Goal: Task Accomplishment & Management: Use online tool/utility

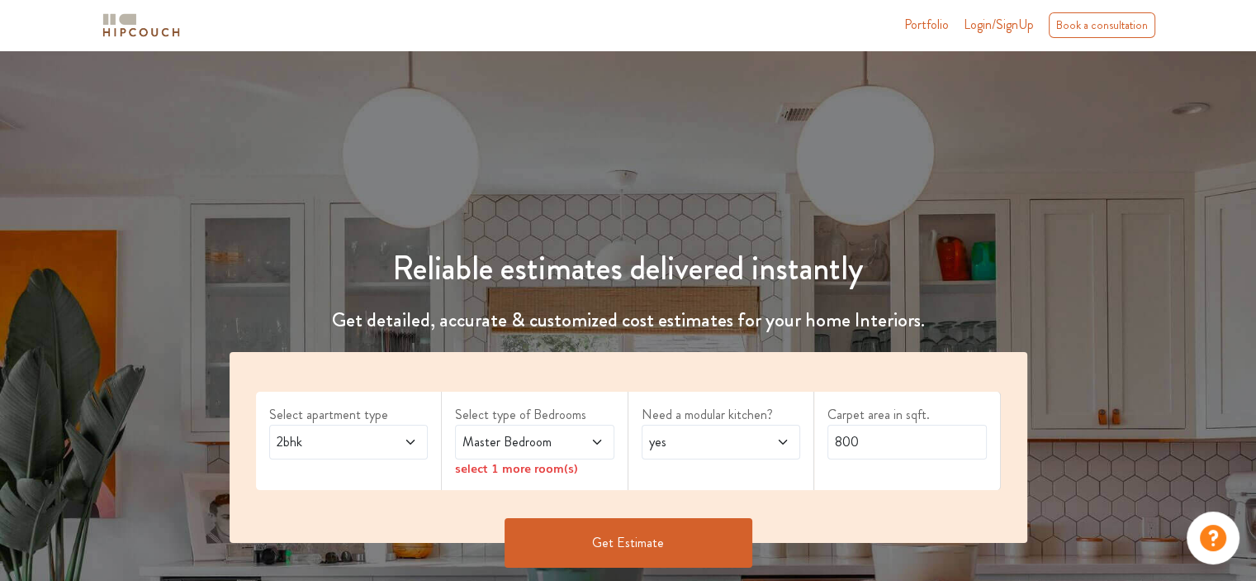
click at [409, 447] on icon at bounding box center [410, 441] width 13 height 13
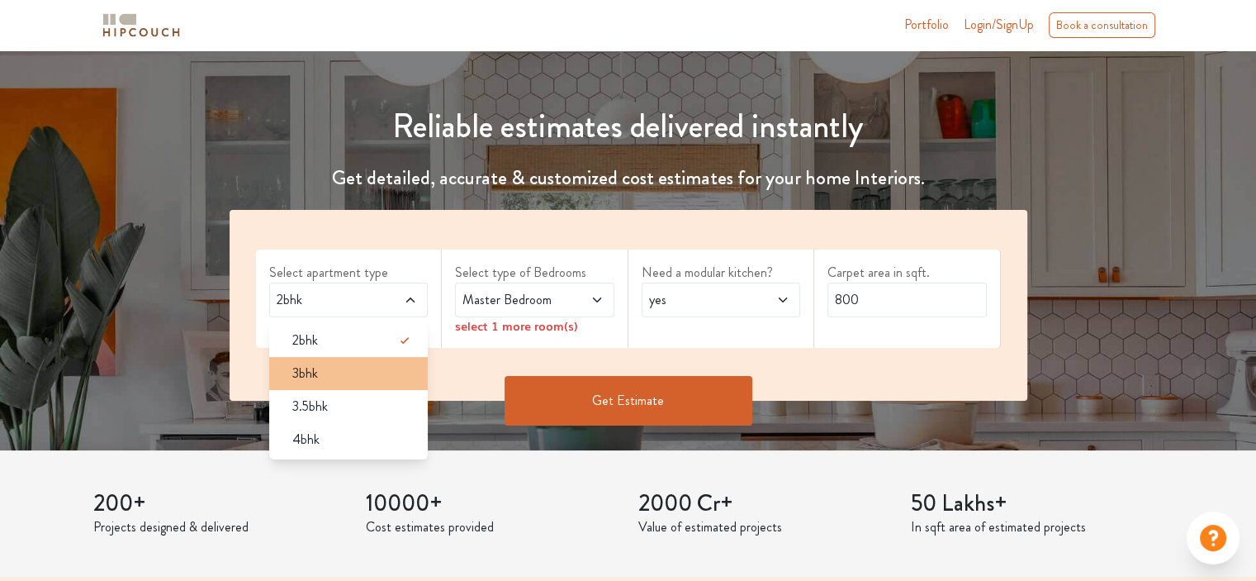
scroll to position [169, 0]
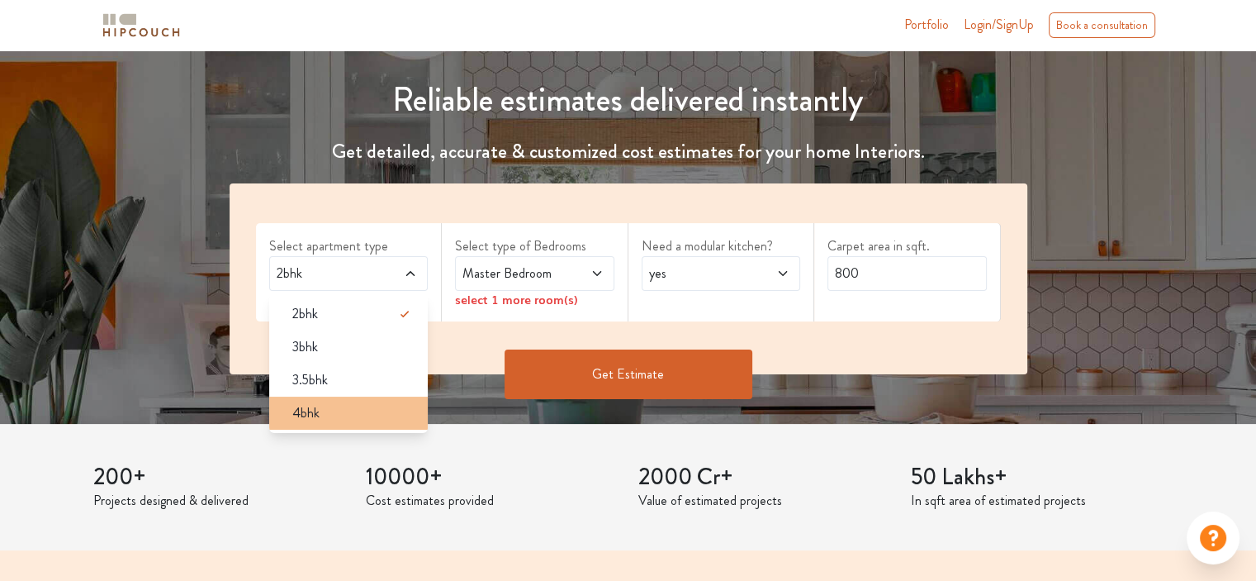
click at [359, 415] on div "4bhk" at bounding box center [354, 413] width 150 height 20
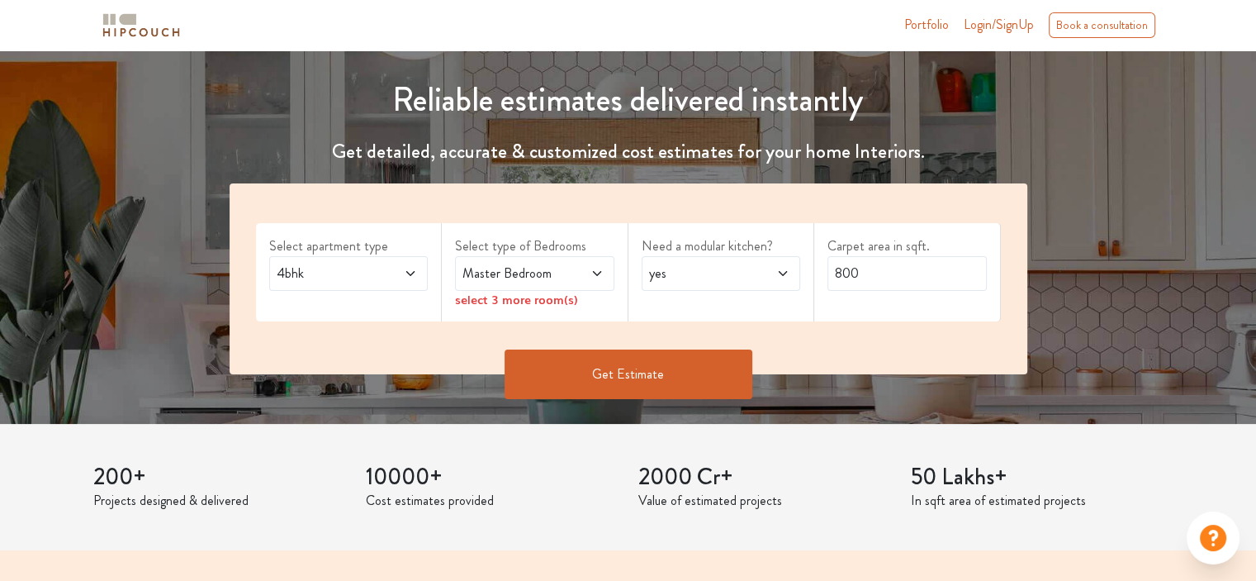
click at [380, 278] on span "4bhk" at bounding box center [327, 274] width 108 height 20
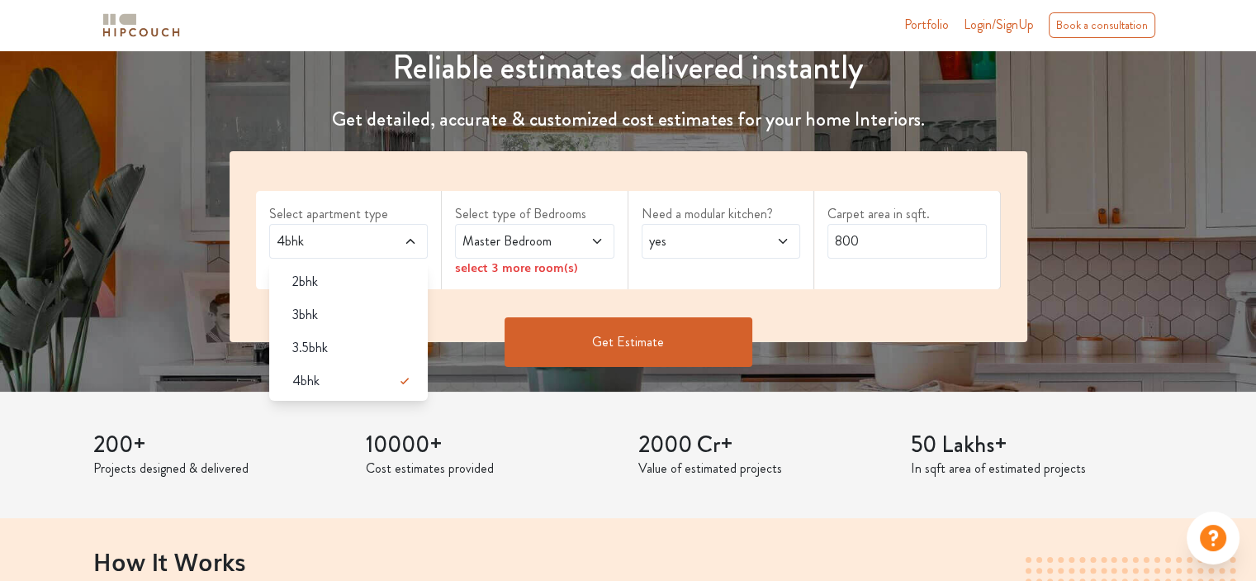
scroll to position [198, 0]
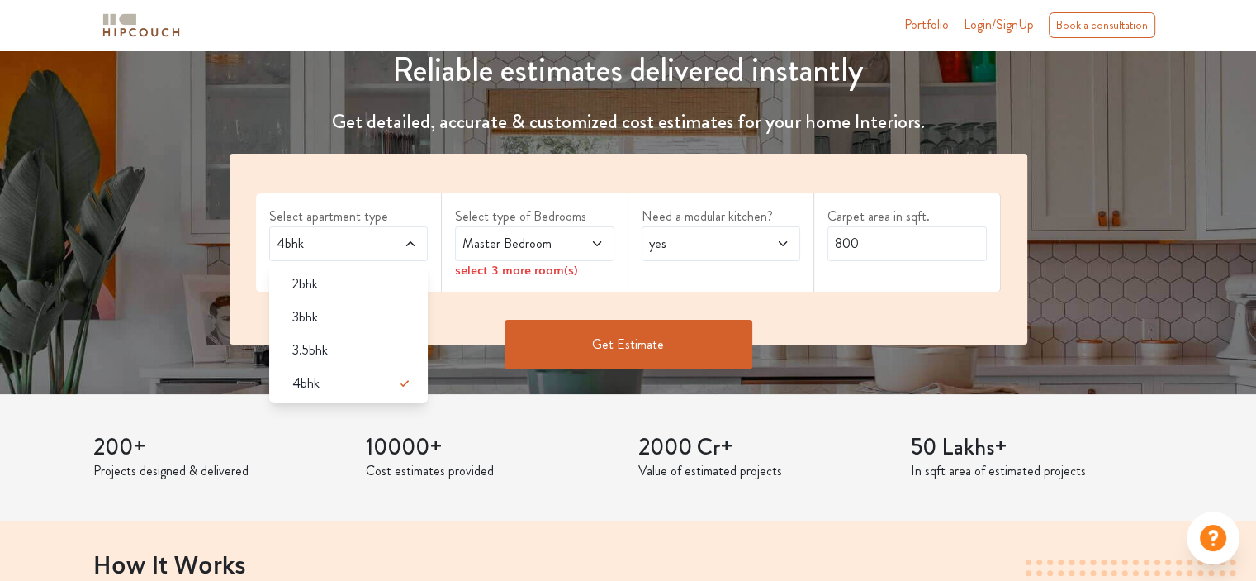
click at [400, 213] on label "Select apartment type" at bounding box center [348, 217] width 159 height 20
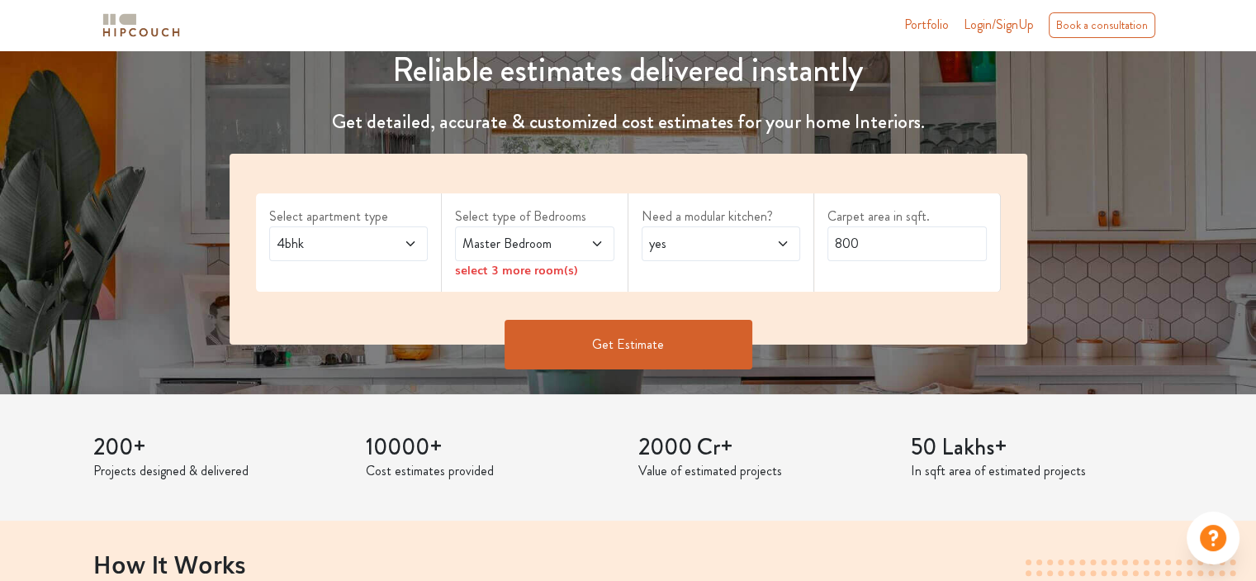
click at [563, 232] on div "Master Bedroom" at bounding box center [534, 243] width 159 height 35
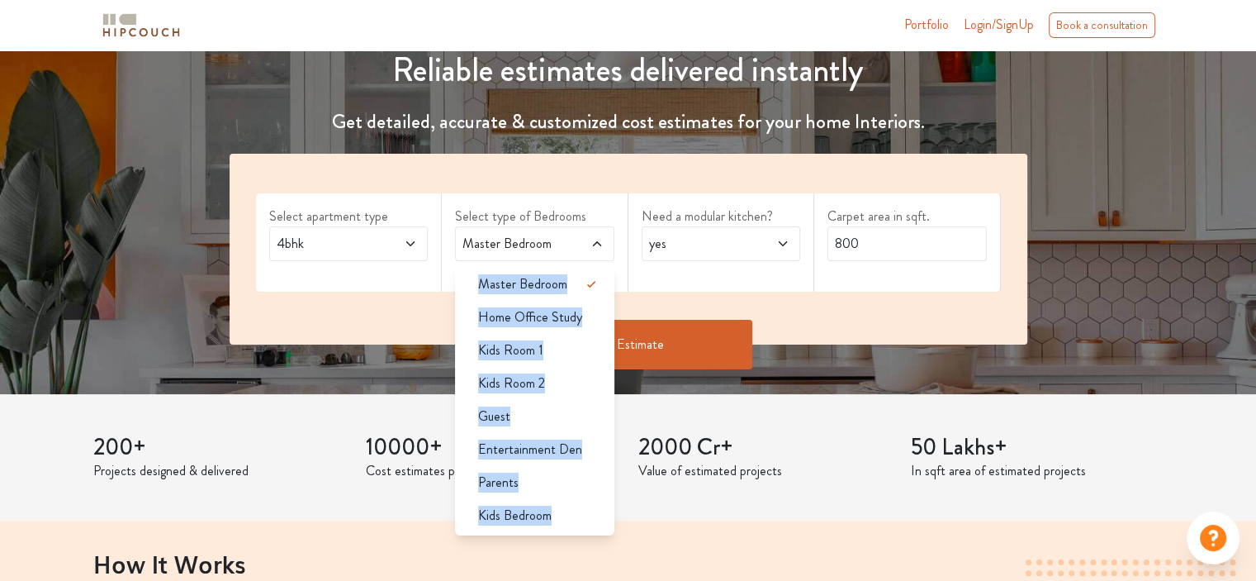
click at [563, 232] on div "Master Bedroom" at bounding box center [534, 243] width 159 height 35
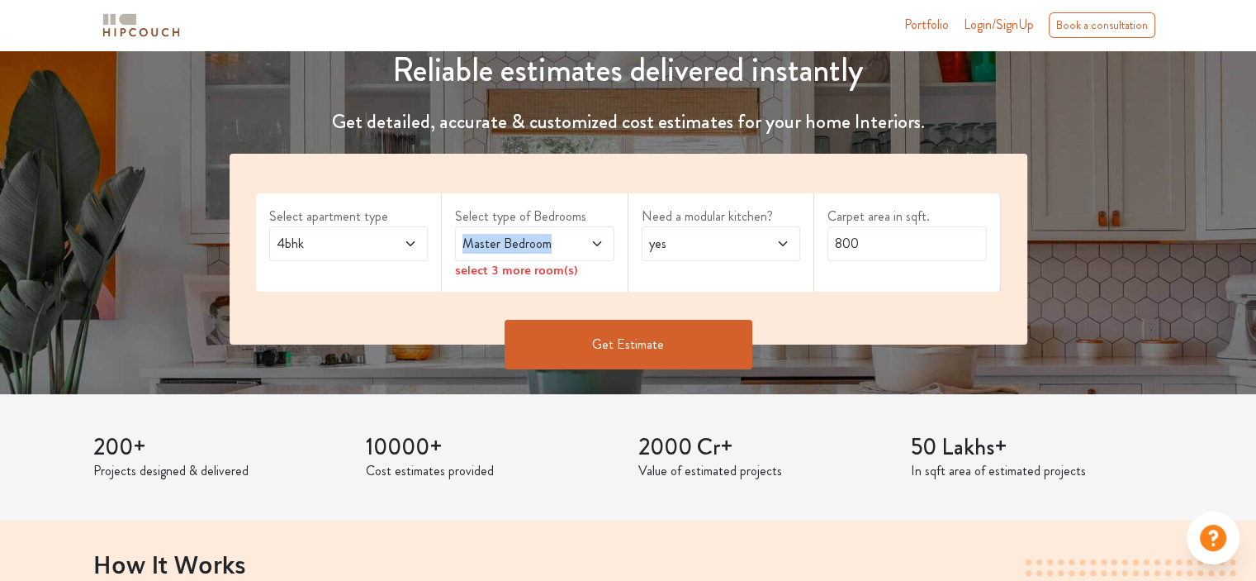
click at [563, 232] on div "Master Bedroom" at bounding box center [534, 243] width 159 height 35
click at [606, 170] on div "Select apartment type 4bhk Select type of Bedrooms Master Bedroom select 3 more…" at bounding box center [629, 249] width 798 height 191
click at [591, 247] on icon at bounding box center [597, 243] width 13 height 13
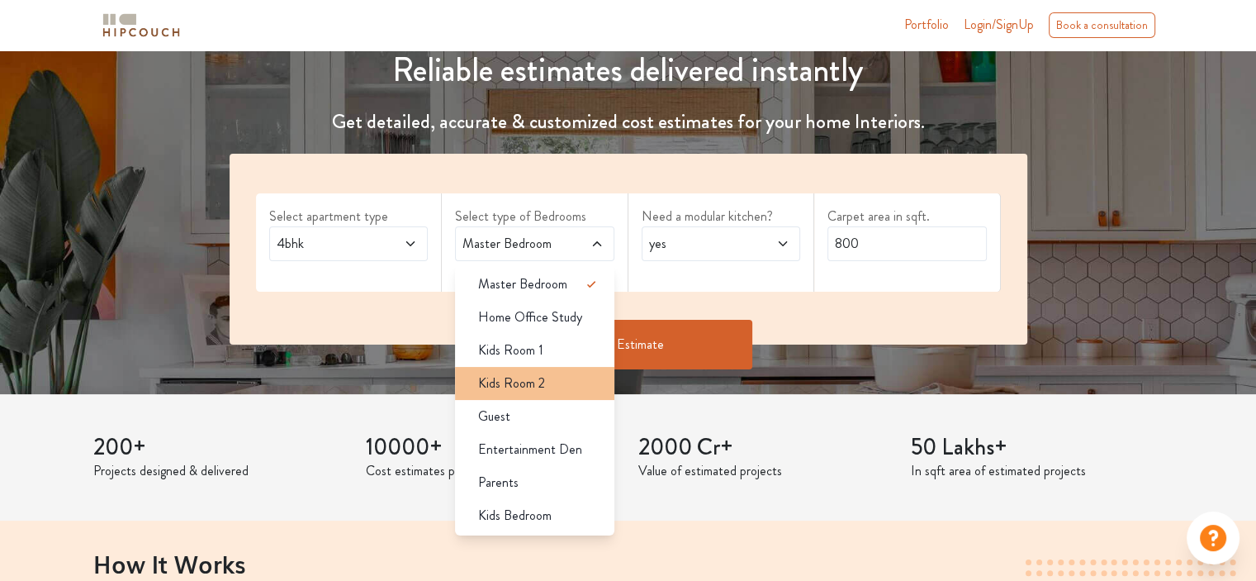
click at [578, 369] on li "Kids Room 2" at bounding box center [534, 383] width 159 height 33
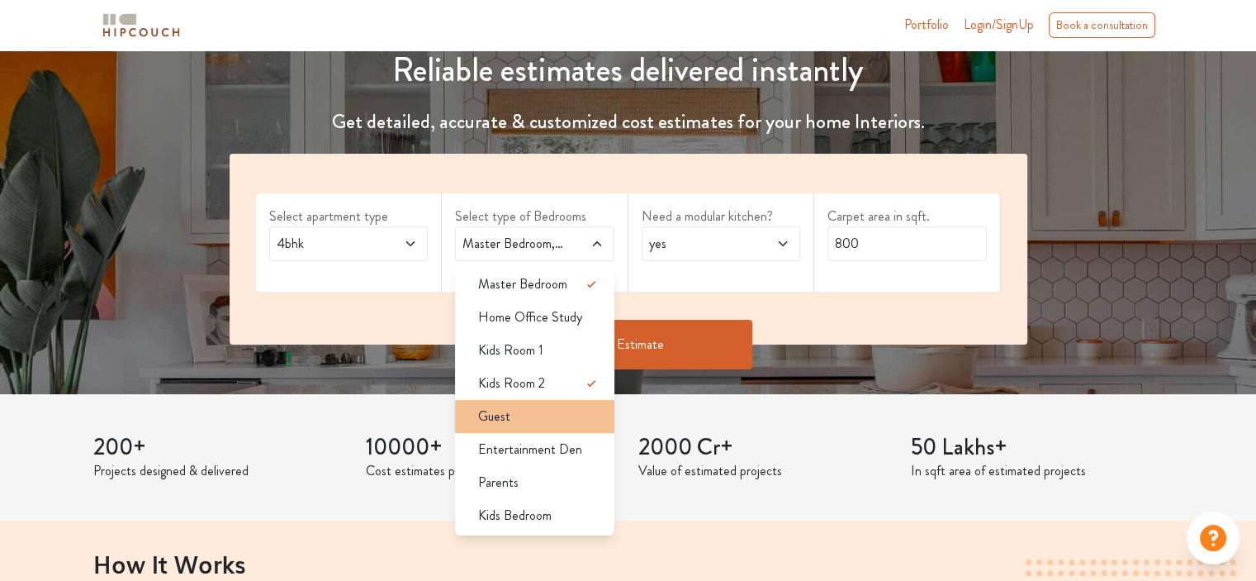
click at [565, 411] on div "Guest" at bounding box center [540, 416] width 150 height 20
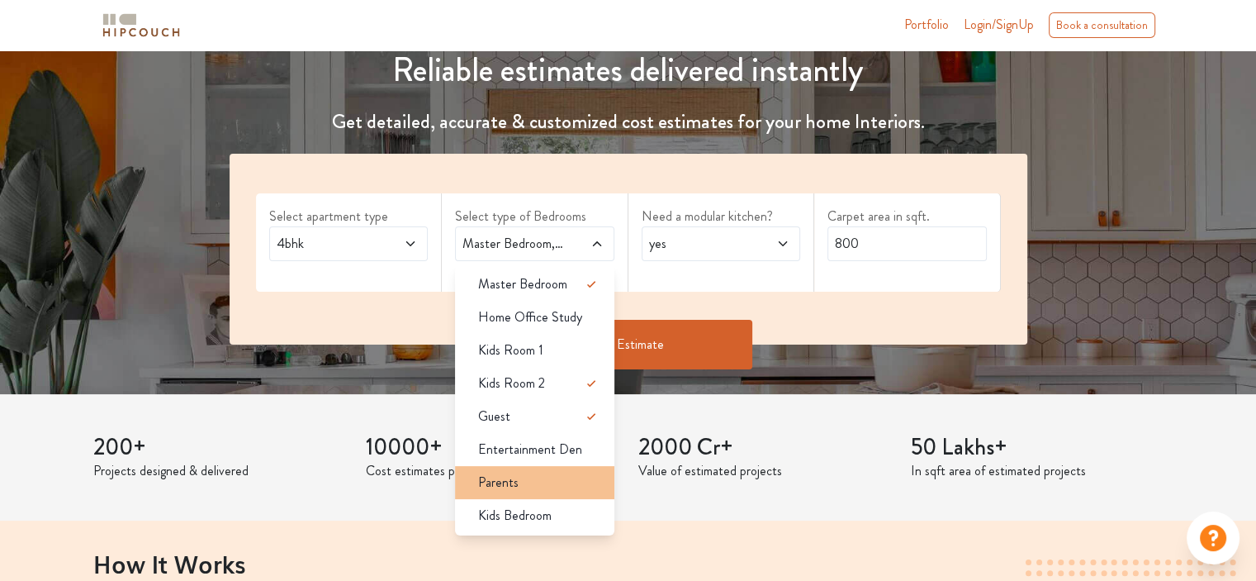
click at [571, 487] on div "Parents" at bounding box center [540, 483] width 150 height 20
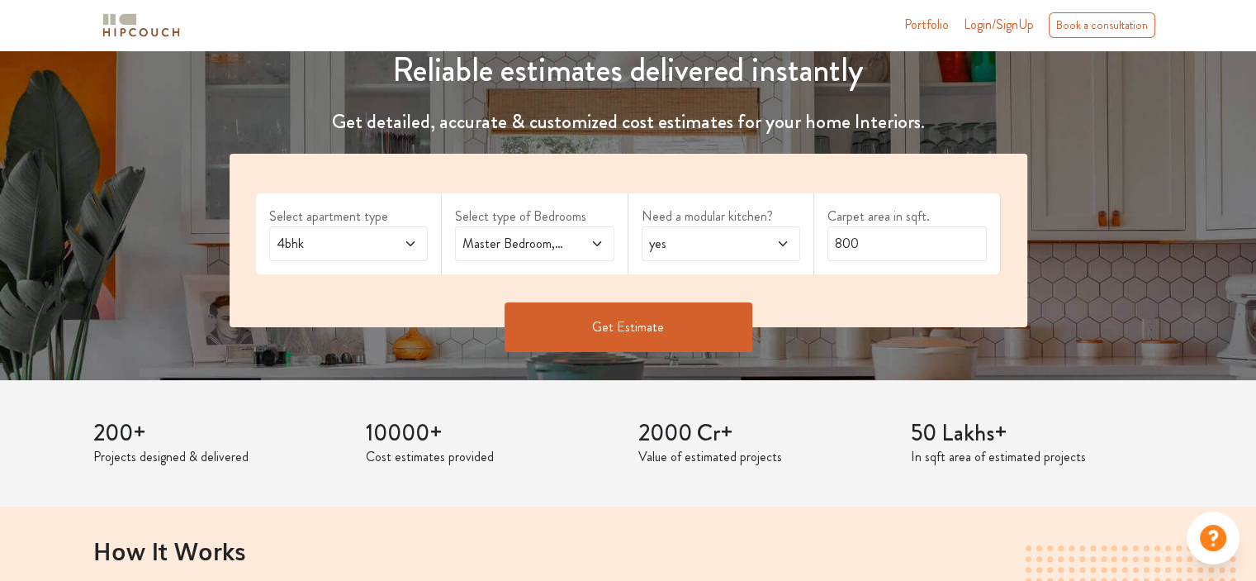
click at [555, 255] on div "Master Bedroom,Kids Room 2,Guest,Parents" at bounding box center [534, 243] width 159 height 35
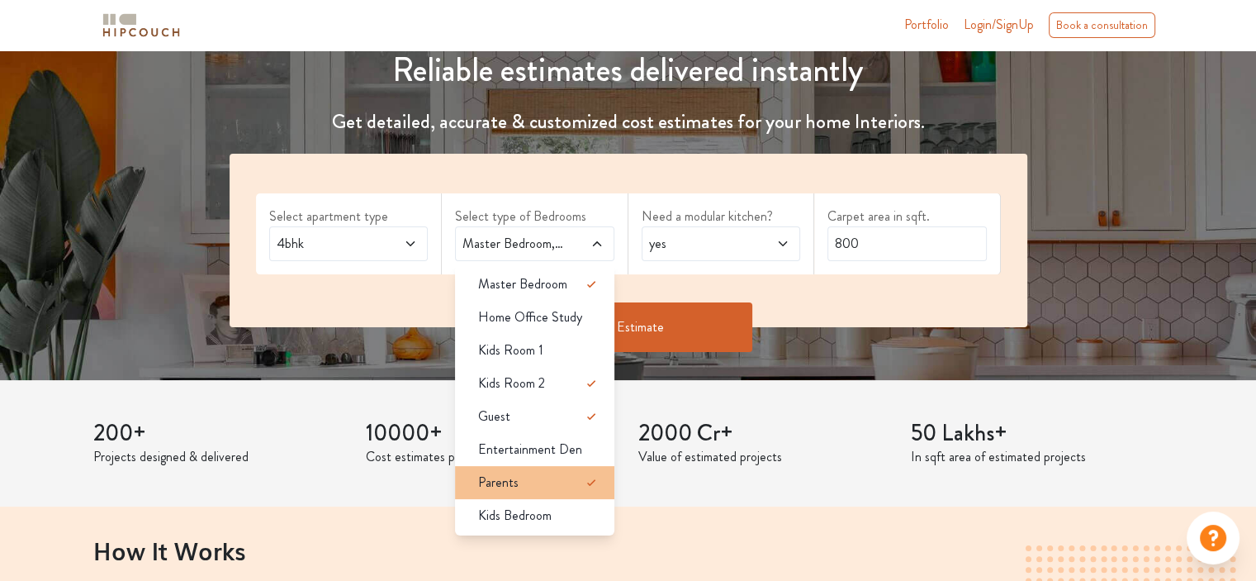
click at [601, 481] on icon at bounding box center [592, 483] width 20 height 20
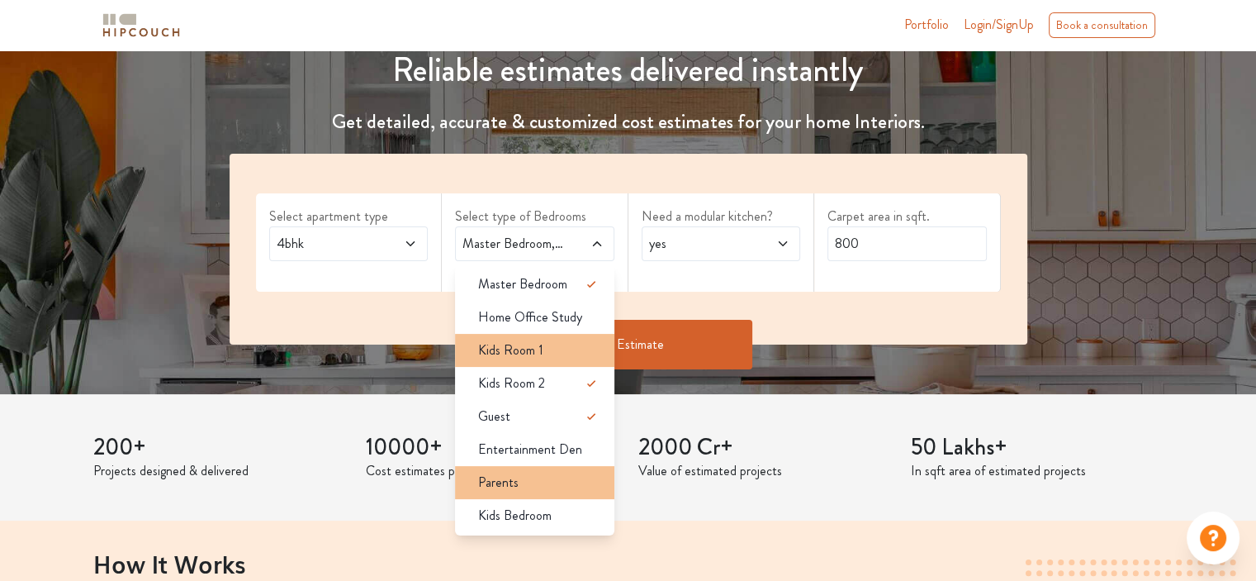
click at [590, 357] on div "Kids Room 1" at bounding box center [540, 350] width 150 height 20
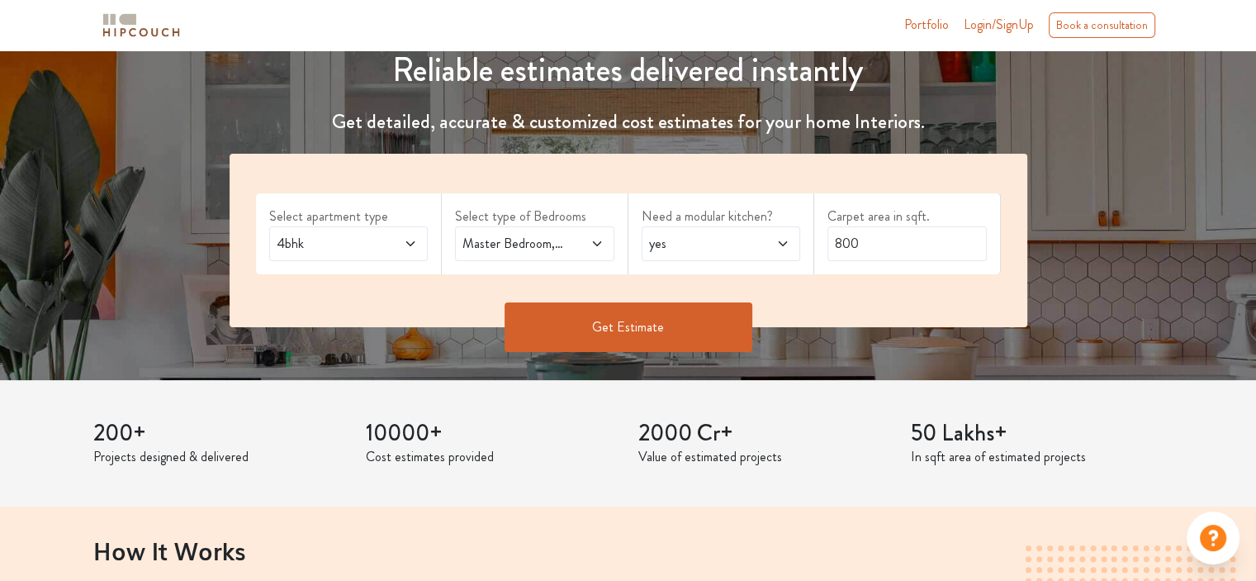
click at [595, 250] on span at bounding box center [586, 244] width 36 height 20
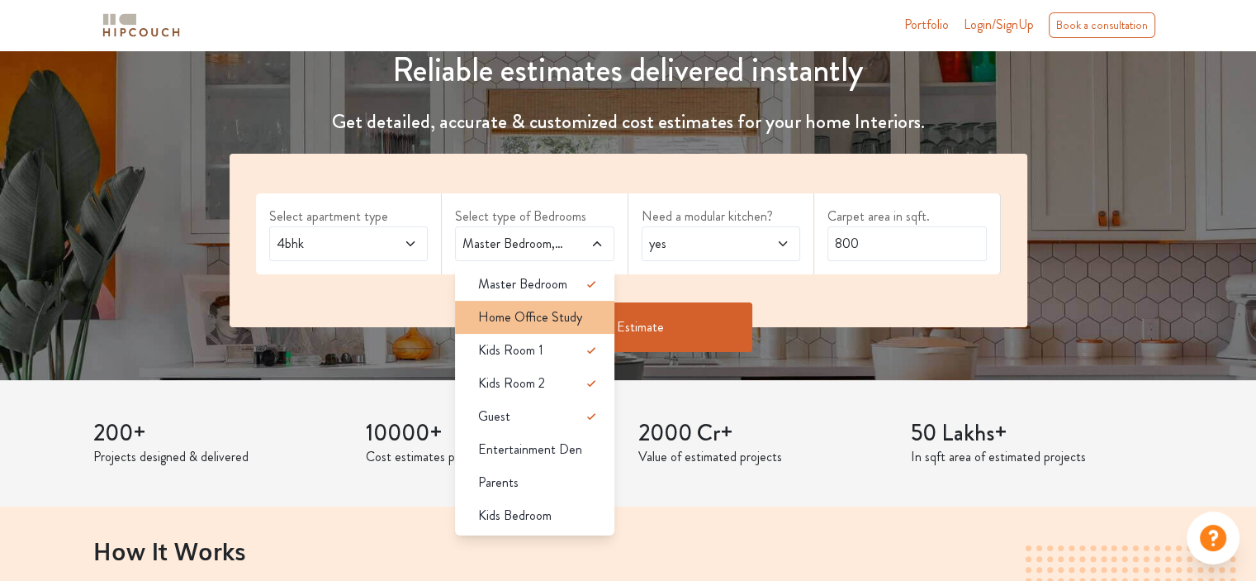
click at [581, 306] on li "Home Office Study" at bounding box center [534, 317] width 159 height 33
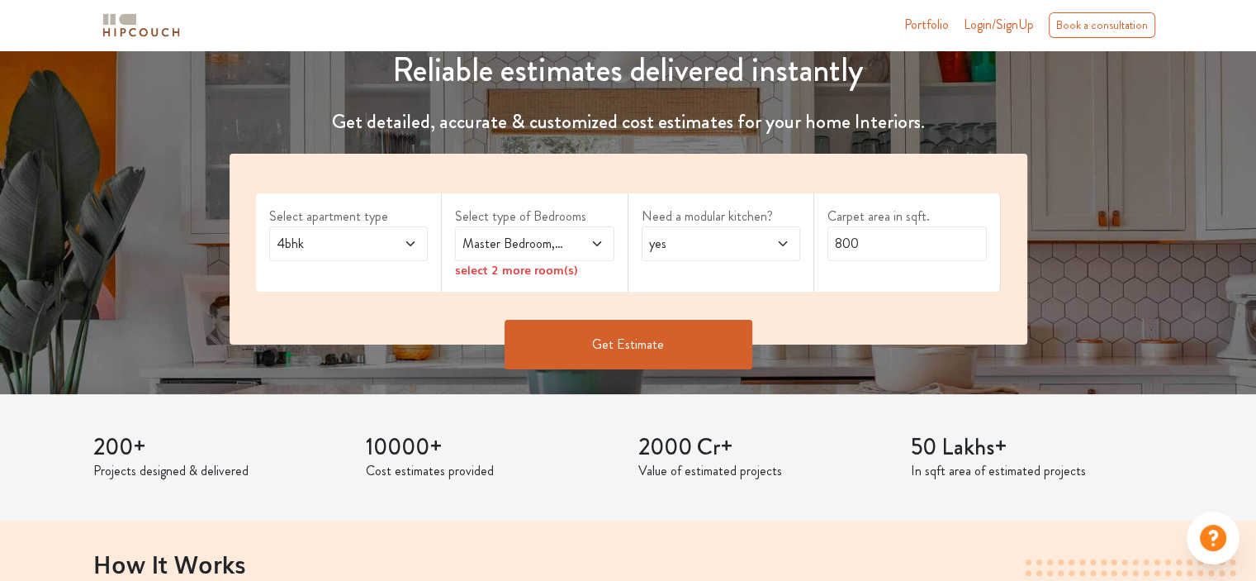
click at [579, 236] on span at bounding box center [586, 244] width 36 height 20
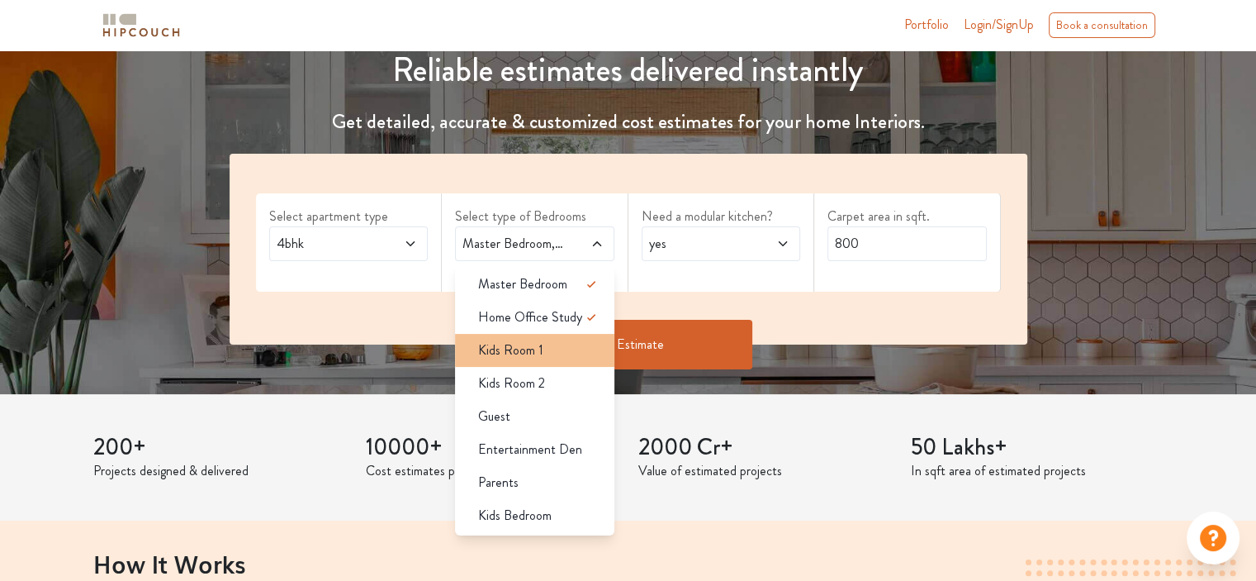
click at [586, 340] on div "Kids Room 1" at bounding box center [540, 350] width 150 height 20
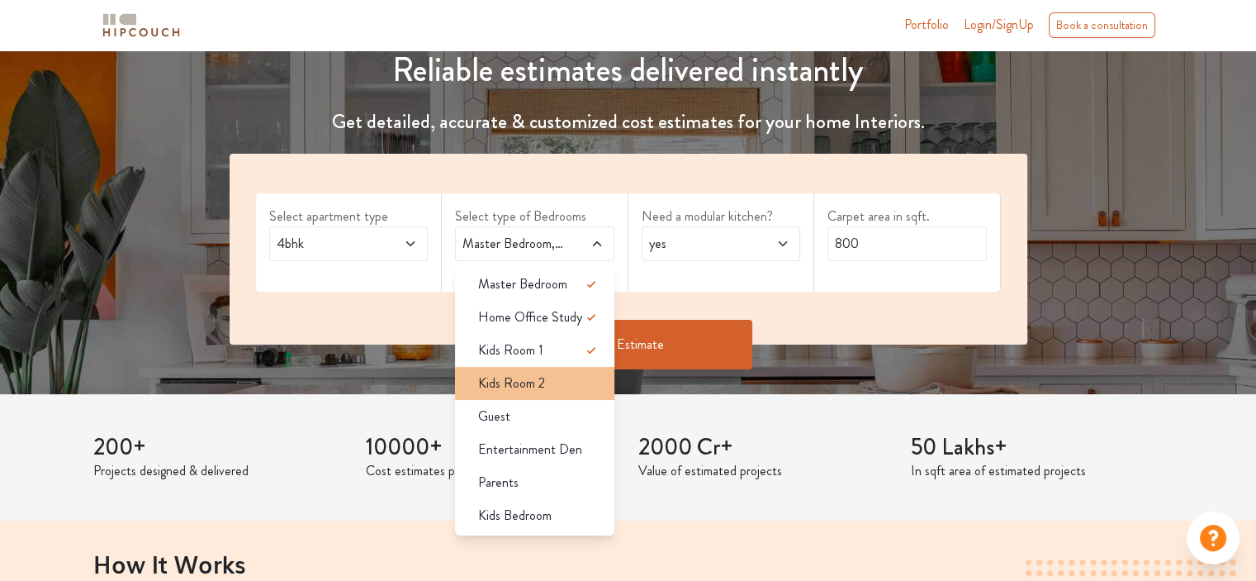
click at [588, 373] on div "Kids Room 2" at bounding box center [540, 383] width 150 height 20
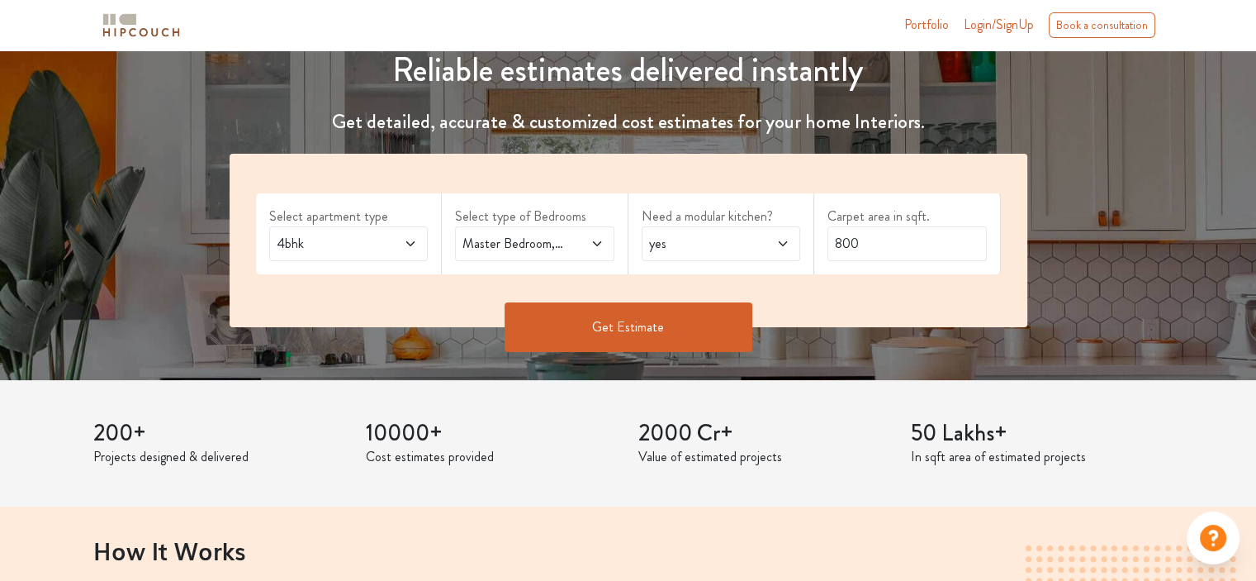
click at [578, 253] on span at bounding box center [586, 244] width 36 height 20
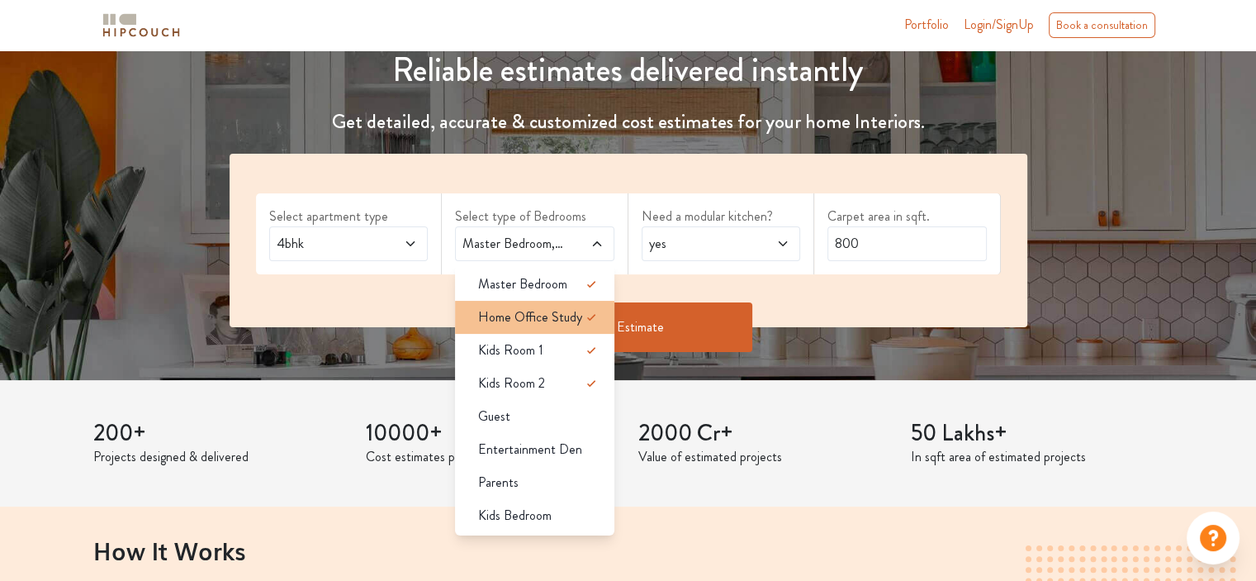
click at [588, 316] on icon at bounding box center [592, 317] width 20 height 20
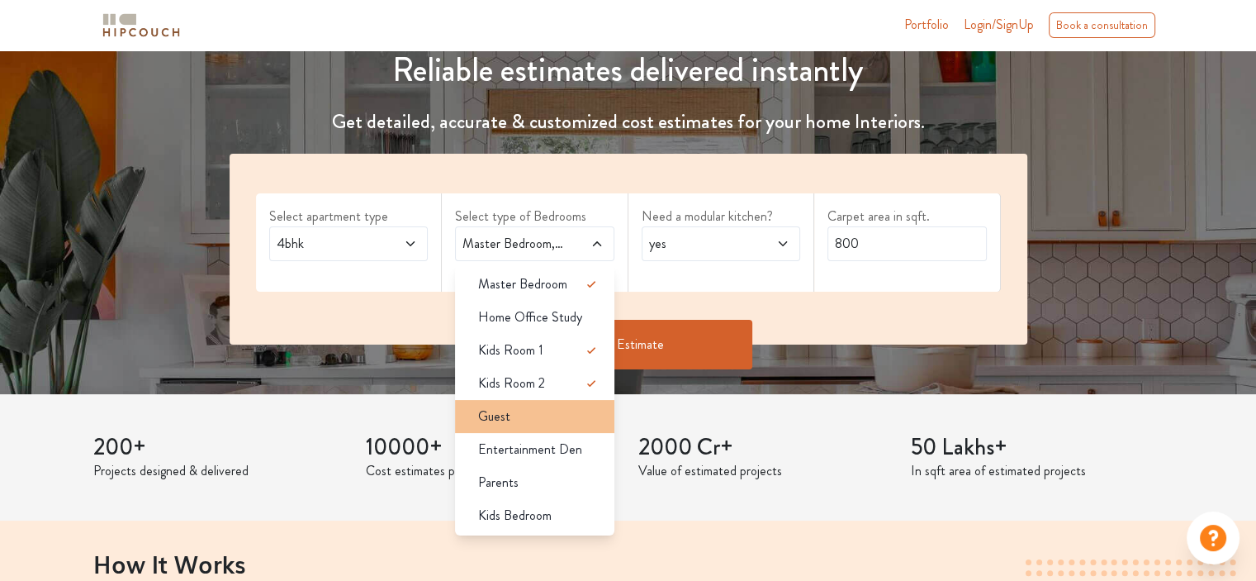
click at [588, 411] on div "Guest" at bounding box center [540, 416] width 150 height 20
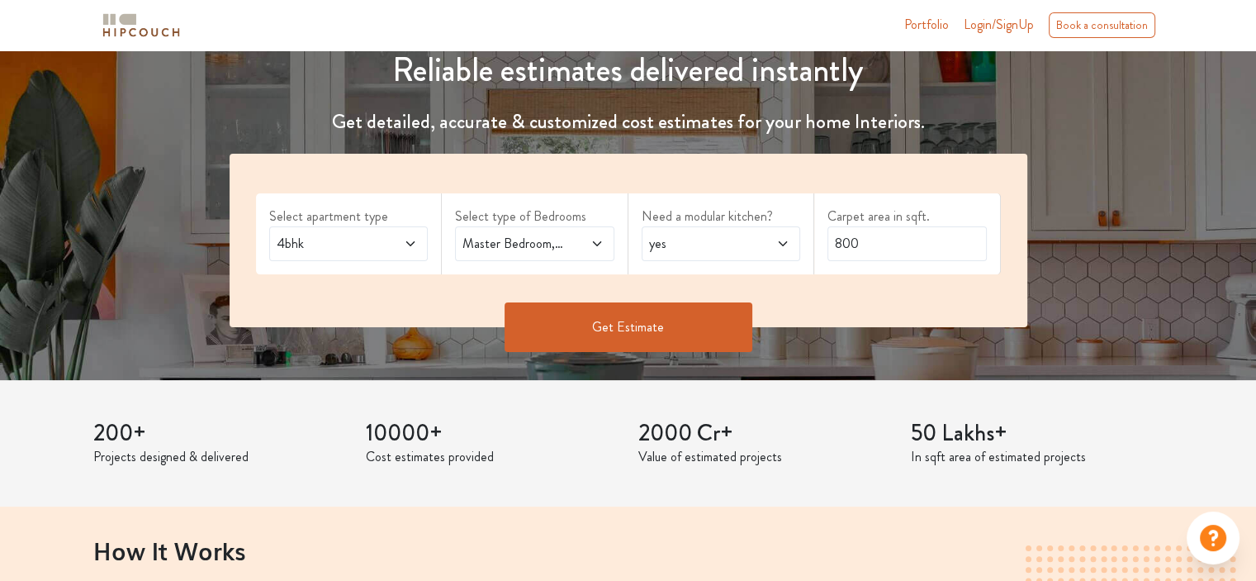
click at [572, 251] on span at bounding box center [586, 244] width 36 height 20
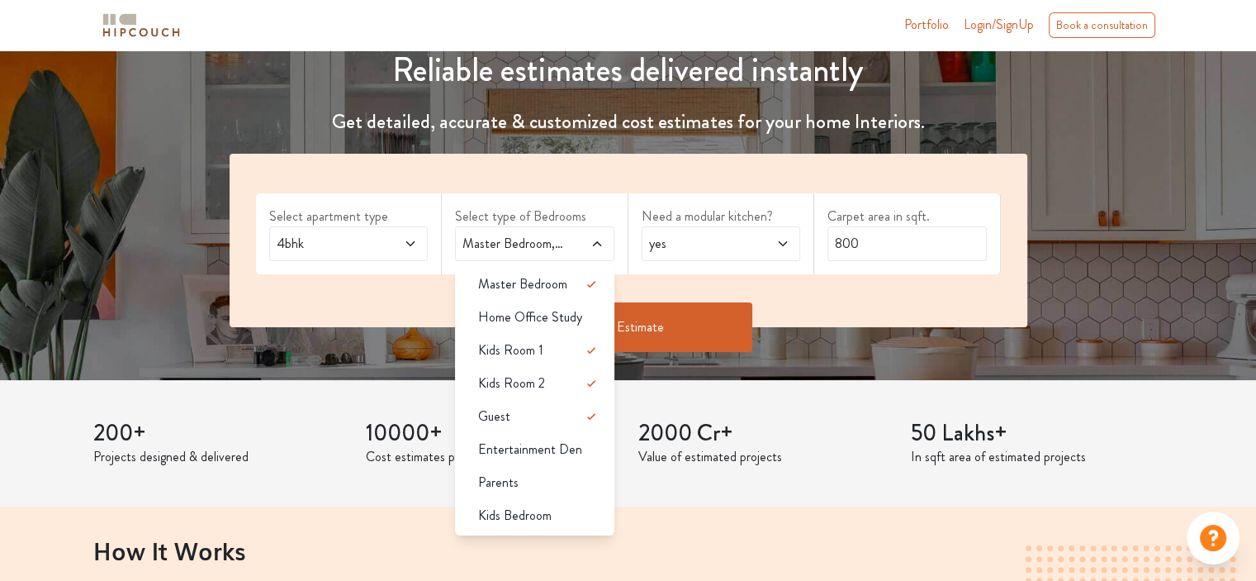
click at [337, 229] on div "4bhk" at bounding box center [348, 243] width 159 height 35
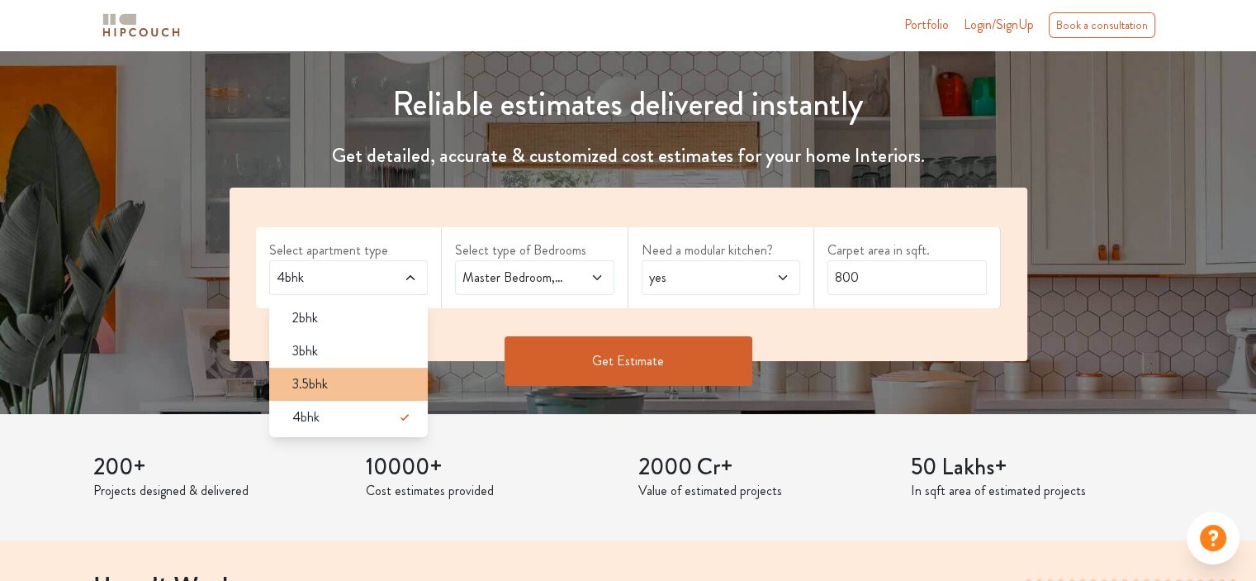
scroll to position [157, 0]
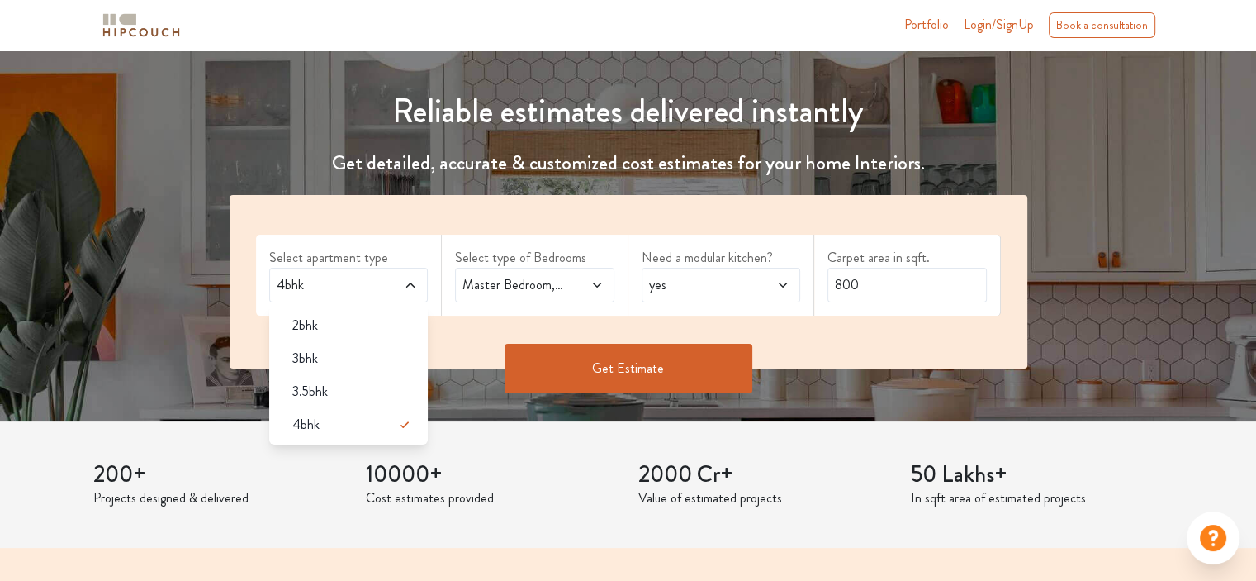
click at [558, 289] on span "Master Bedroom,Kids Room 1,Kids Room 2,Guest" at bounding box center [513, 285] width 108 height 20
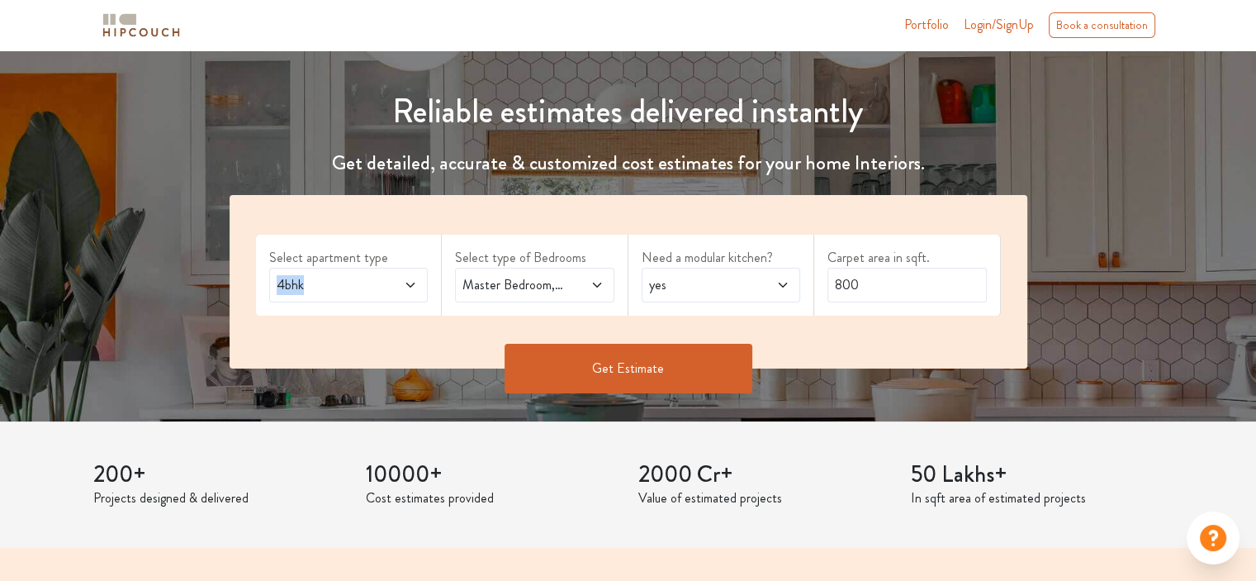
click at [406, 267] on div "Select apartment type 4bhk" at bounding box center [349, 275] width 187 height 81
click at [426, 248] on label "Select apartment type" at bounding box center [348, 258] width 159 height 20
click at [725, 287] on span "yes" at bounding box center [700, 285] width 108 height 20
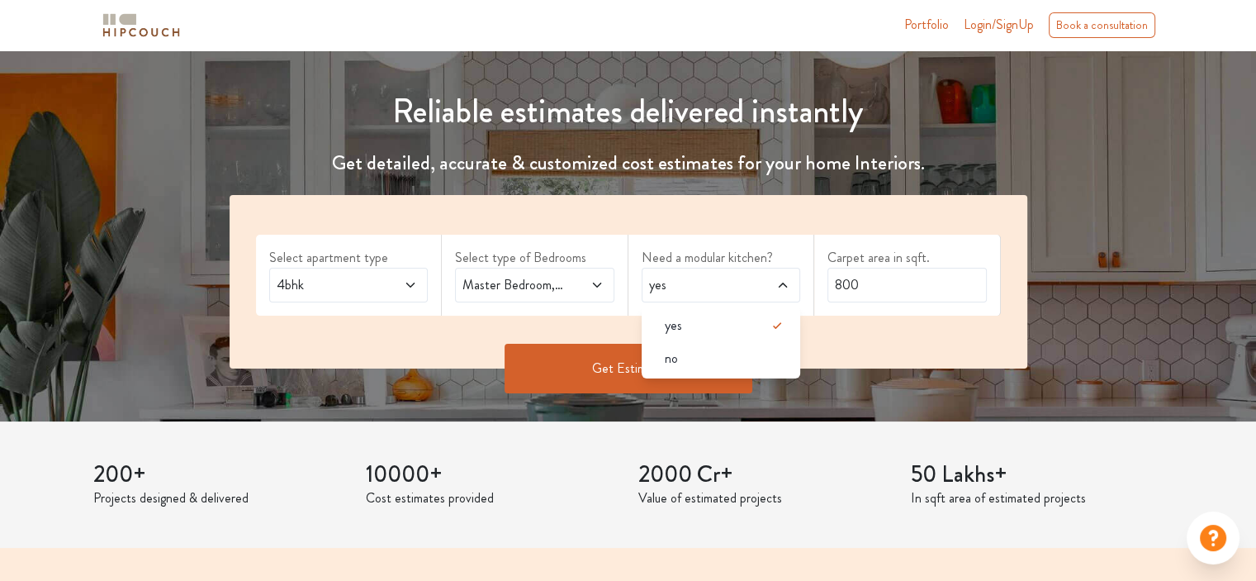
click at [725, 287] on span "yes" at bounding box center [700, 285] width 108 height 20
click at [886, 277] on input "800" at bounding box center [907, 285] width 159 height 35
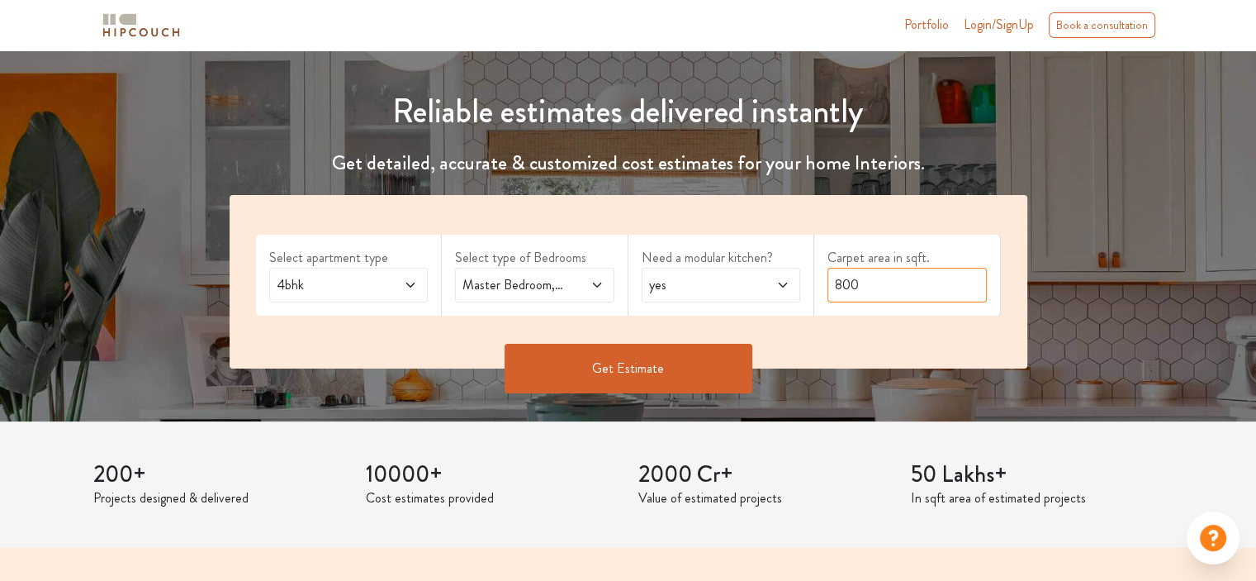
drag, startPoint x: 876, startPoint y: 281, endPoint x: 823, endPoint y: 287, distance: 53.2
click at [823, 287] on div "Carpet area in sqft. 800" at bounding box center [908, 275] width 187 height 81
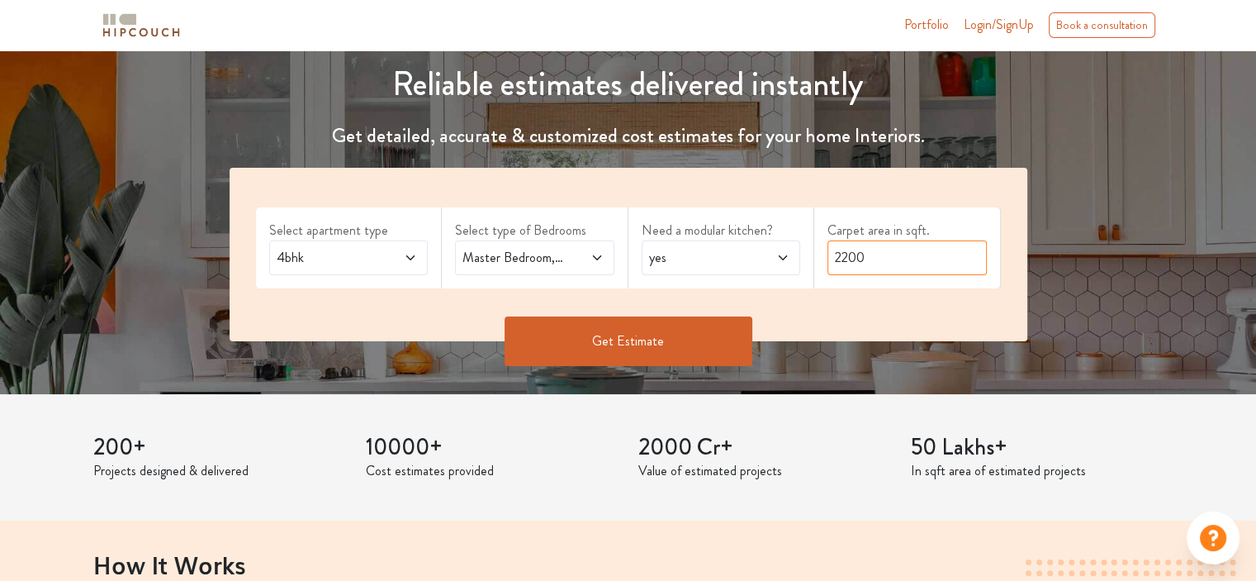
scroll to position [0, 0]
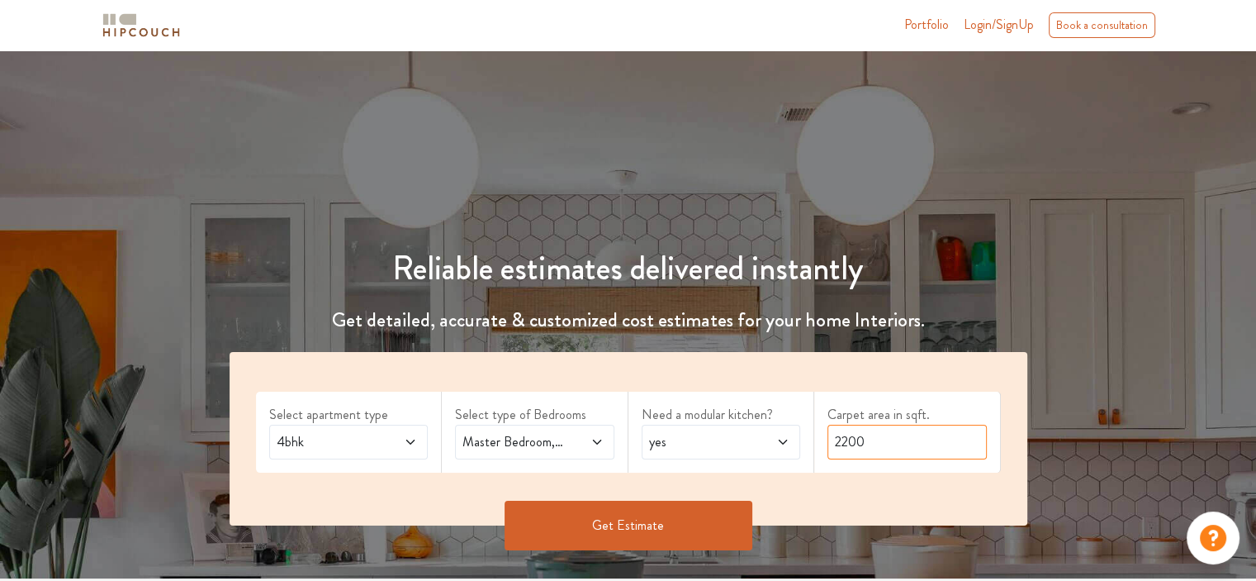
type input "2200"
click at [634, 535] on button "Get Estimate" at bounding box center [629, 526] width 248 height 50
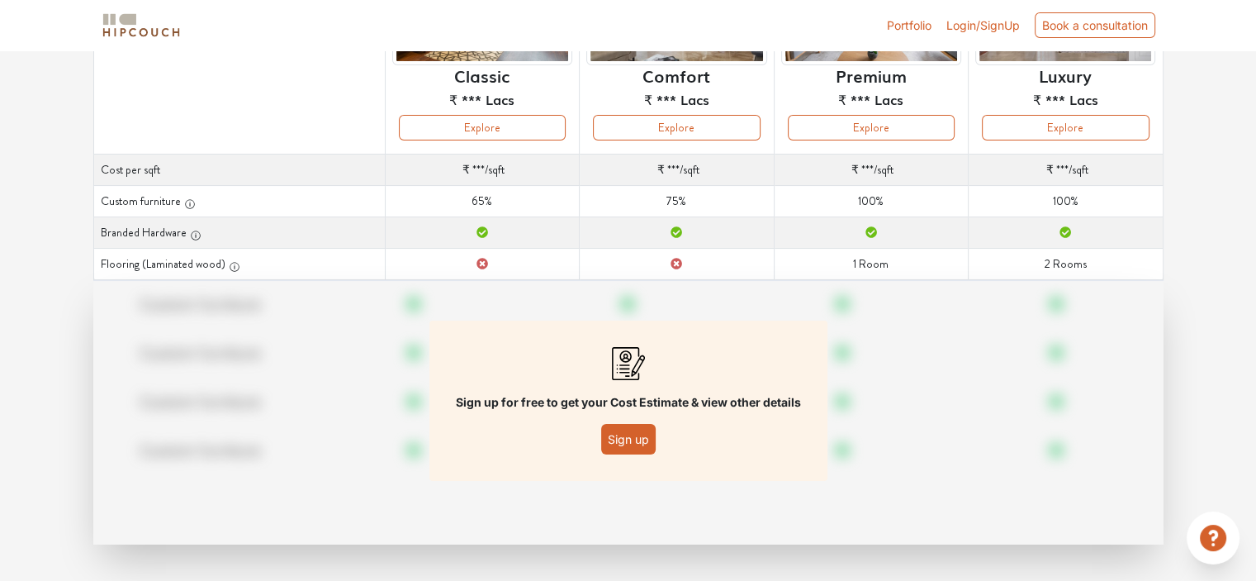
scroll to position [231, 0]
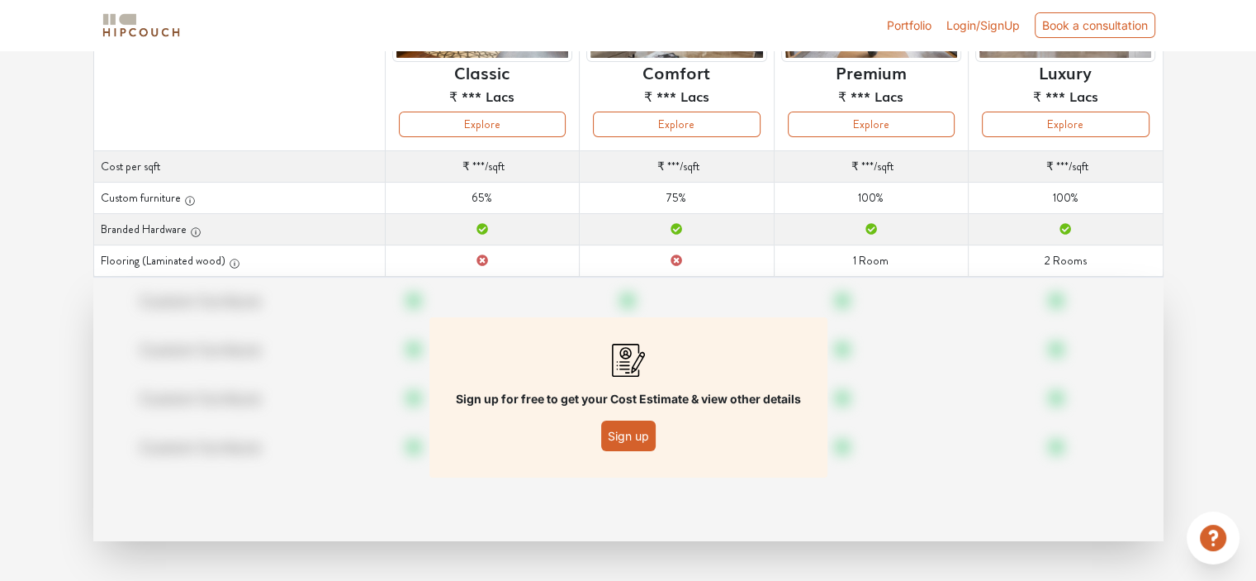
click at [638, 438] on button "Sign up" at bounding box center [628, 435] width 55 height 31
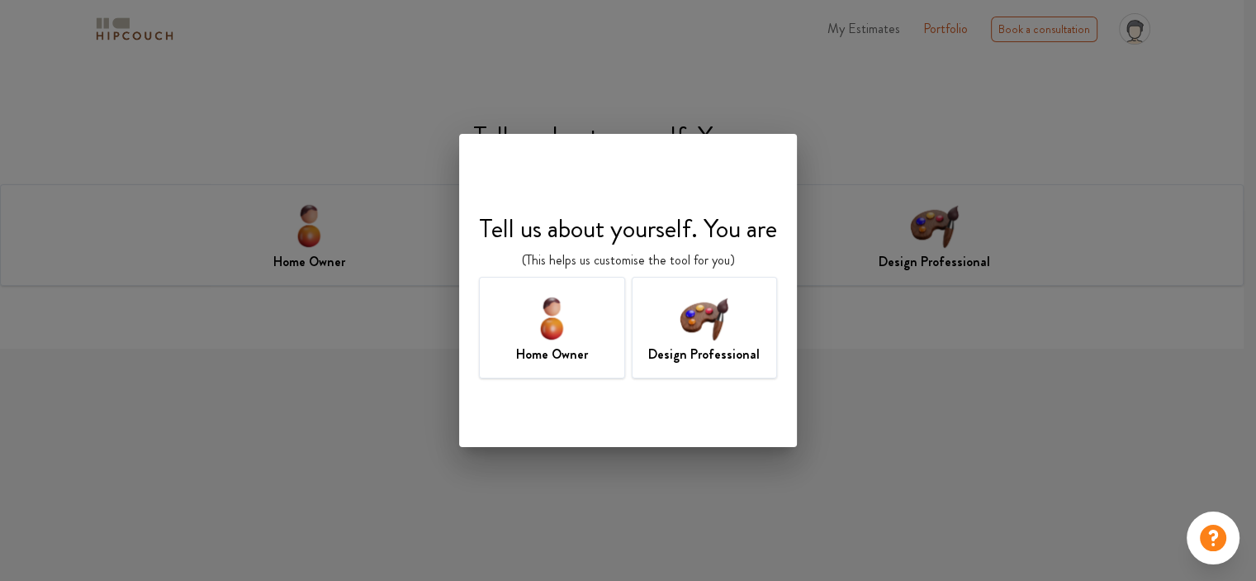
click at [707, 335] on img at bounding box center [704, 318] width 54 height 54
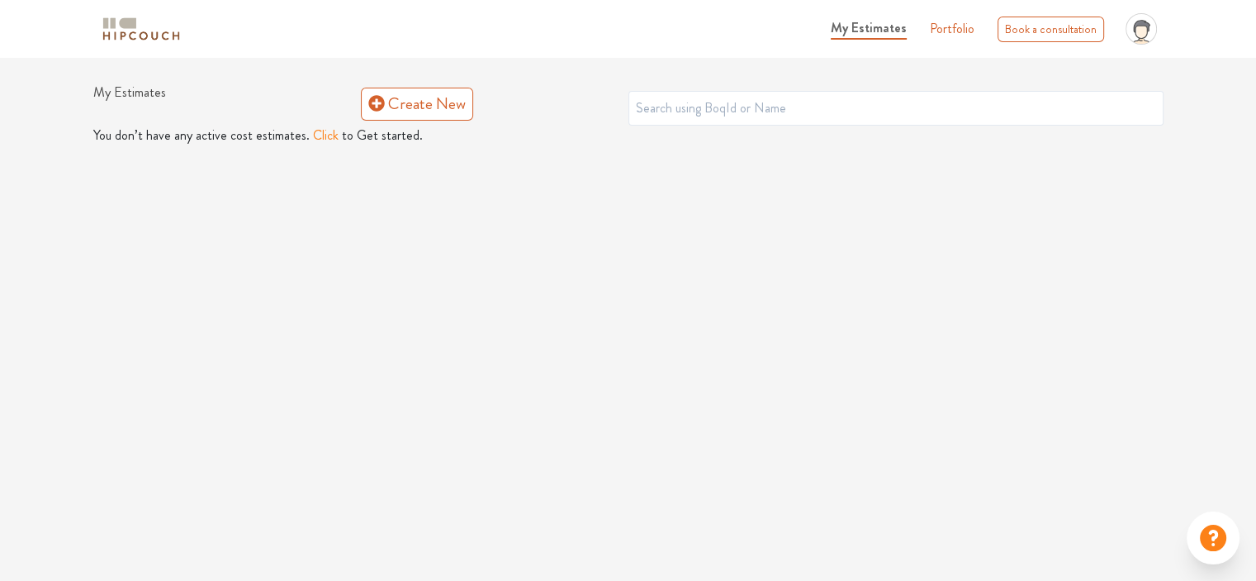
drag, startPoint x: 758, startPoint y: 89, endPoint x: 760, endPoint y: 107, distance: 17.4
click at [760, 107] on div "My Estimates Create New" at bounding box center [628, 104] width 1071 height 41
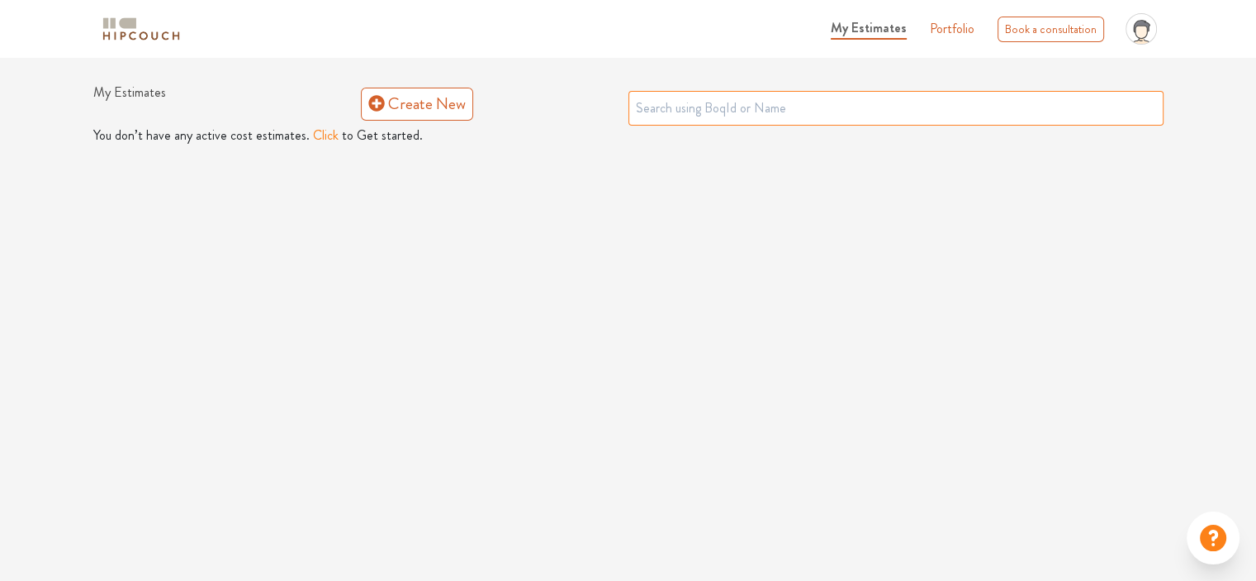
click at [760, 107] on input "text" at bounding box center [896, 108] width 535 height 35
type input "Viraam residence"
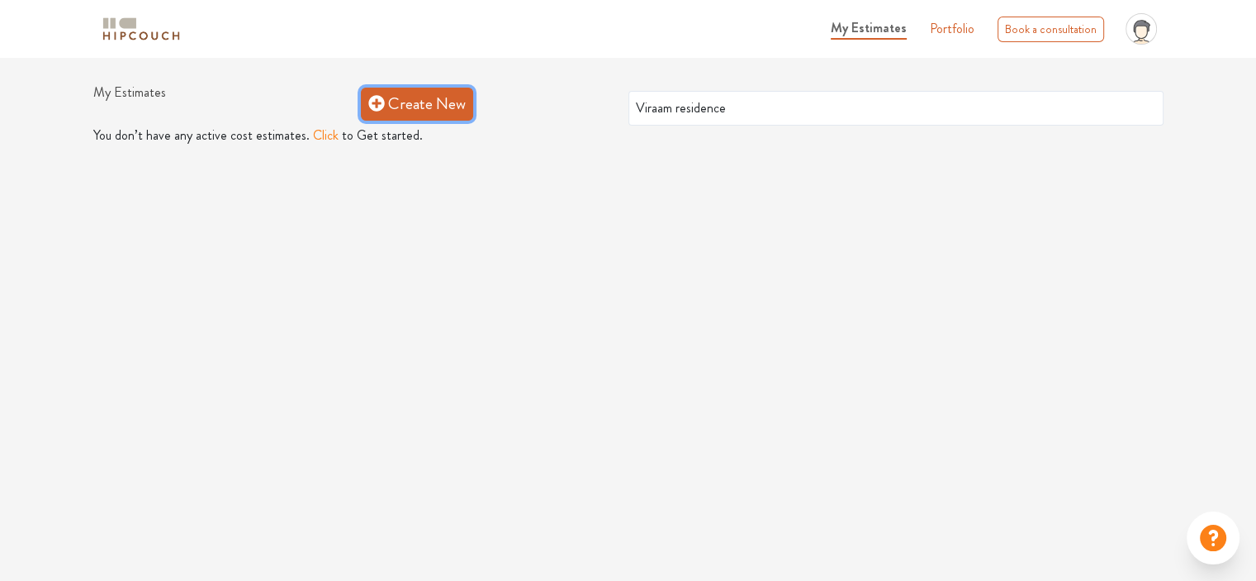
click at [426, 112] on link "Create New" at bounding box center [417, 104] width 112 height 33
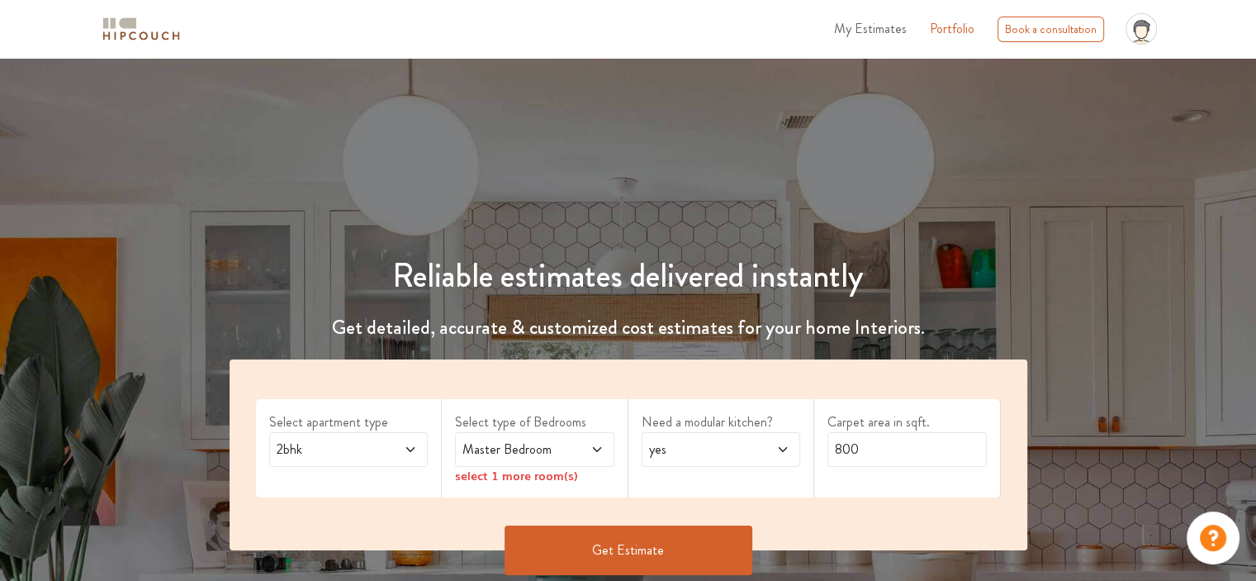
click at [402, 445] on span at bounding box center [399, 449] width 36 height 20
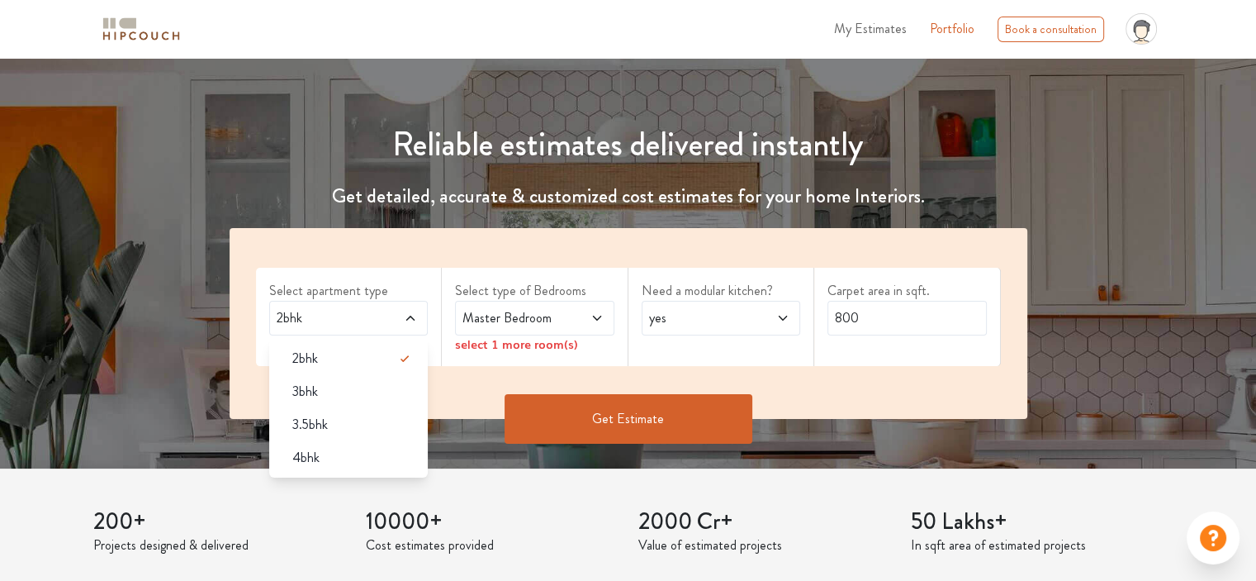
scroll to position [132, 0]
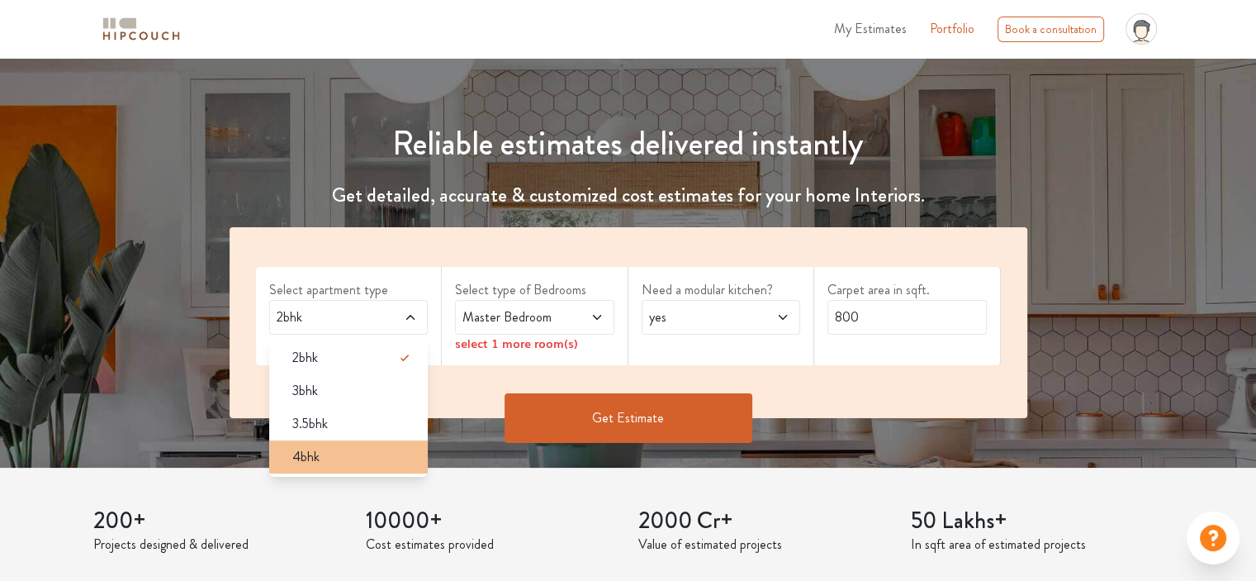
click at [388, 463] on div "4bhk" at bounding box center [354, 457] width 150 height 20
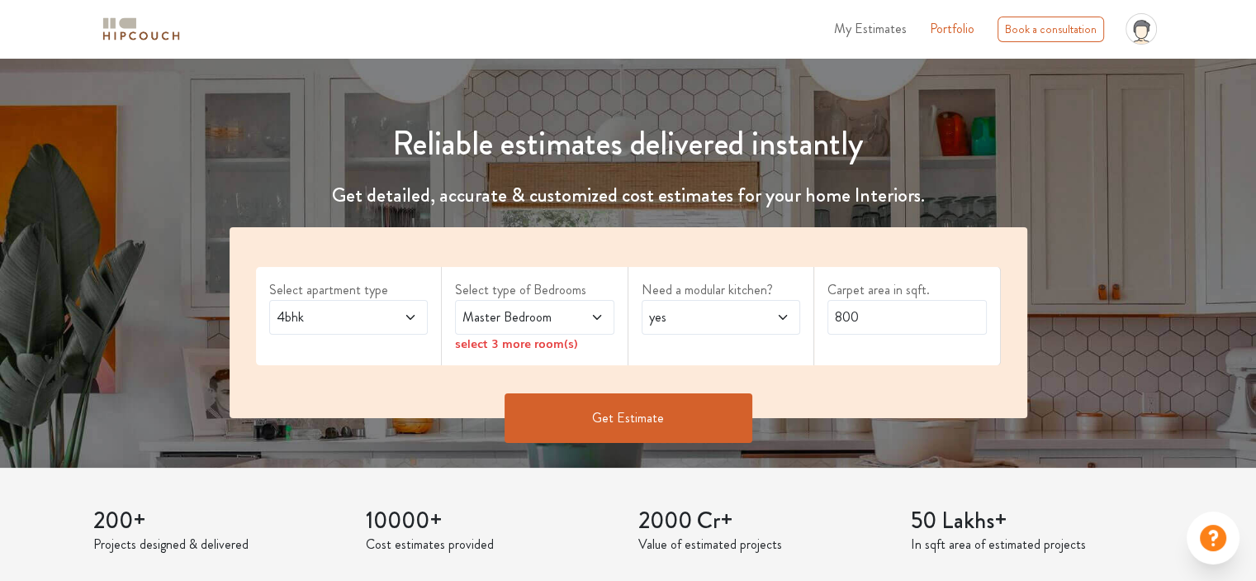
click at [570, 319] on span at bounding box center [586, 317] width 36 height 20
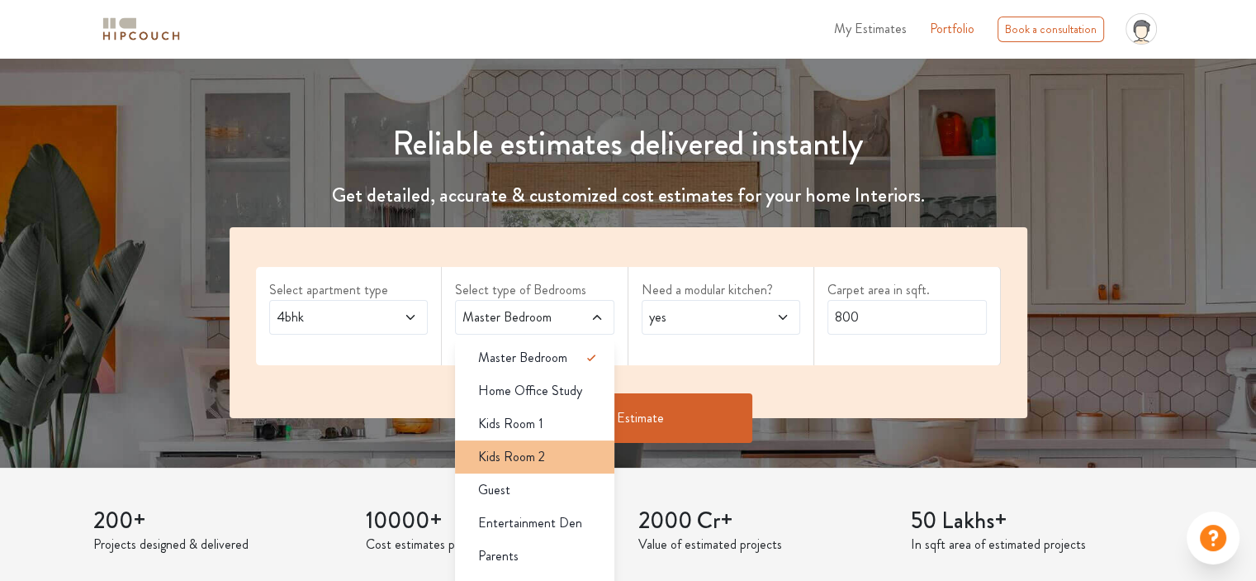
click at [577, 463] on div "Kids Room 2" at bounding box center [540, 457] width 150 height 20
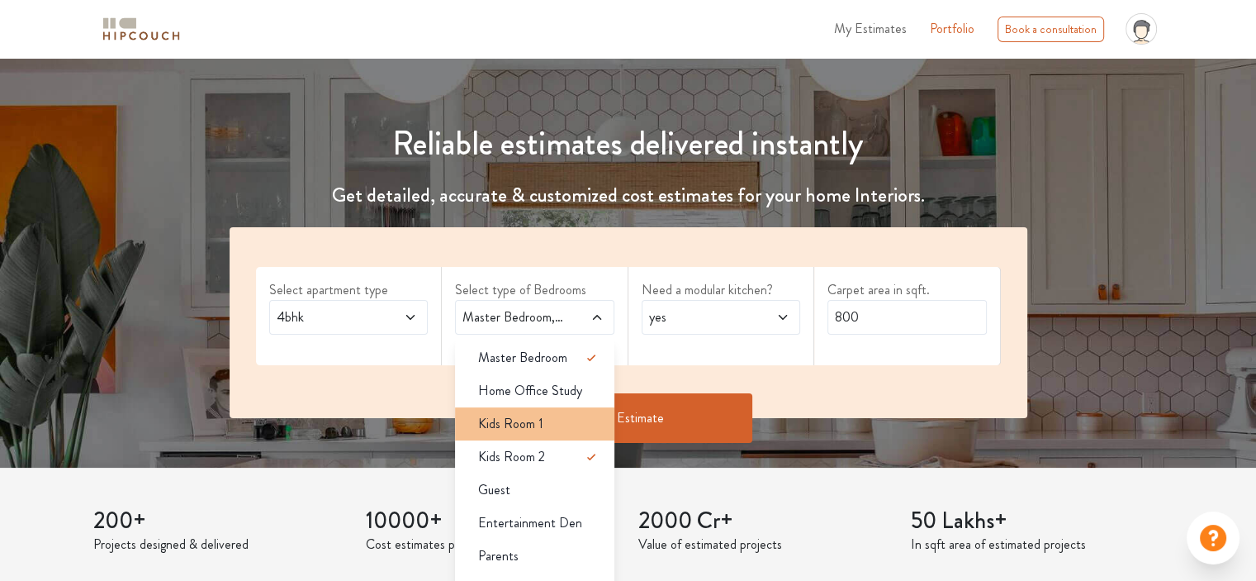
click at [578, 423] on div "Kids Room 1" at bounding box center [540, 424] width 150 height 20
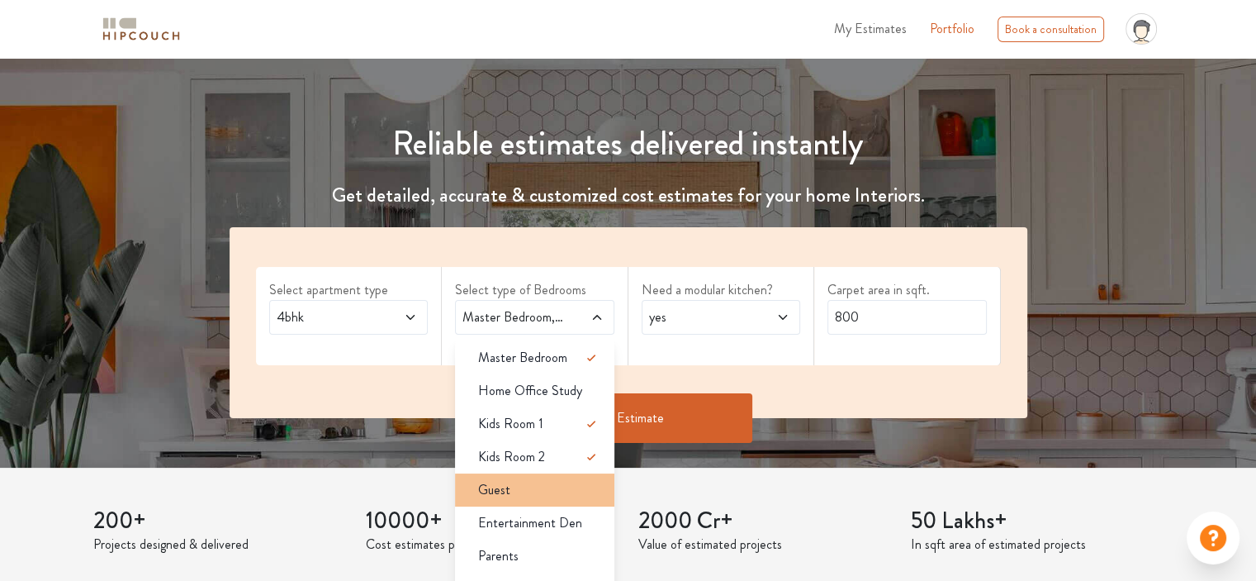
click at [577, 490] on div "Guest" at bounding box center [540, 490] width 150 height 20
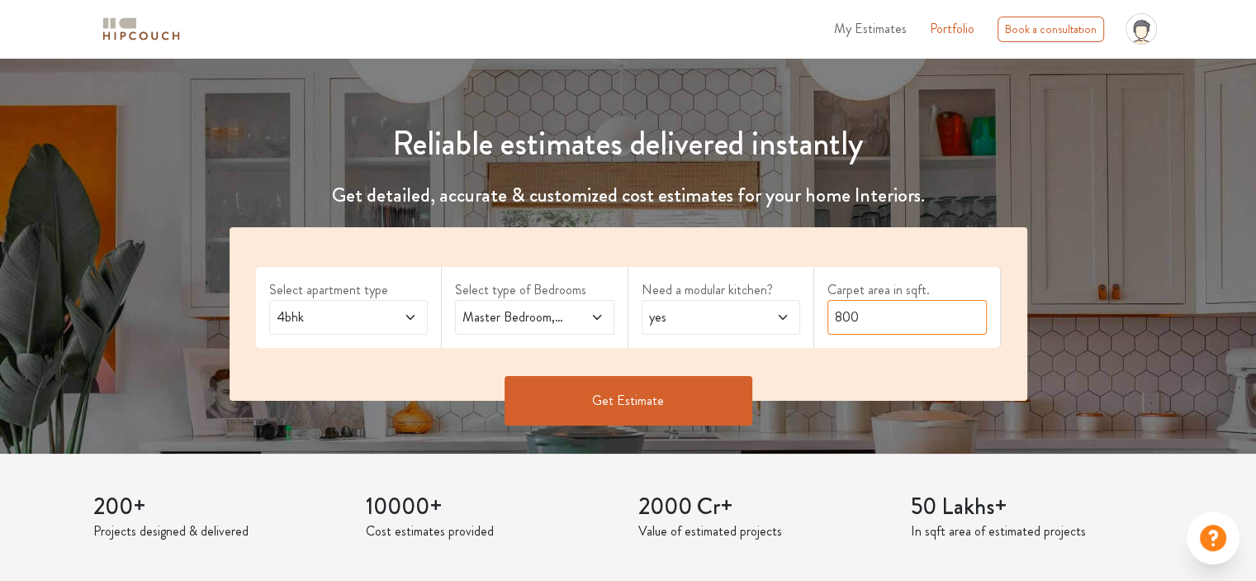
drag, startPoint x: 869, startPoint y: 313, endPoint x: 772, endPoint y: 318, distance: 96.8
click at [772, 318] on div "Select apartment type 4bhk Select type of Bedrooms Master Bedroom,Kids Room 1,K…" at bounding box center [629, 313] width 798 height 173
type input "2200"
click at [677, 399] on button "Get Estimate" at bounding box center [629, 401] width 248 height 50
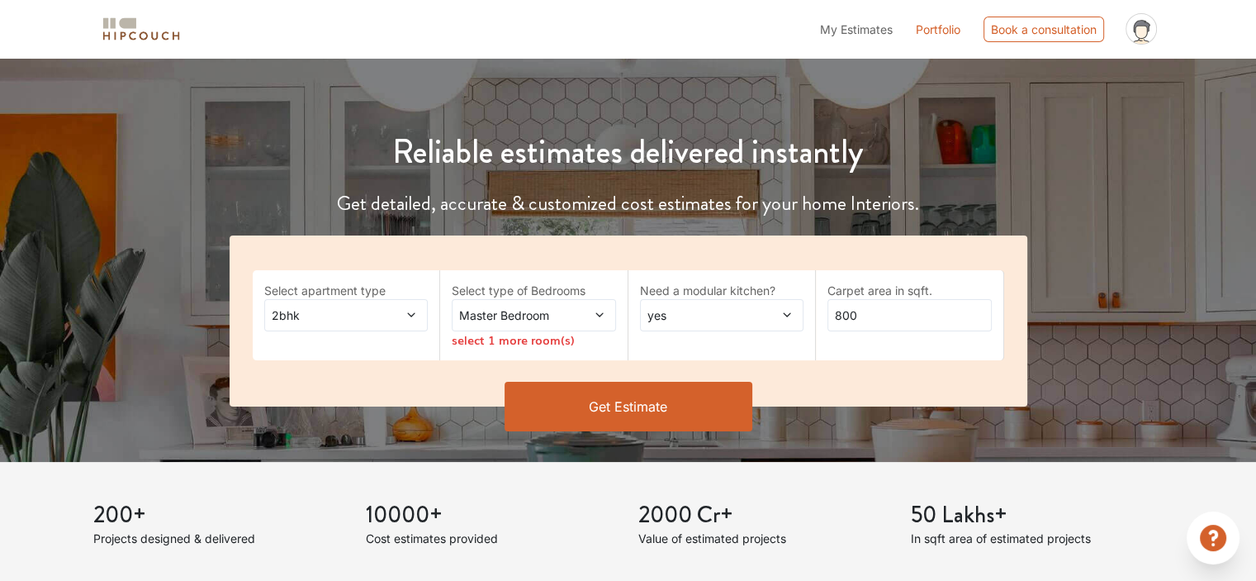
scroll to position [132, 0]
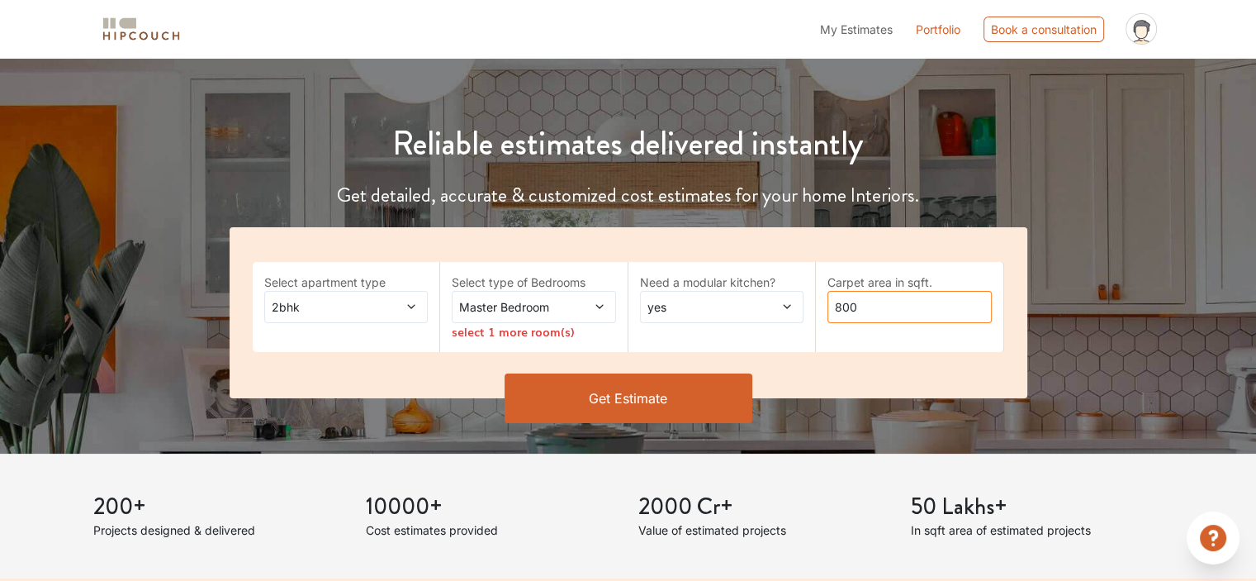
drag, startPoint x: 866, startPoint y: 309, endPoint x: 813, endPoint y: 310, distance: 52.9
click at [813, 310] on div "Select apartment type 2bhk Select type of Bedrooms Master Bedroom select 1 more…" at bounding box center [629, 312] width 798 height 171
type input "4500"
click at [559, 297] on div "Master Bedroom" at bounding box center [534, 307] width 164 height 32
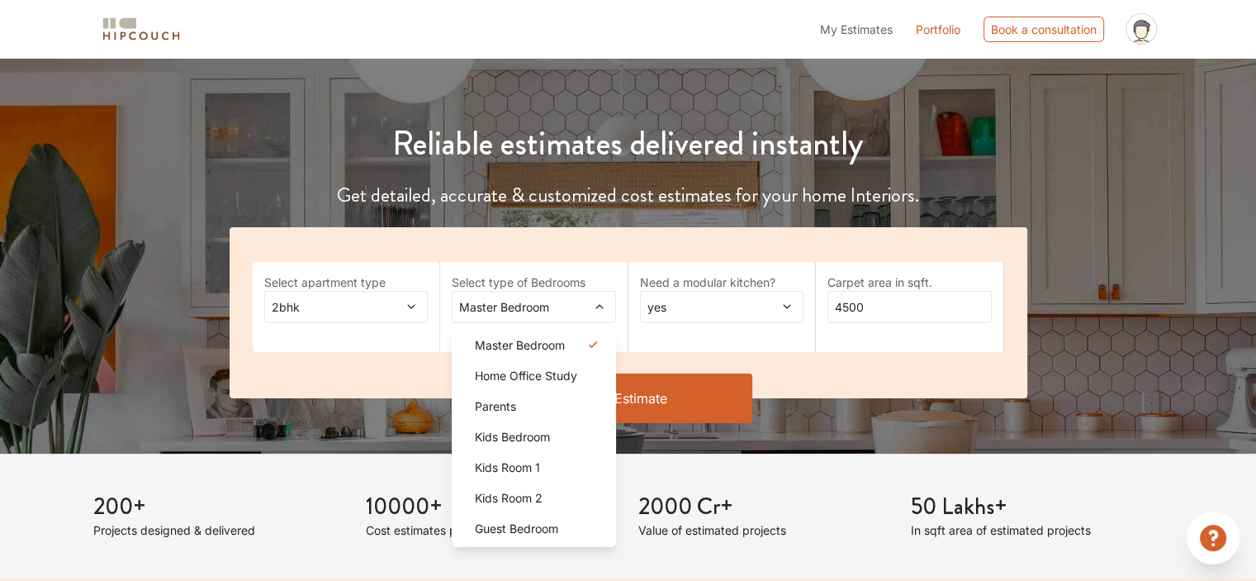
click at [582, 458] on div "Kids Room 1" at bounding box center [539, 466] width 154 height 17
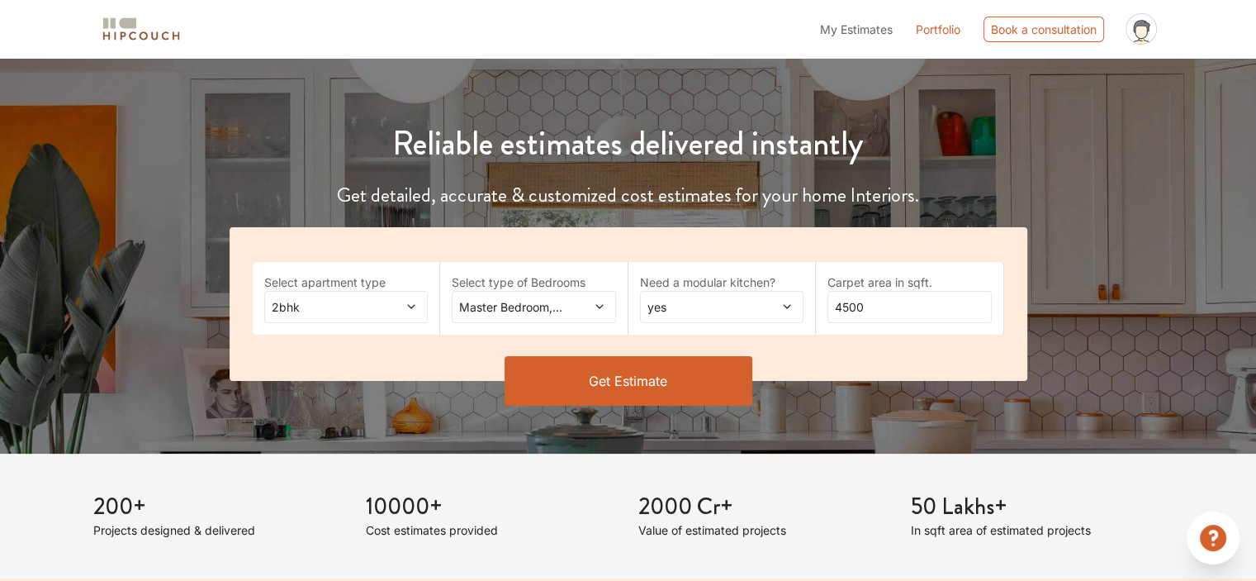
click at [548, 292] on div "Select type of Bedrooms Master Bedroom,Kids Room 1" at bounding box center [534, 298] width 188 height 73
click at [568, 306] on div "Master Bedroom,Kids Room 1" at bounding box center [534, 307] width 164 height 32
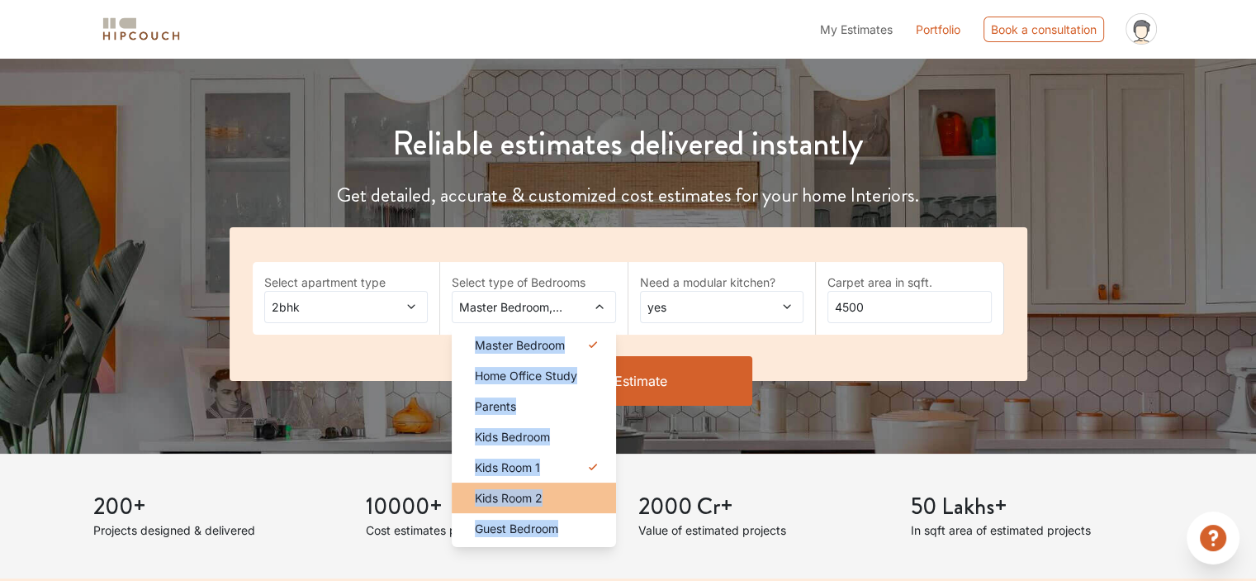
click at [580, 499] on div "Kids Room 2" at bounding box center [539, 497] width 154 height 17
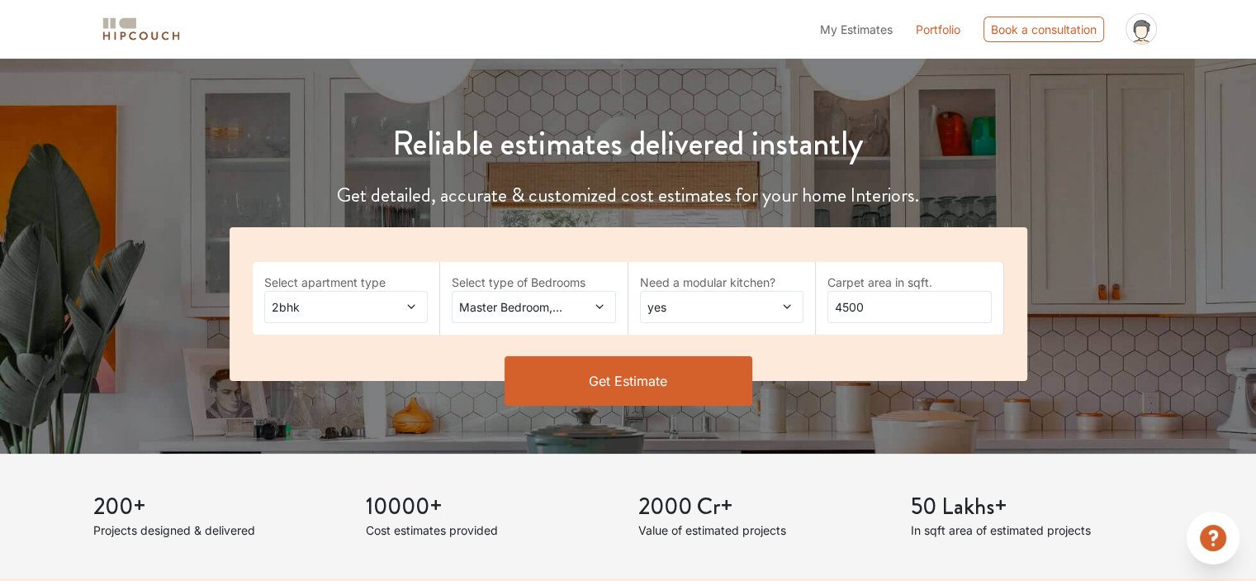
click at [565, 314] on span "Master Bedroom,Kids Room 2" at bounding box center [512, 306] width 112 height 17
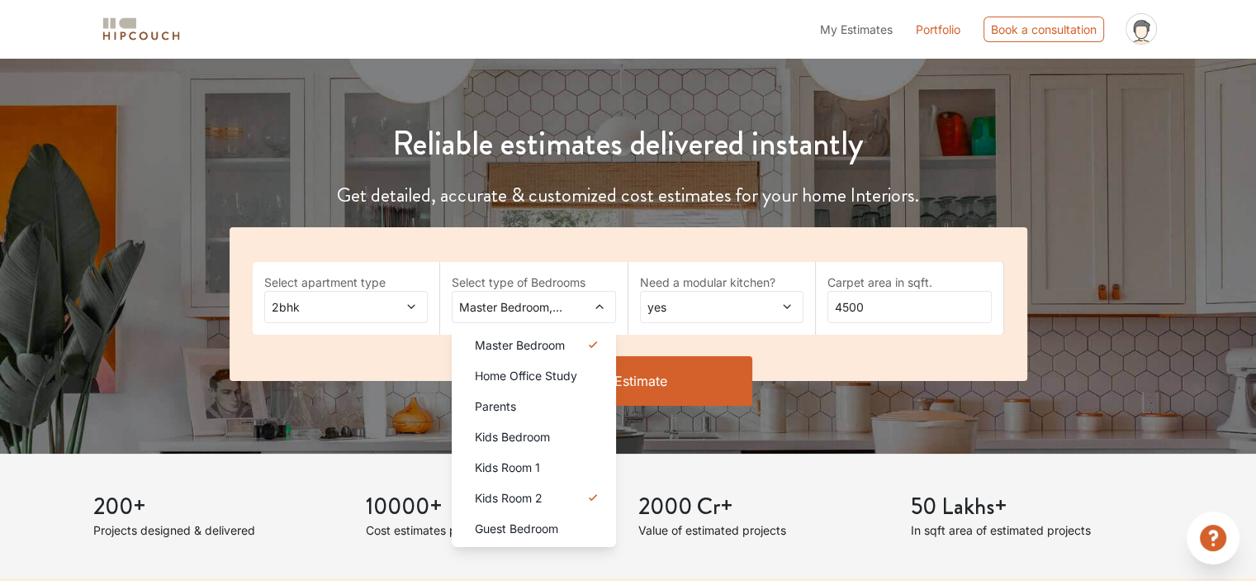
click at [384, 311] on span at bounding box center [398, 306] width 37 height 17
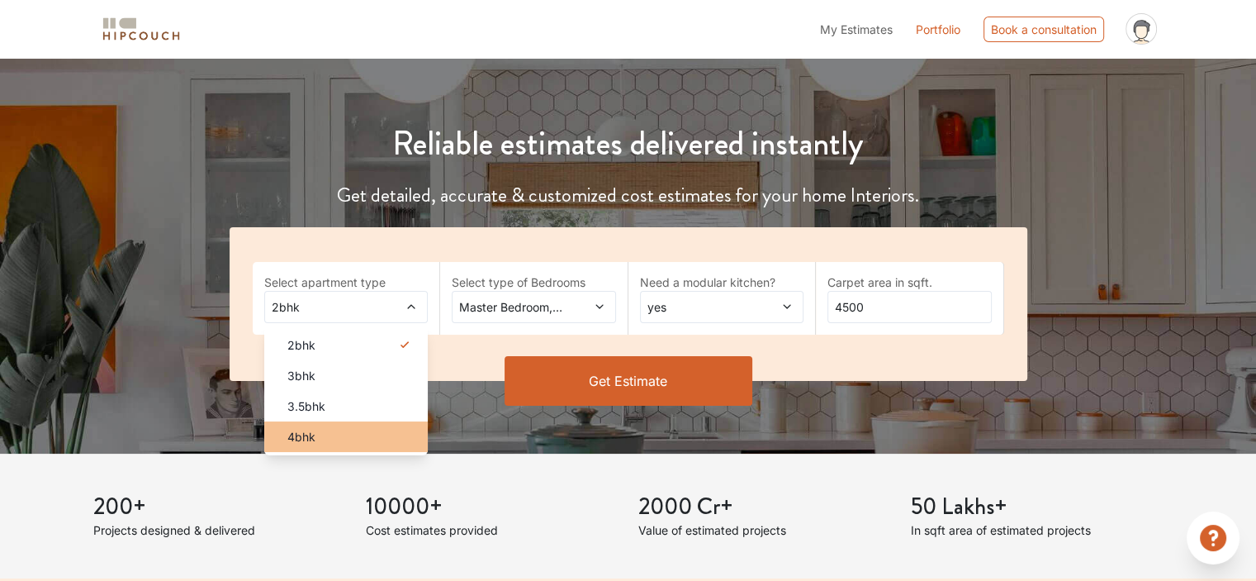
click at [410, 435] on div "4bhk" at bounding box center [351, 436] width 154 height 17
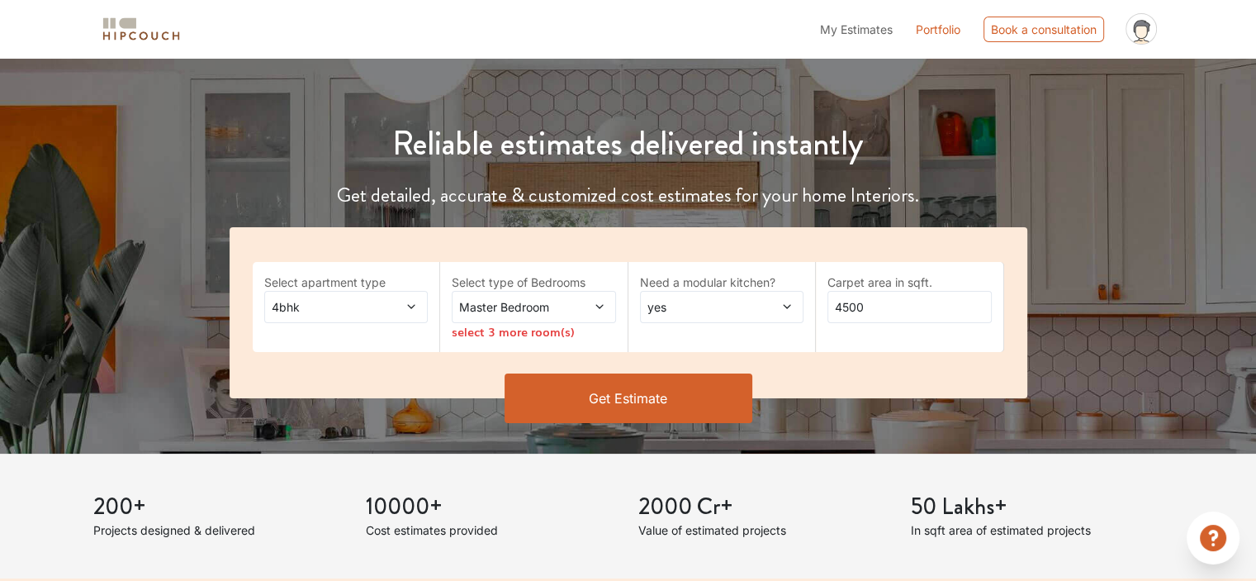
click at [553, 311] on span "Master Bedroom" at bounding box center [512, 306] width 112 height 17
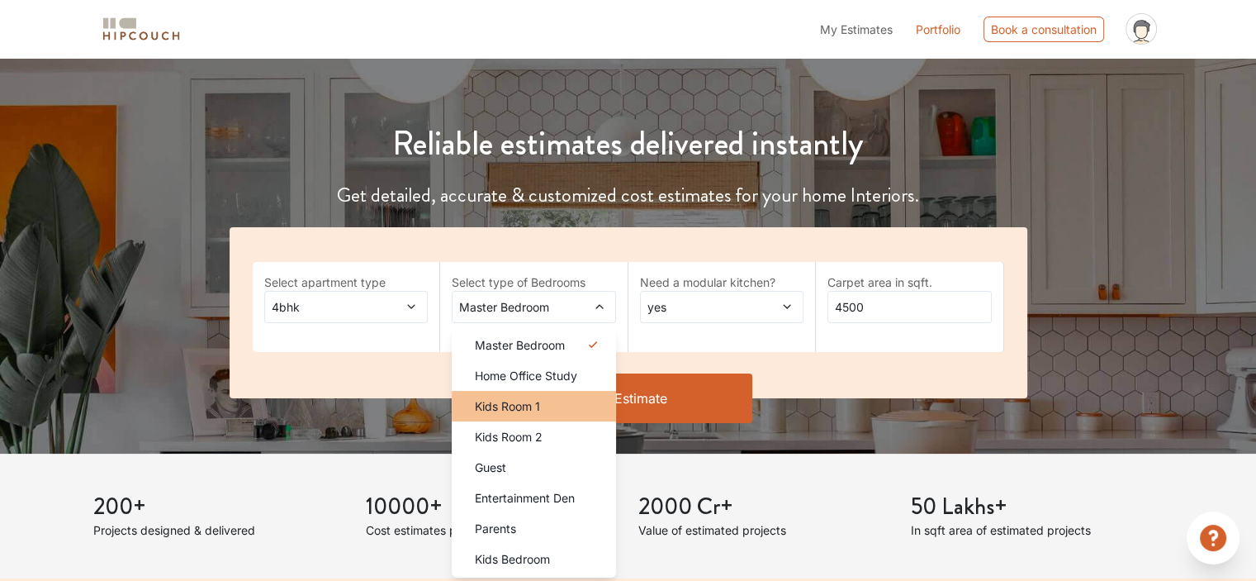
click at [574, 410] on div "Kids Room 1" at bounding box center [539, 405] width 154 height 17
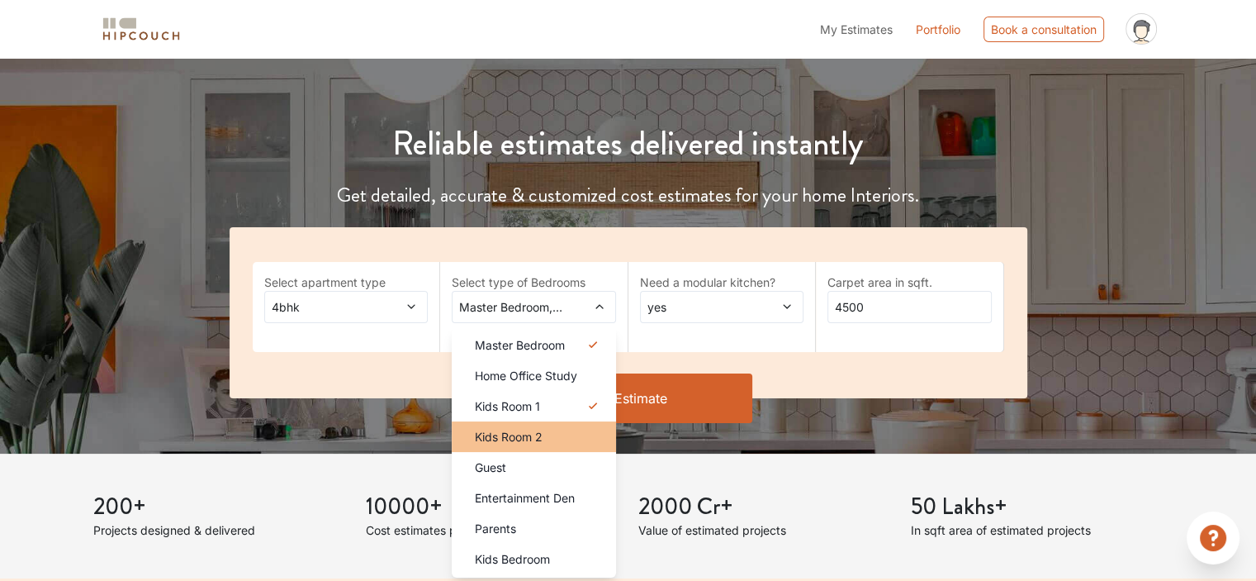
click at [581, 422] on li "Kids Room 2" at bounding box center [534, 436] width 164 height 31
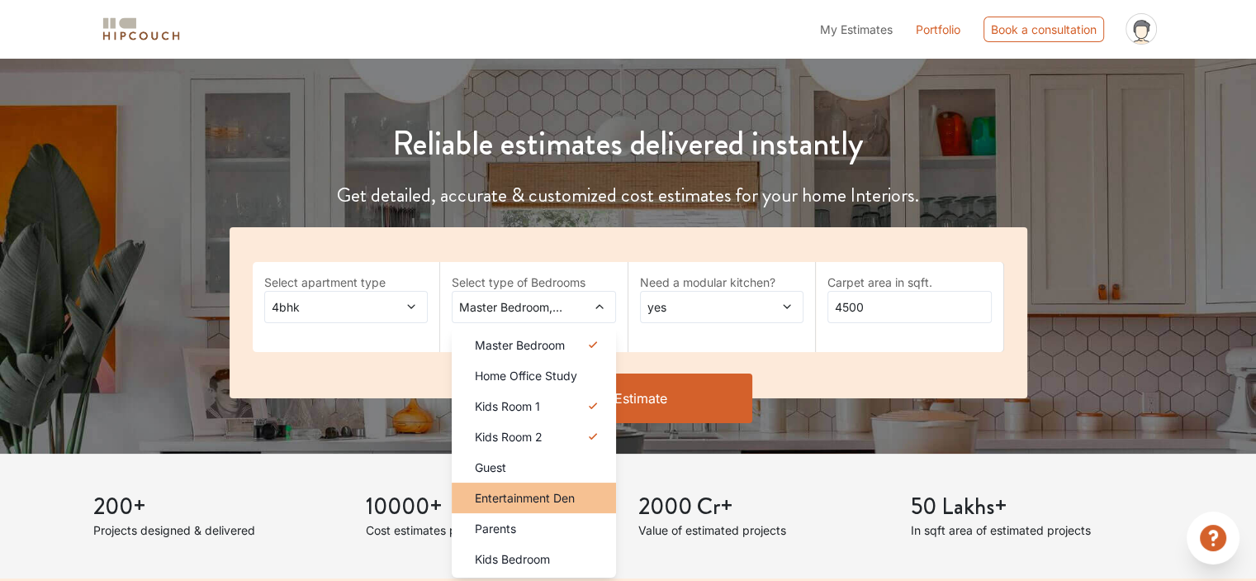
click at [588, 482] on li "Entertainment Den" at bounding box center [534, 497] width 164 height 31
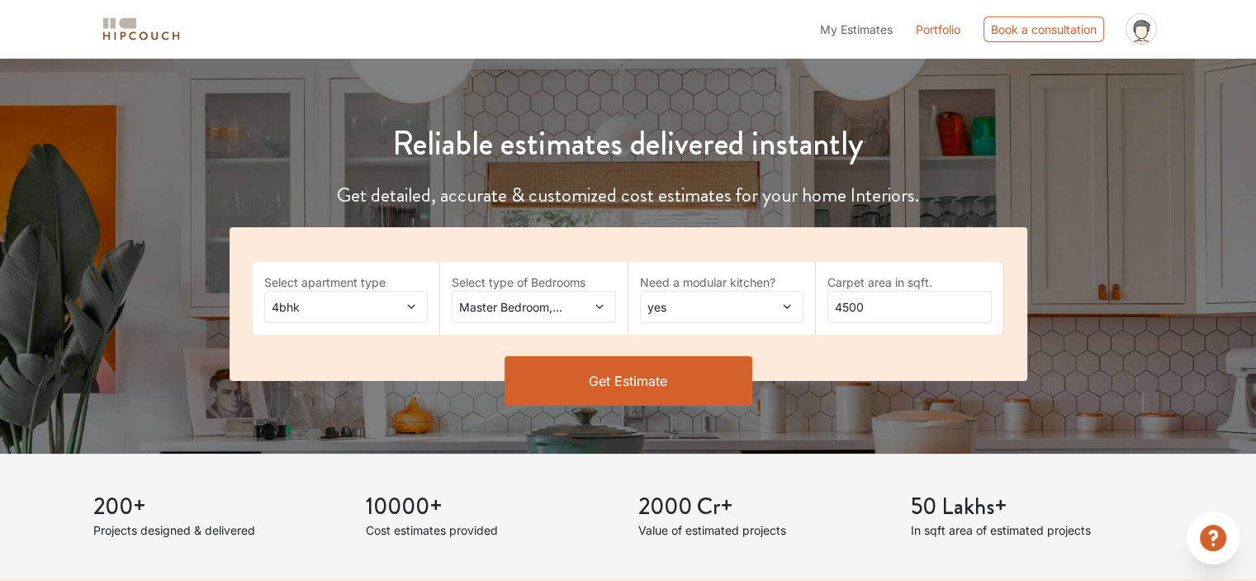
click at [567, 316] on div "Master Bedroom,Kids Room 1,Kids Room 2,Entertainment Den" at bounding box center [534, 307] width 164 height 32
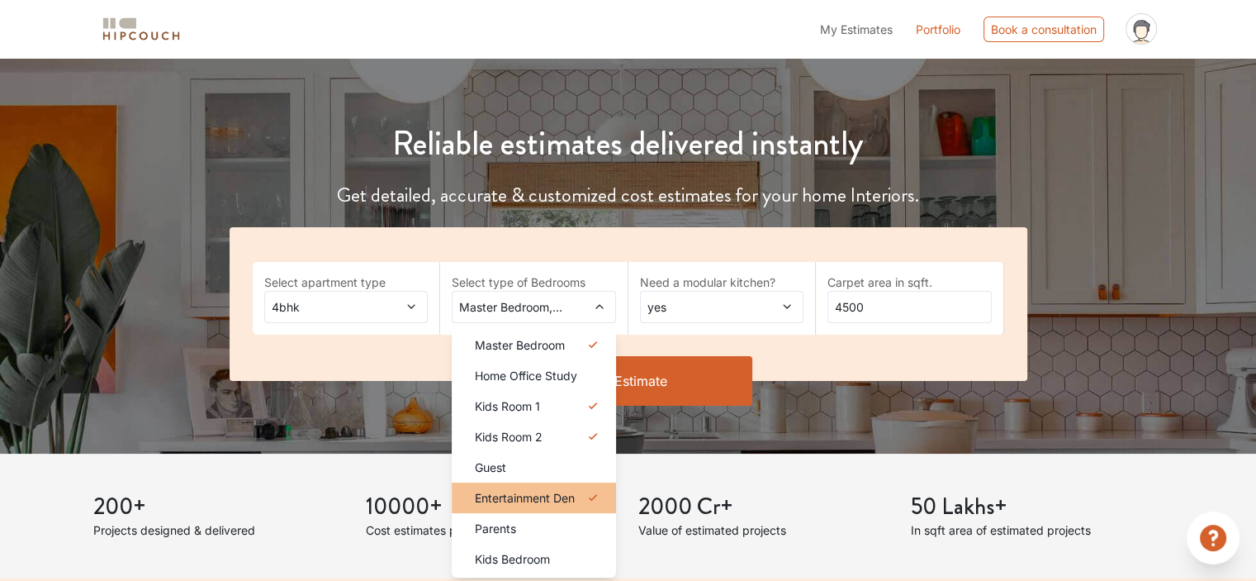
click at [599, 499] on icon at bounding box center [593, 497] width 20 height 20
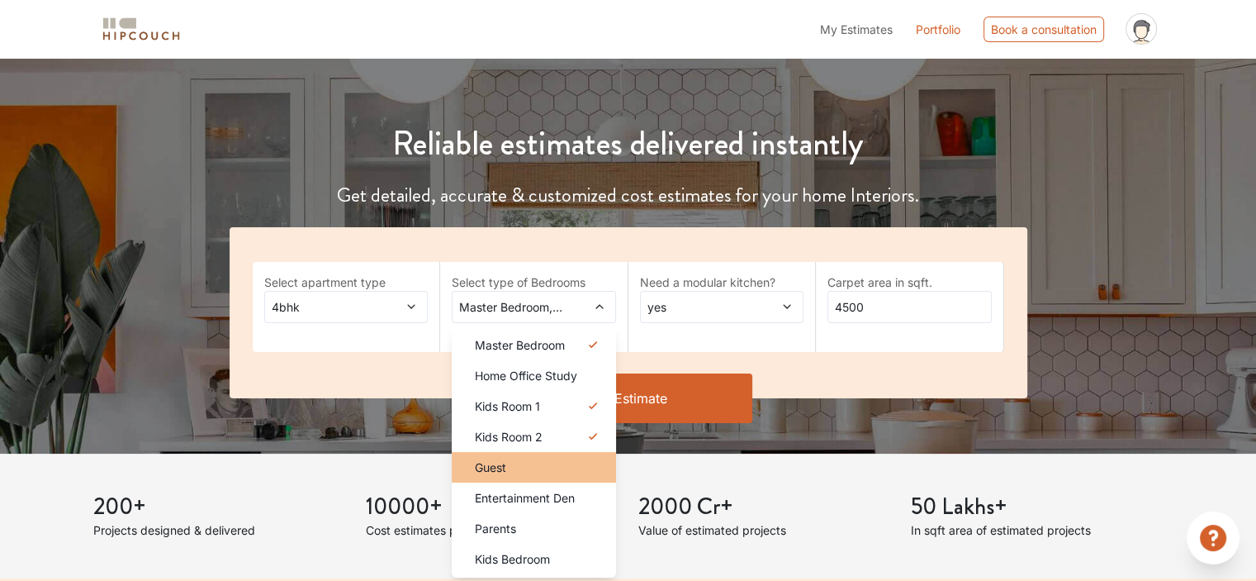
click at [588, 472] on div "Guest" at bounding box center [539, 466] width 154 height 17
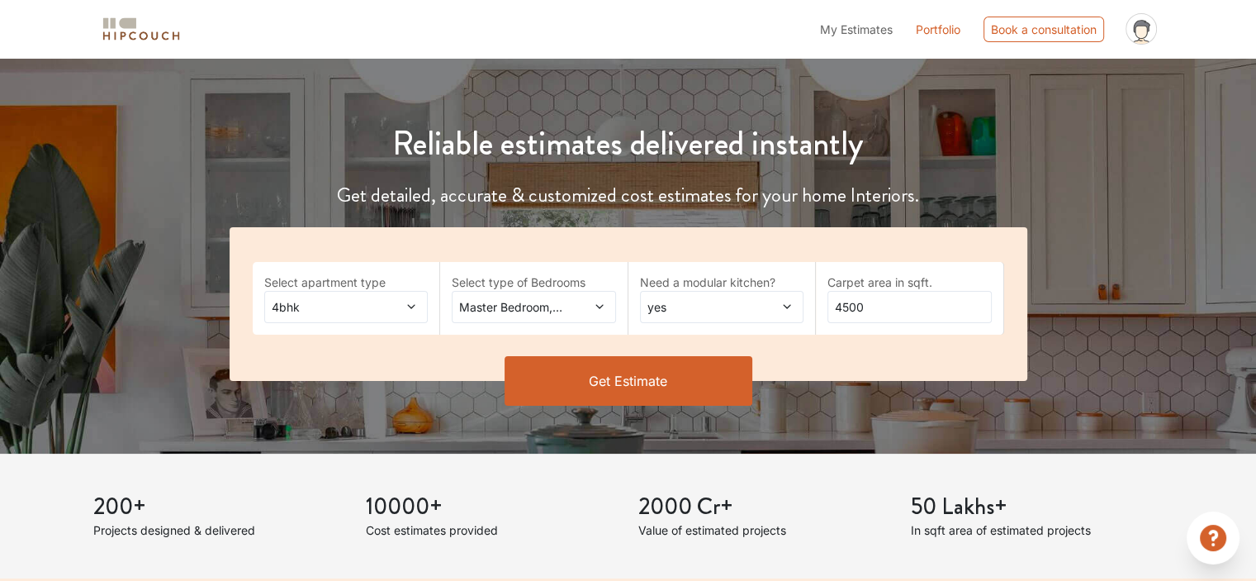
click at [649, 379] on button "Get Estimate" at bounding box center [629, 381] width 248 height 50
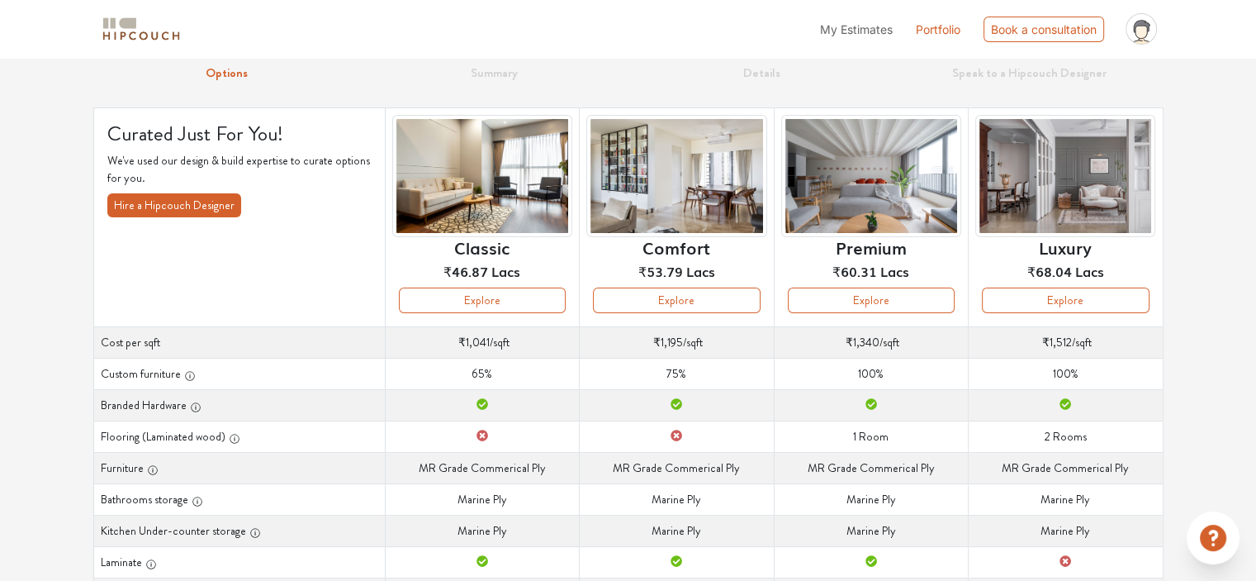
scroll to position [63, 0]
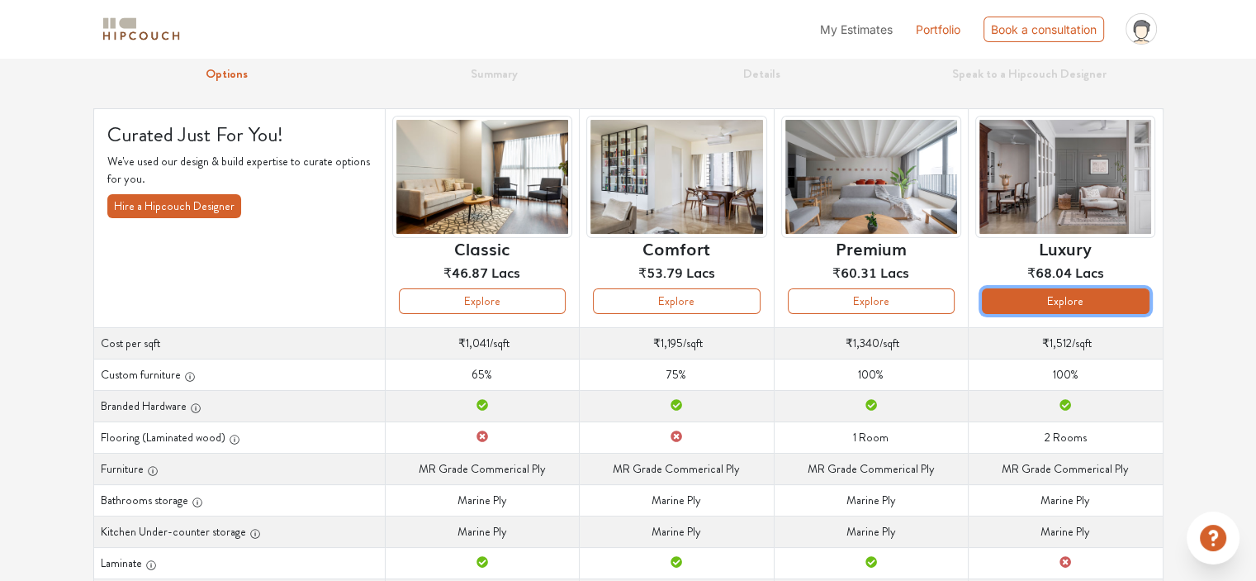
click at [1118, 300] on button "Explore" at bounding box center [1065, 301] width 167 height 26
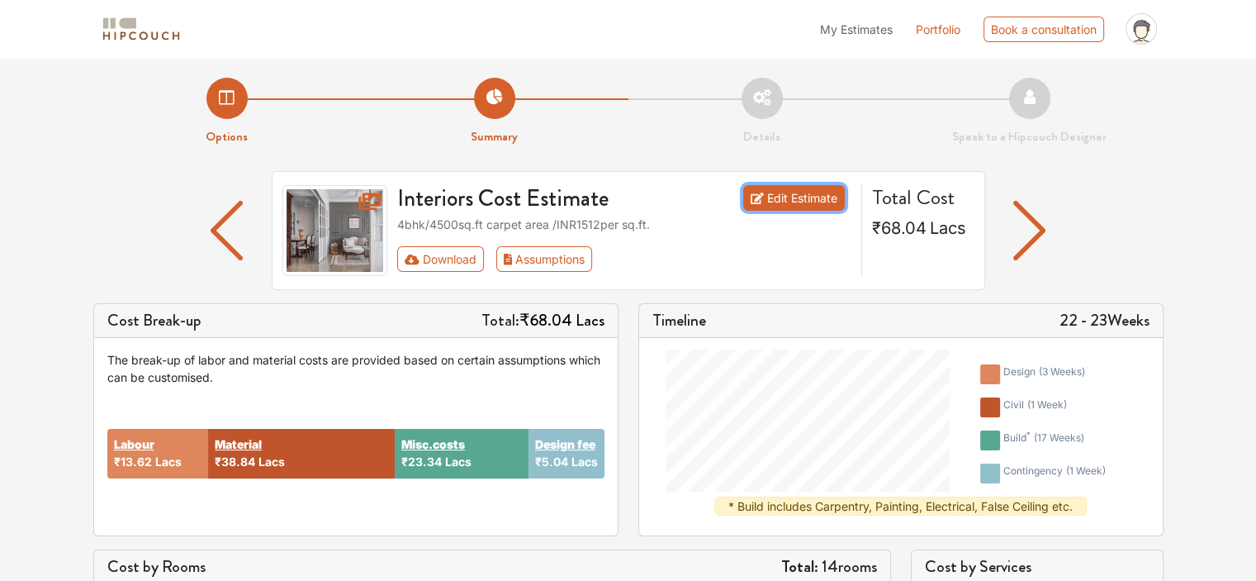
click at [793, 205] on link "Edit Estimate" at bounding box center [794, 198] width 102 height 26
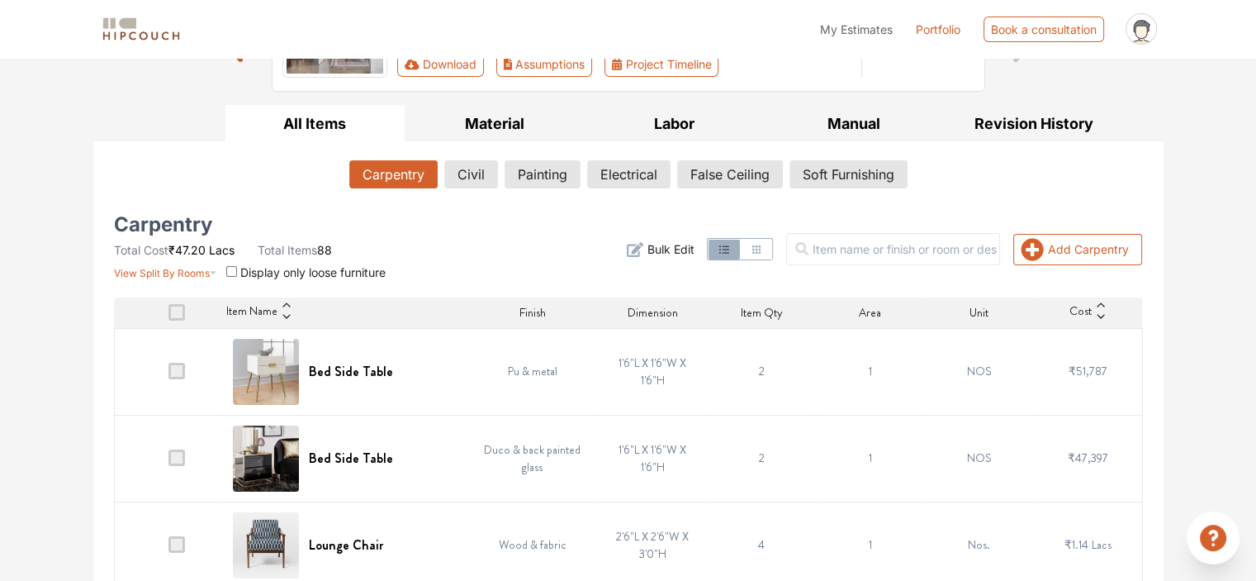
scroll to position [248, 0]
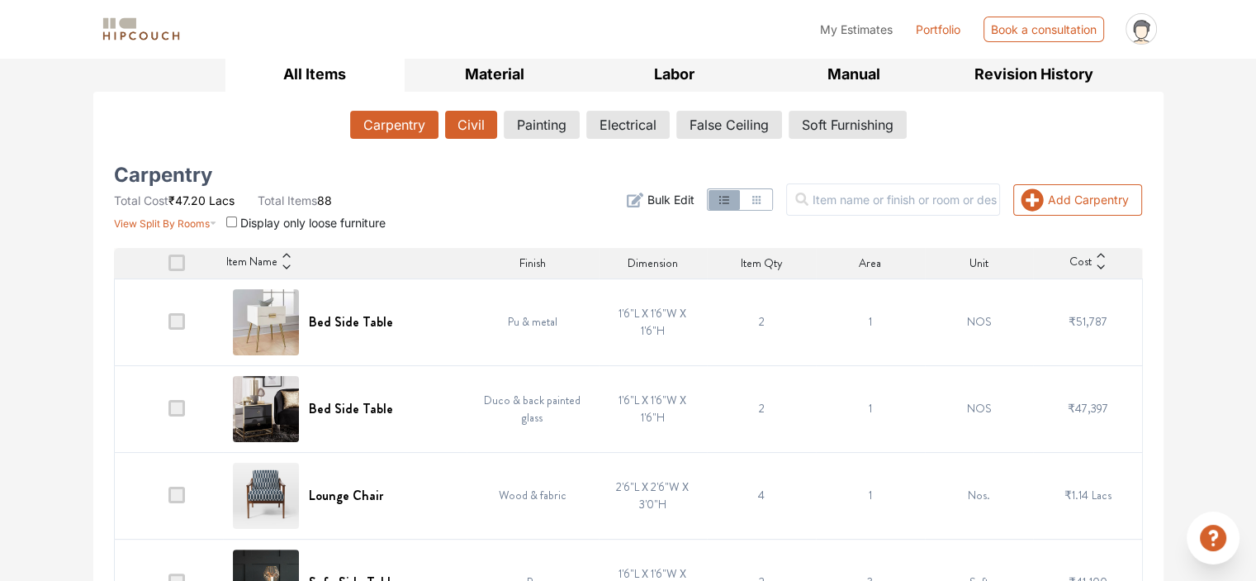
click at [461, 126] on button "Civil" at bounding box center [471, 125] width 52 height 28
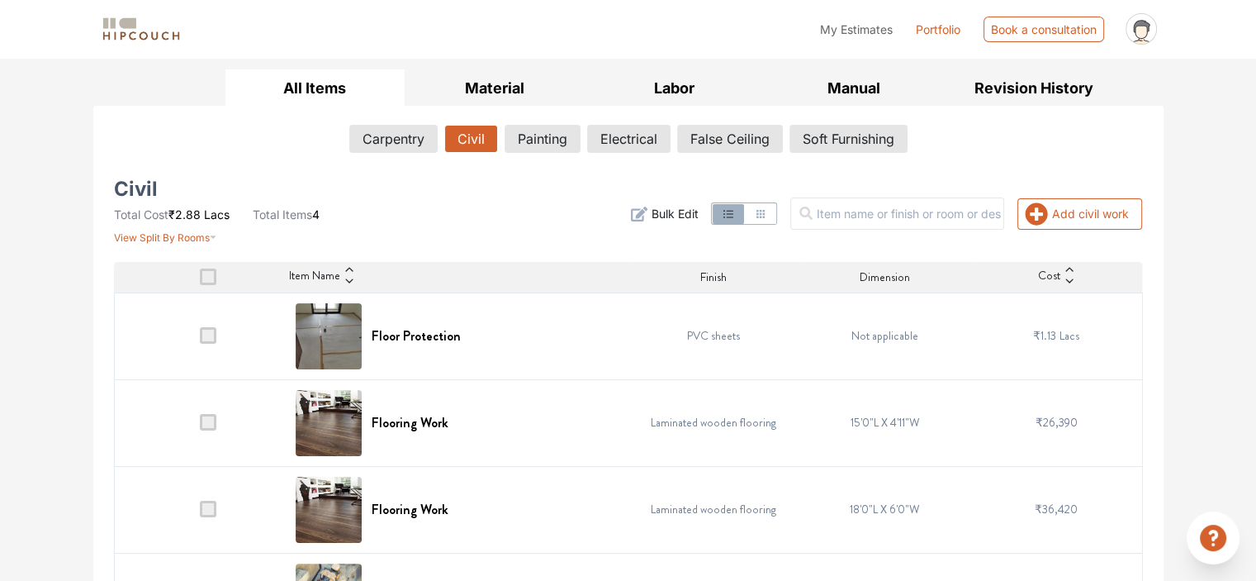
scroll to position [221, 0]
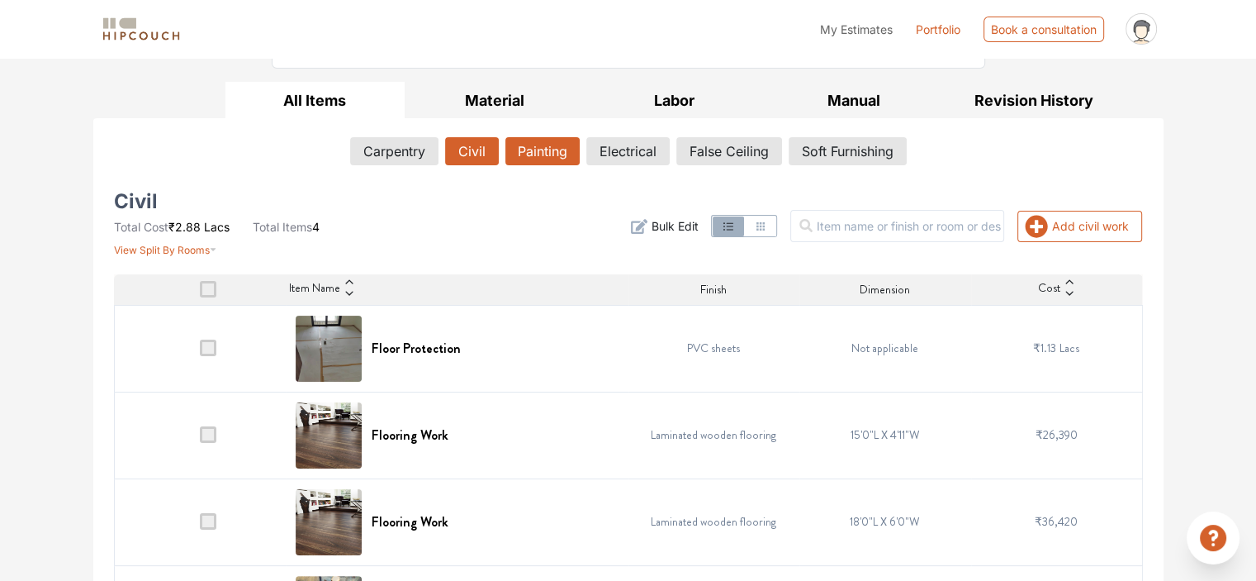
click at [543, 150] on button "Painting" at bounding box center [543, 151] width 74 height 28
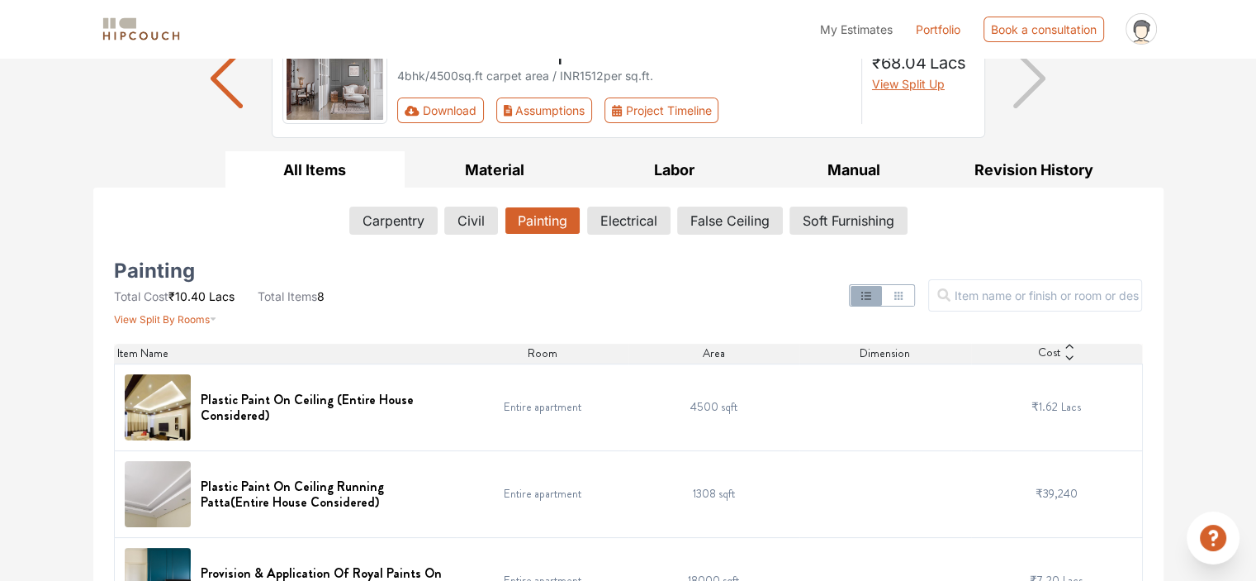
scroll to position [165, 0]
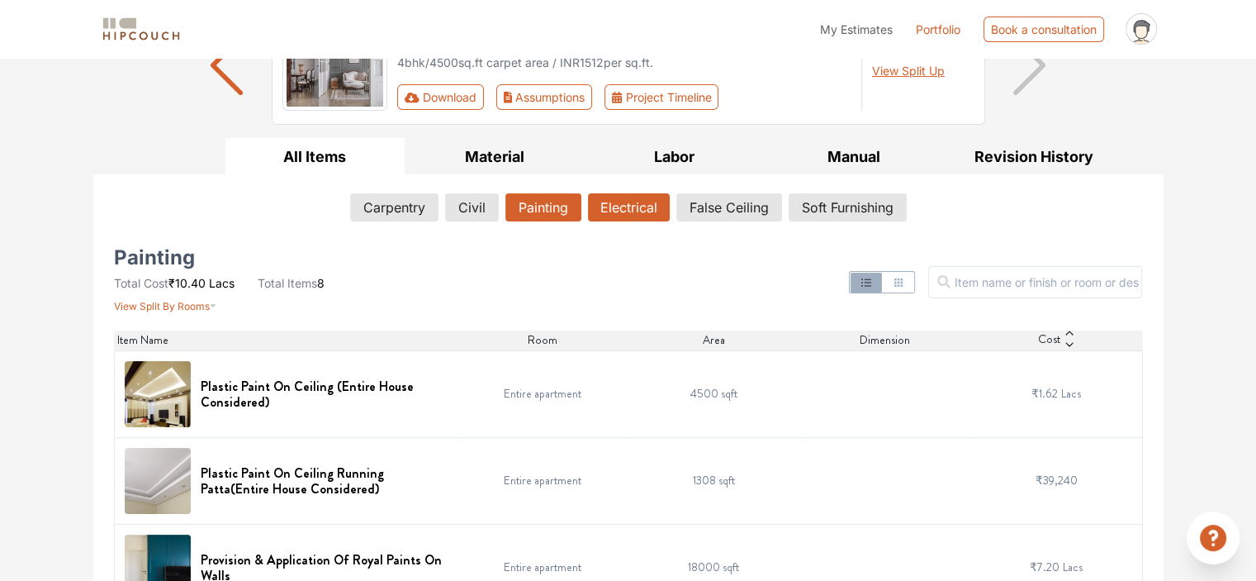
click at [652, 196] on button "Electrical" at bounding box center [629, 207] width 82 height 28
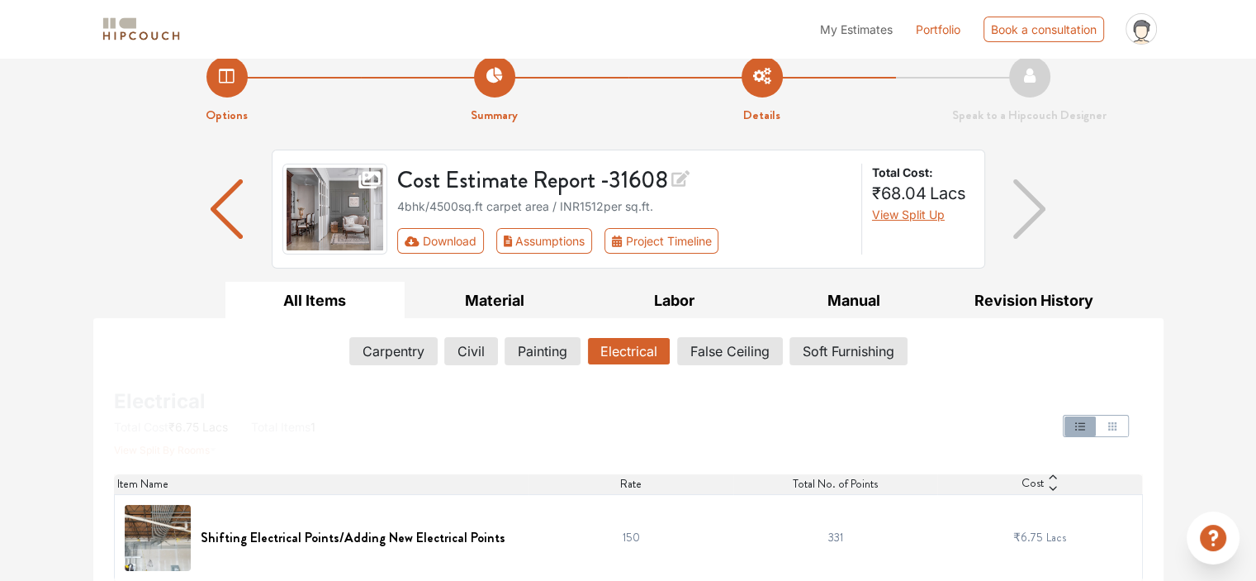
scroll to position [33, 0]
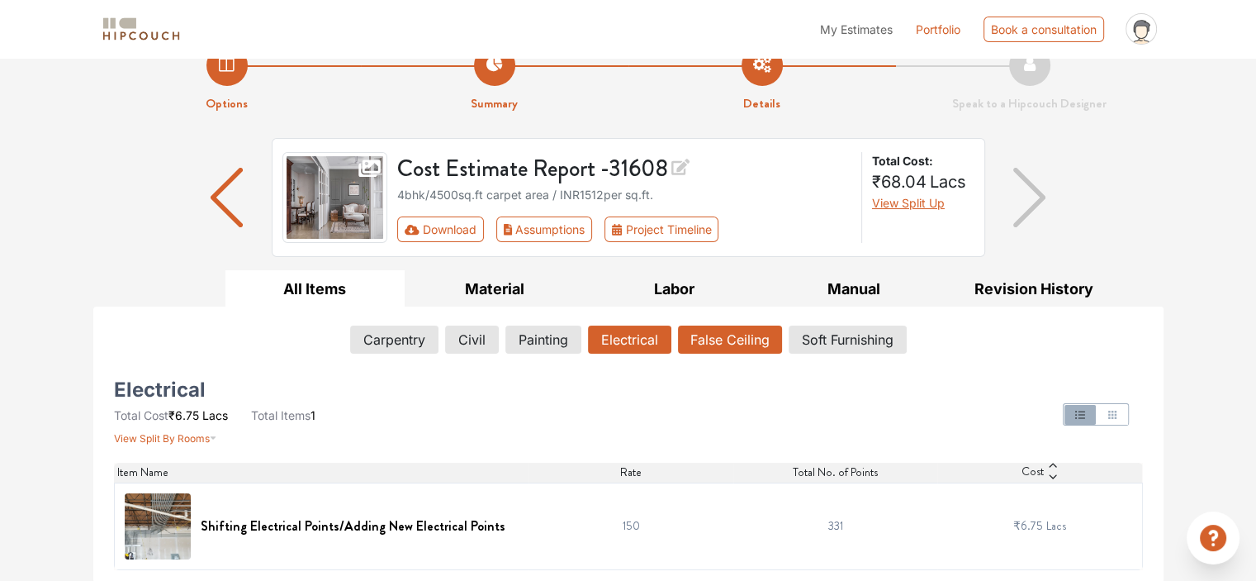
click at [735, 331] on button "False Ceiling" at bounding box center [730, 339] width 104 height 28
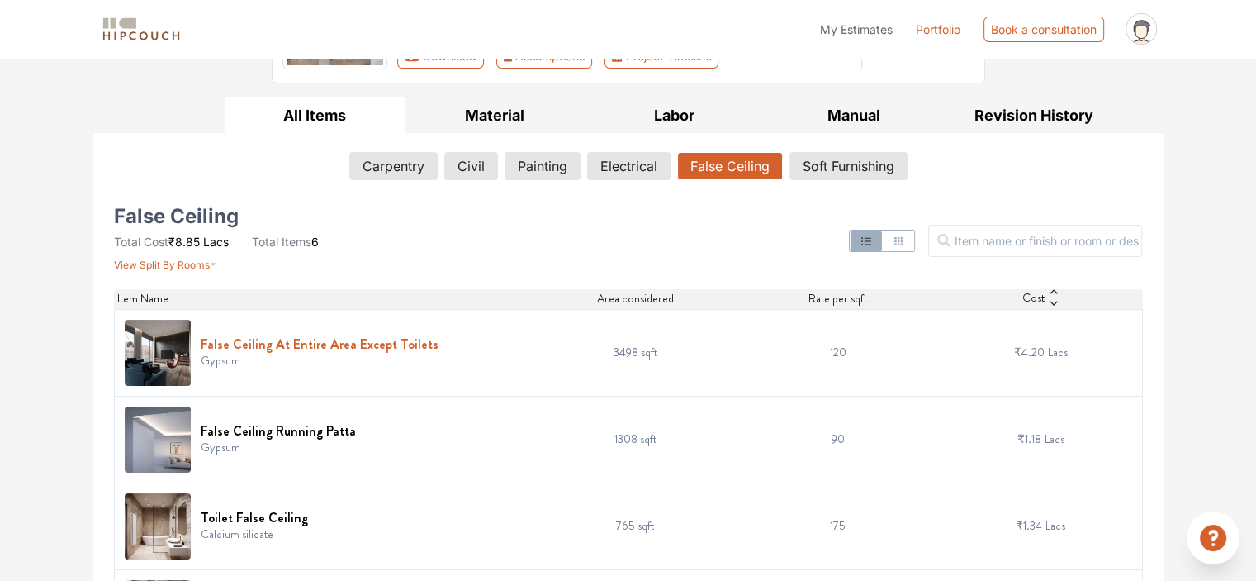
scroll to position [218, 0]
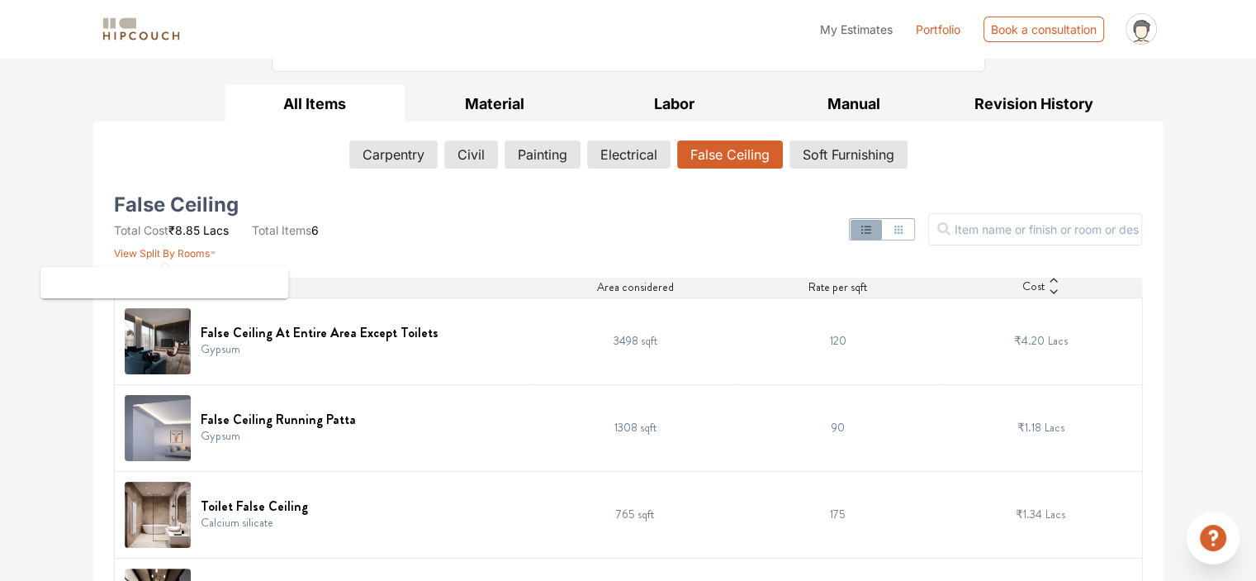
click at [161, 251] on span "View Split By Rooms" at bounding box center [162, 253] width 96 height 12
click at [210, 251] on icon "button" at bounding box center [213, 249] width 7 height 20
click at [838, 140] on button "Soft Furnishing" at bounding box center [849, 154] width 116 height 28
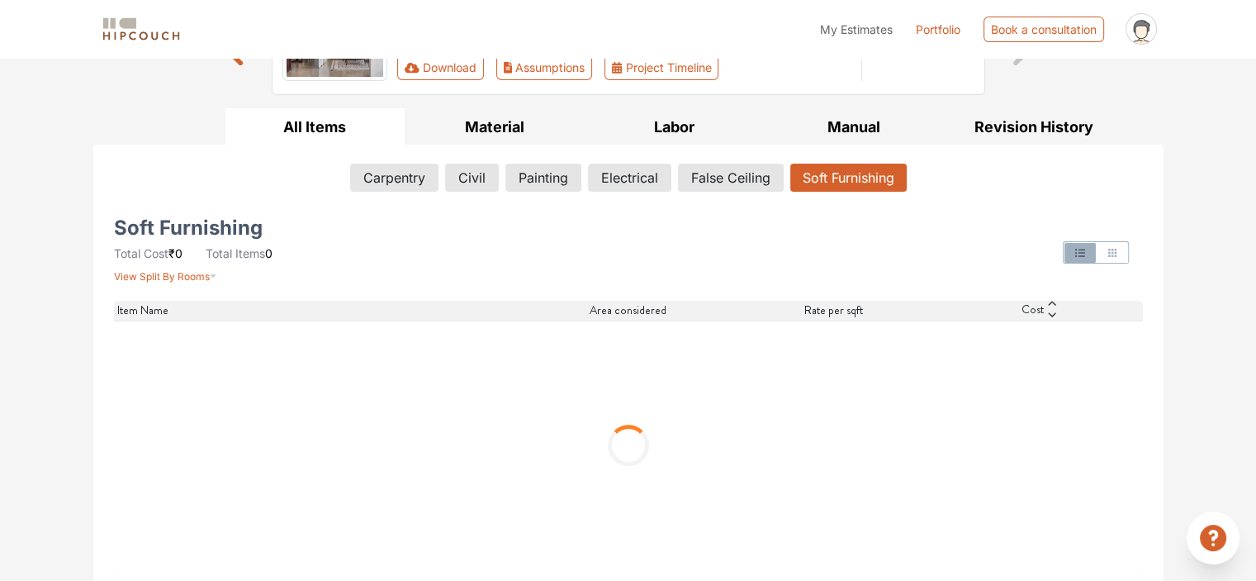
scroll to position [33, 0]
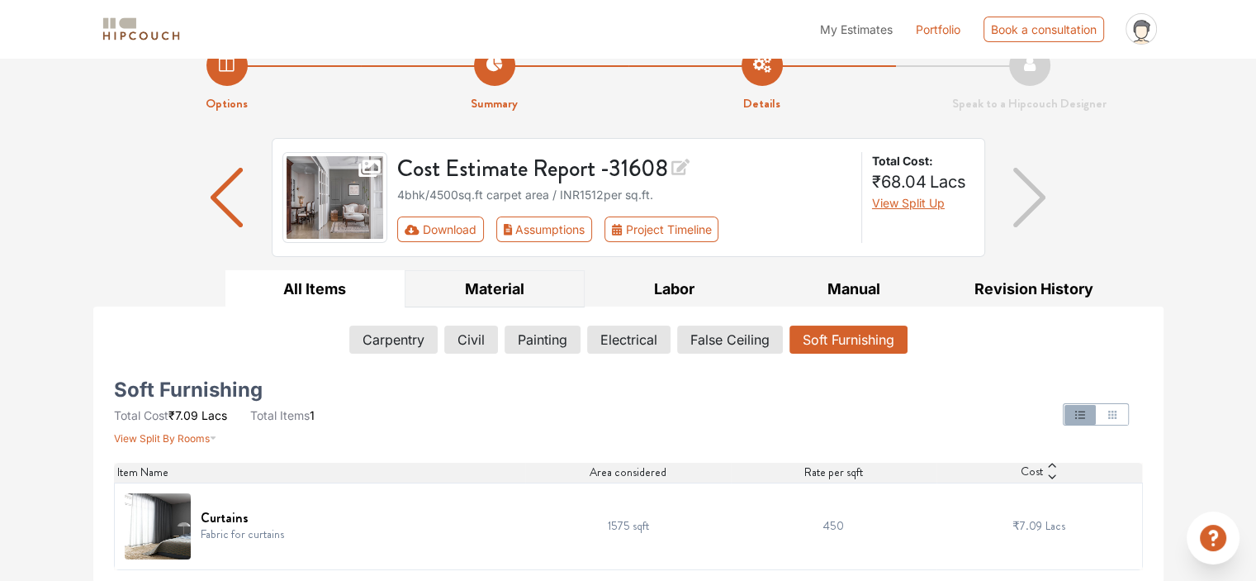
click at [481, 286] on button "Material" at bounding box center [495, 288] width 180 height 37
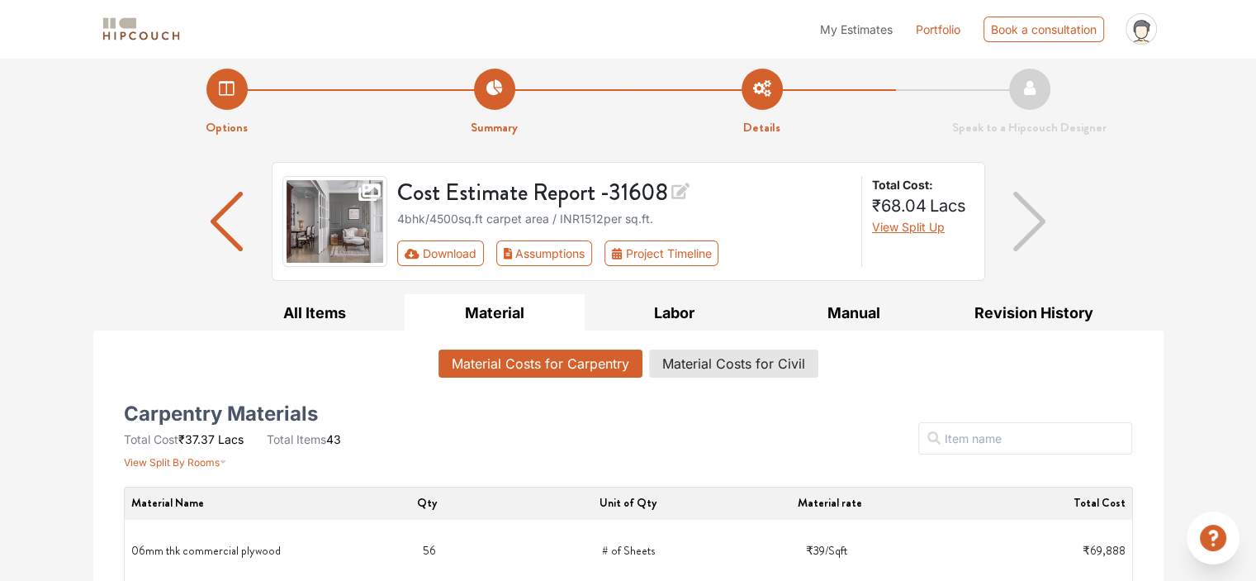
scroll to position [0, 0]
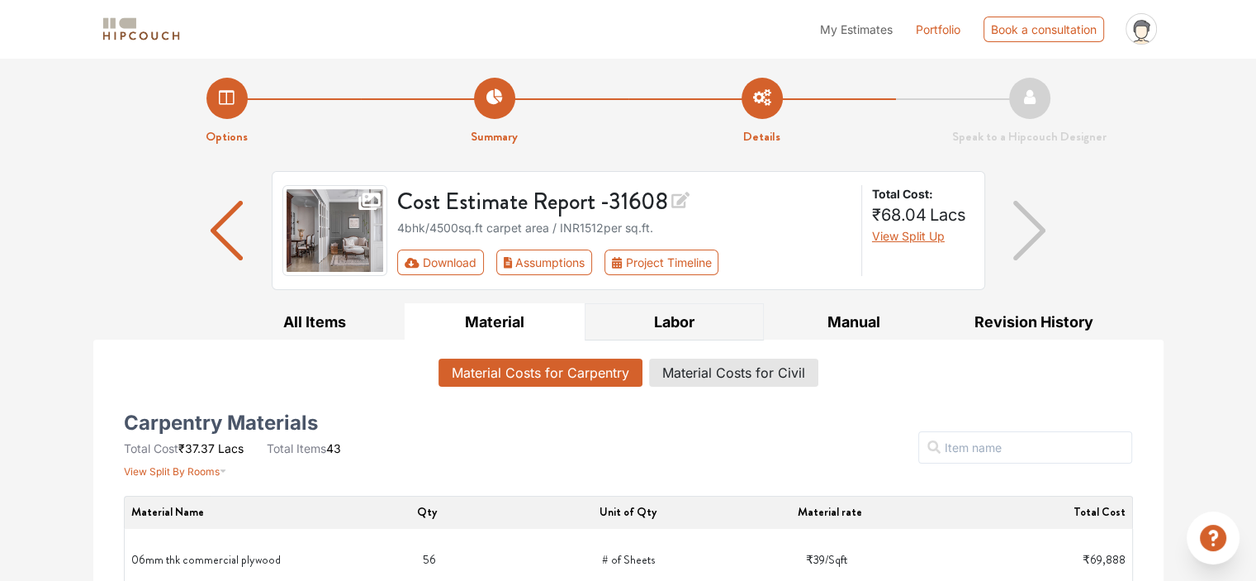
click at [683, 315] on button "Labor" at bounding box center [675, 321] width 180 height 37
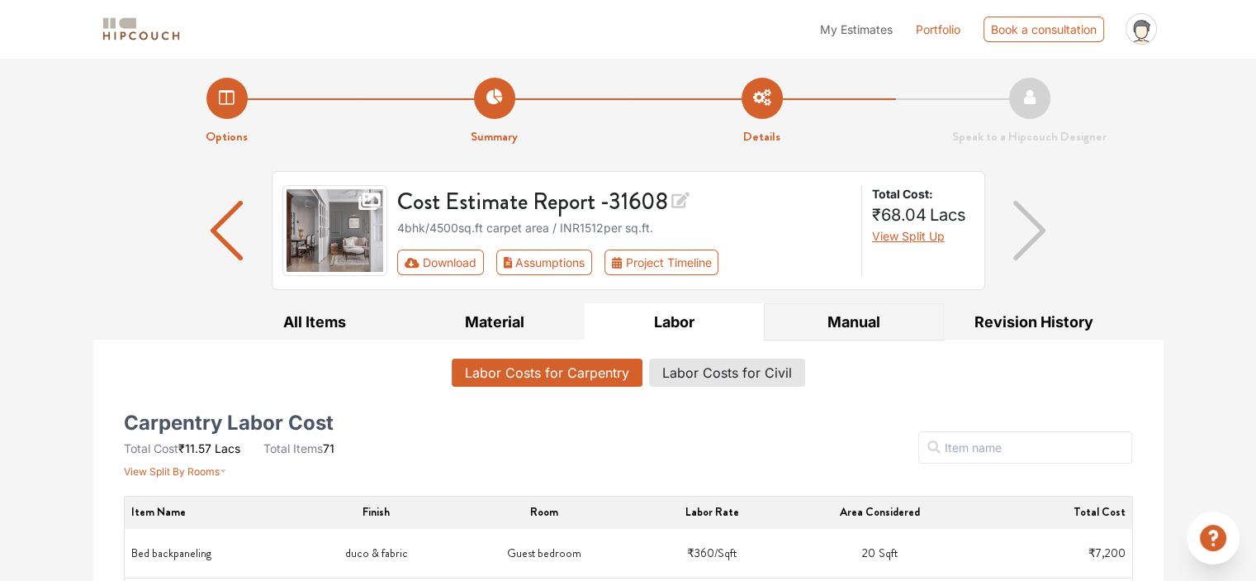
click at [878, 303] on button "Manual" at bounding box center [854, 321] width 180 height 37
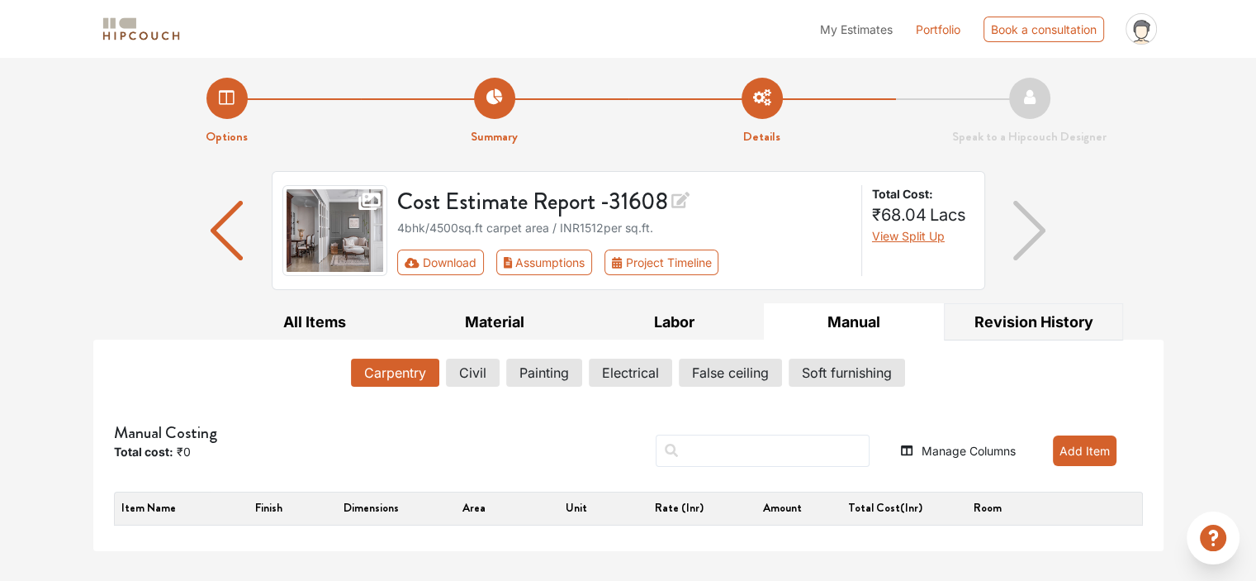
click at [1063, 316] on button "Revision History" at bounding box center [1034, 321] width 180 height 37
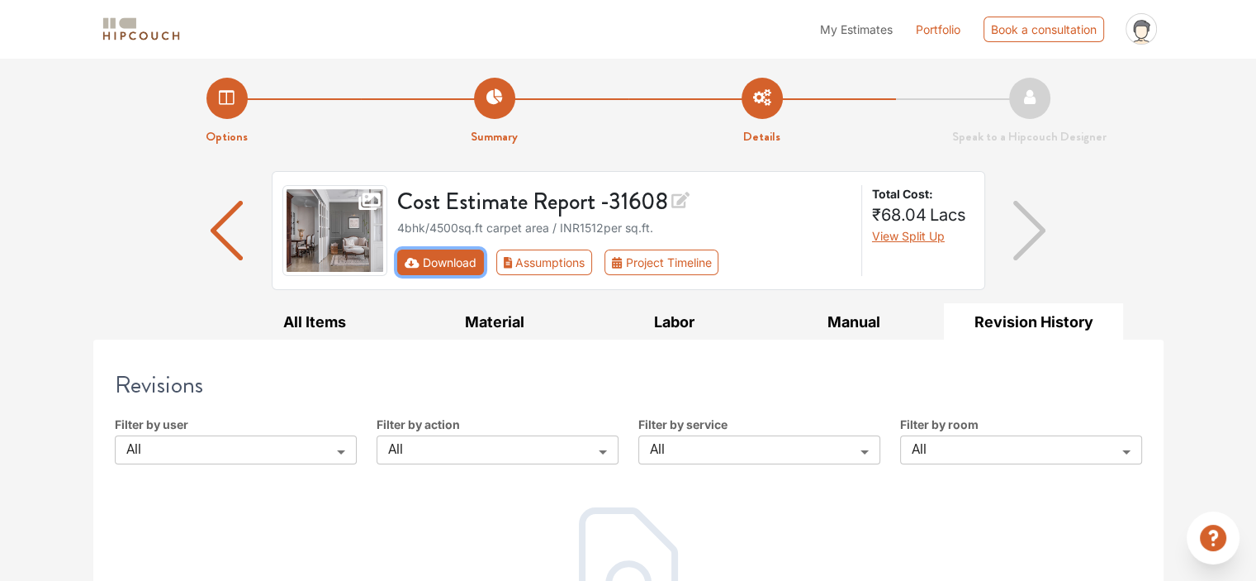
click at [453, 259] on button "Download" at bounding box center [440, 262] width 87 height 26
click at [416, 262] on icon "First group" at bounding box center [412, 262] width 15 height 10
click at [367, 310] on button "All Items" at bounding box center [316, 321] width 180 height 37
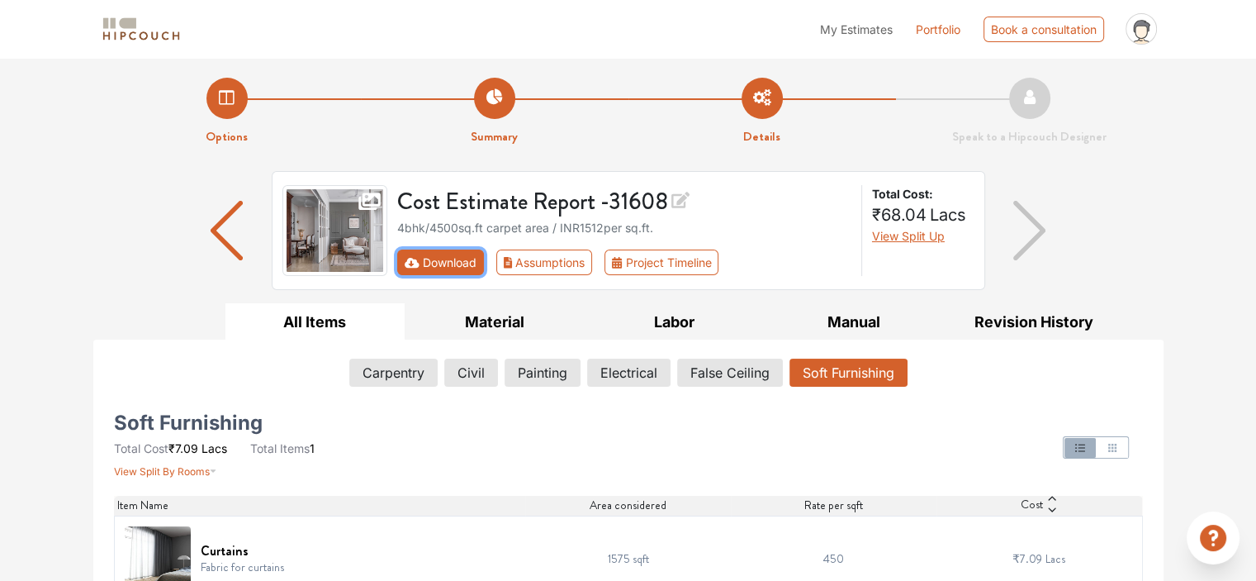
click at [454, 260] on button "Download" at bounding box center [440, 262] width 87 height 26
click at [531, 264] on button "Assumptions" at bounding box center [544, 262] width 97 height 26
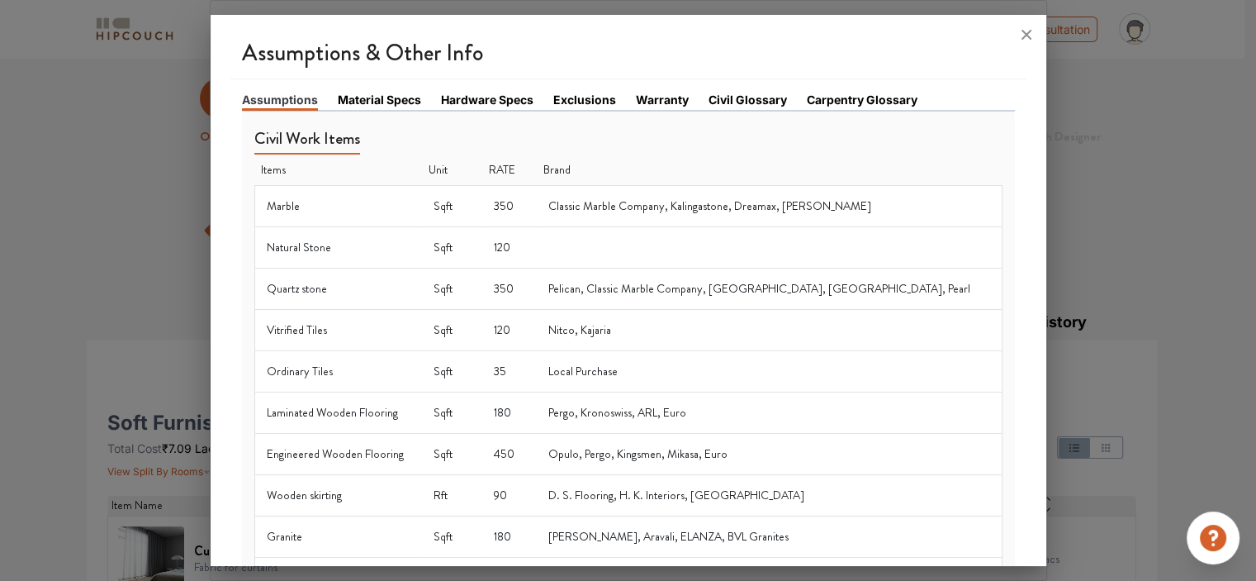
click at [395, 92] on link "Material Specs" at bounding box center [379, 99] width 83 height 17
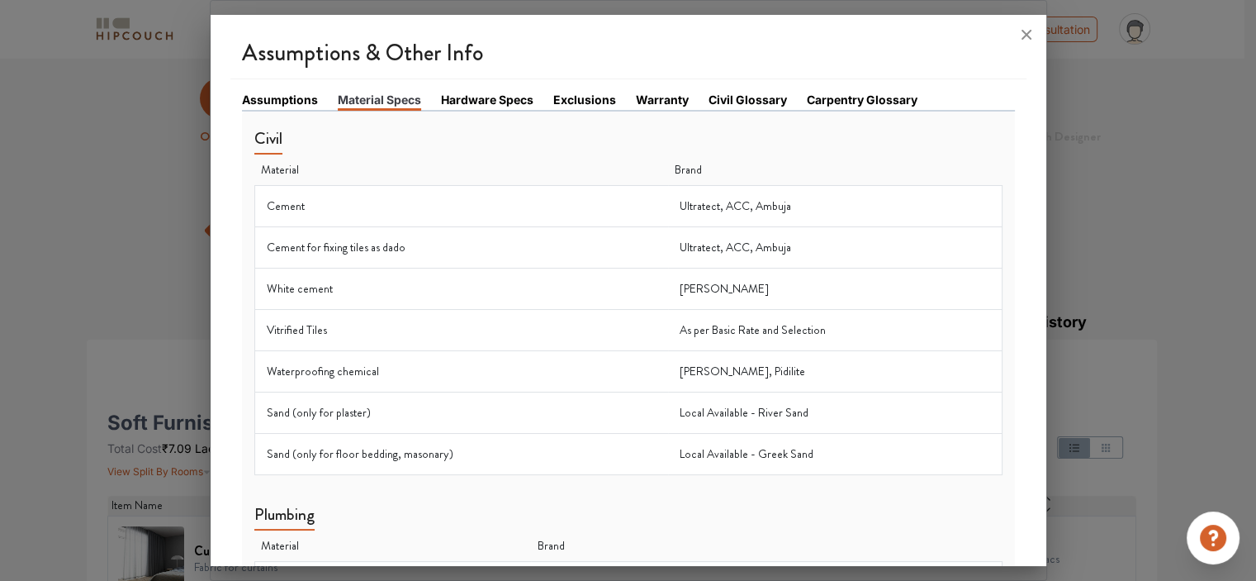
click at [496, 104] on link "Hardware Specs" at bounding box center [487, 99] width 93 height 17
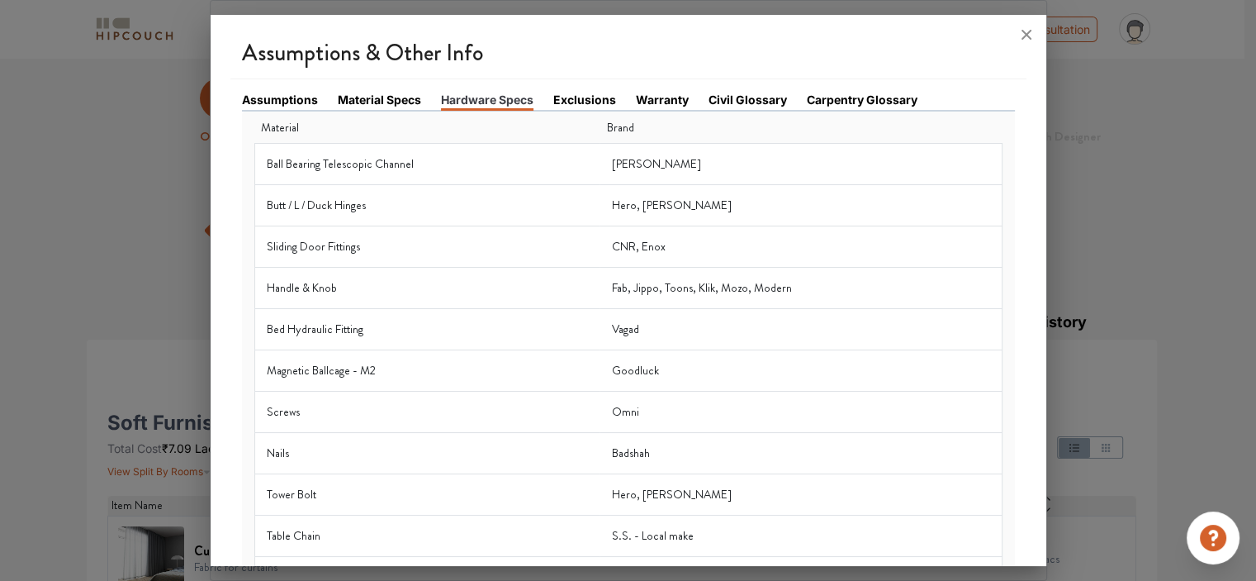
click at [384, 115] on th "Material" at bounding box center [426, 127] width 345 height 31
click at [382, 103] on link "Material Specs" at bounding box center [379, 99] width 83 height 17
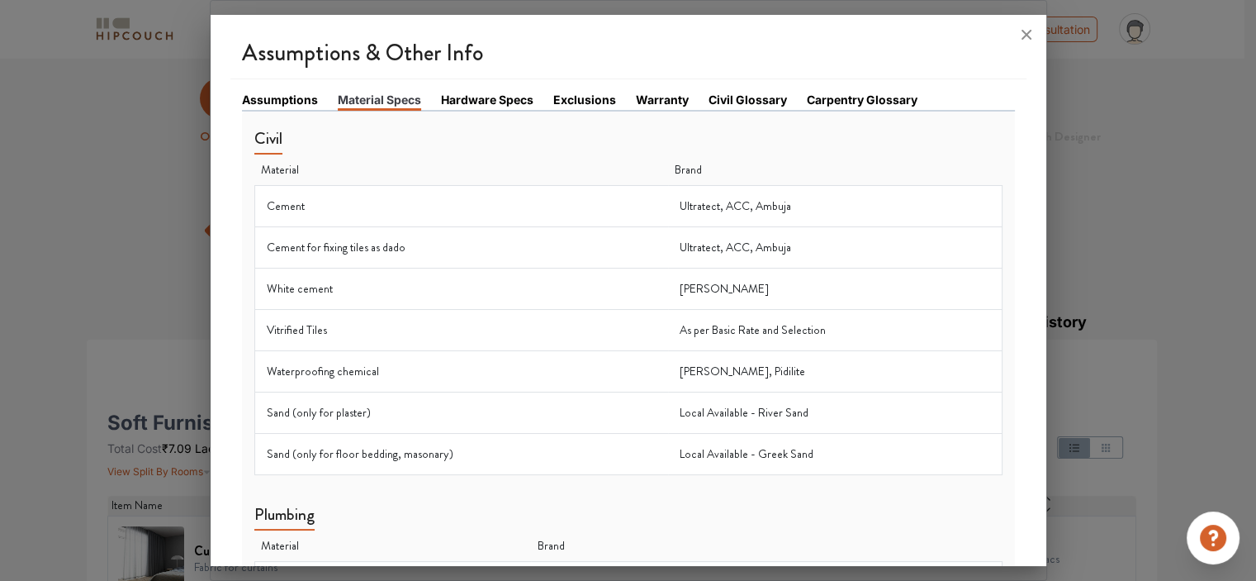
click at [509, 95] on link "Hardware Specs" at bounding box center [487, 99] width 93 height 17
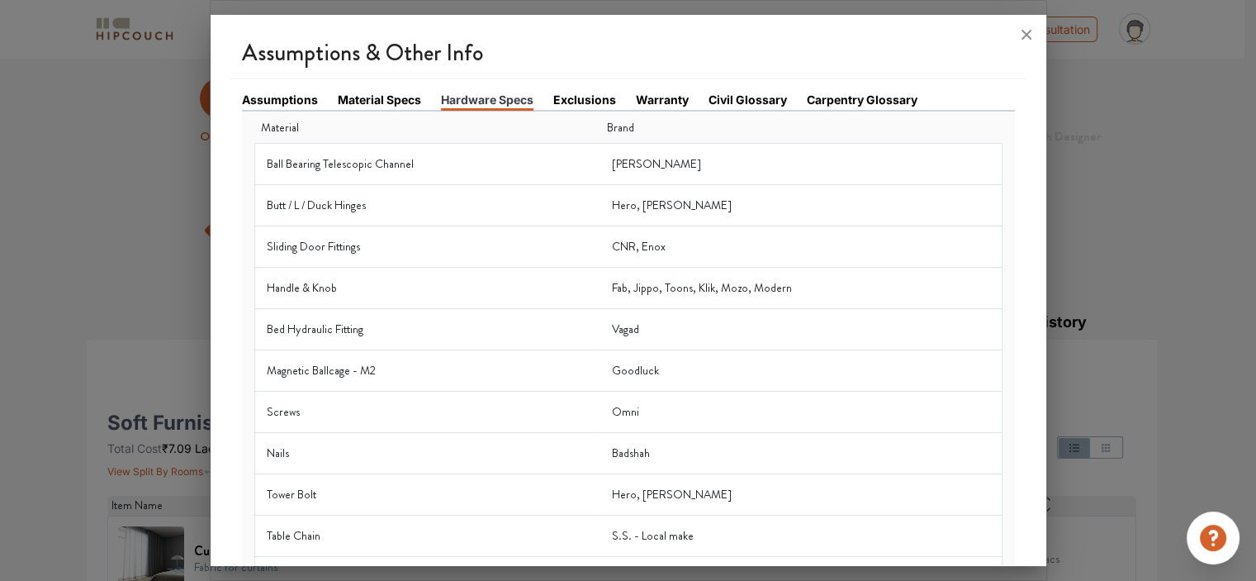
click at [580, 95] on link "Exclusions" at bounding box center [584, 99] width 63 height 17
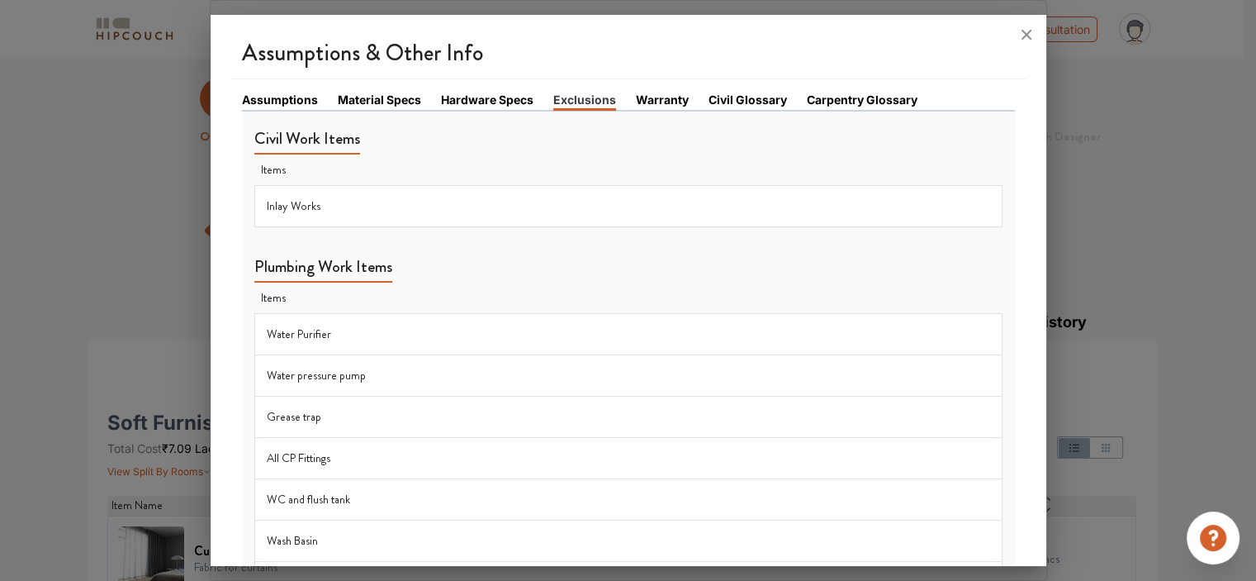
click at [648, 95] on link "Warranty" at bounding box center [662, 99] width 53 height 17
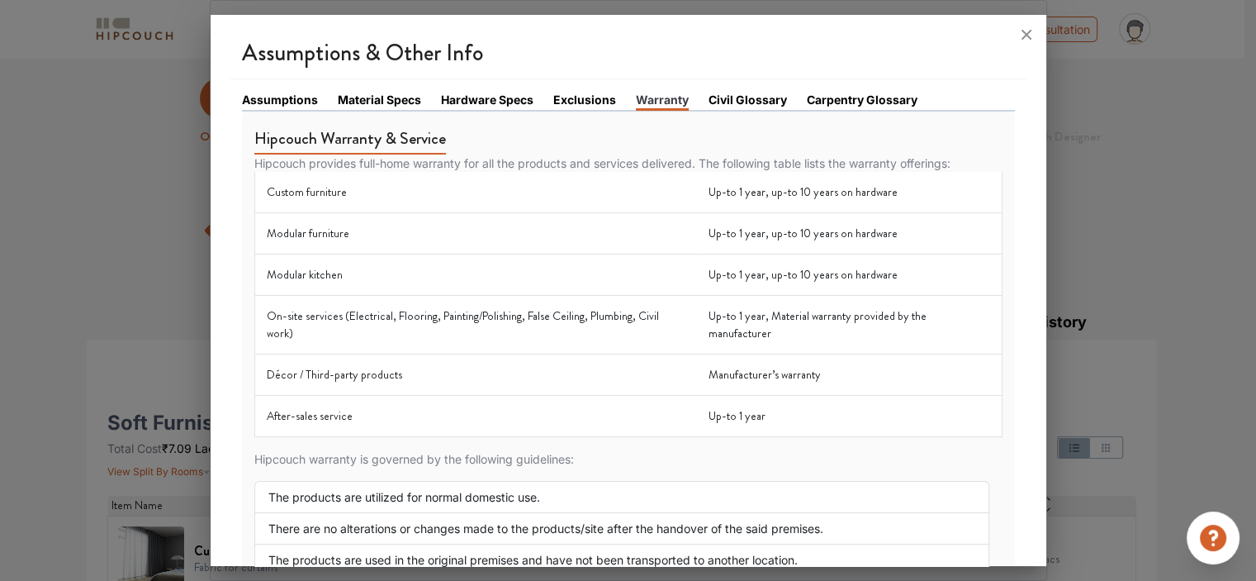
click at [718, 95] on link "Civil Glossary" at bounding box center [748, 99] width 78 height 17
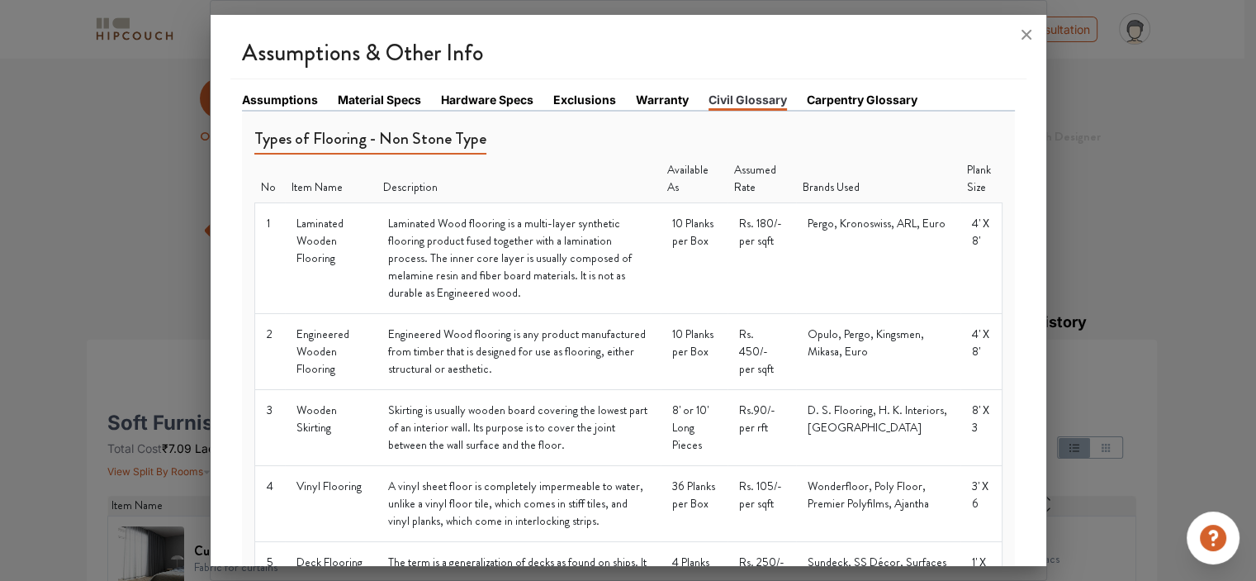
click at [829, 95] on link "Carpentry Glossary" at bounding box center [862, 99] width 111 height 17
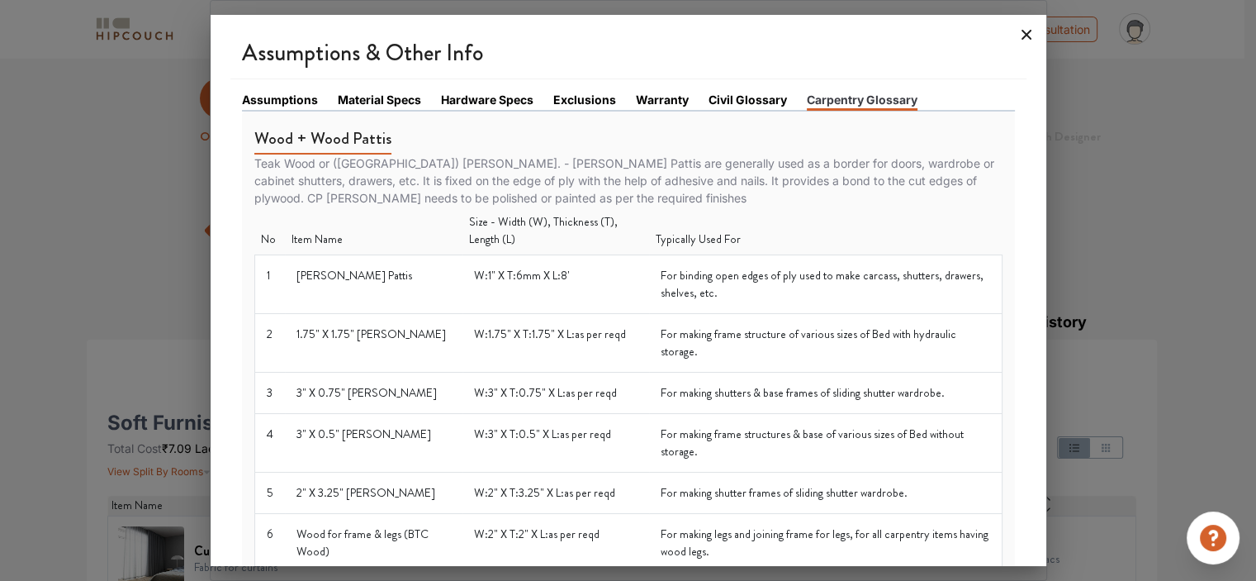
click at [1028, 30] on icon at bounding box center [1027, 34] width 26 height 26
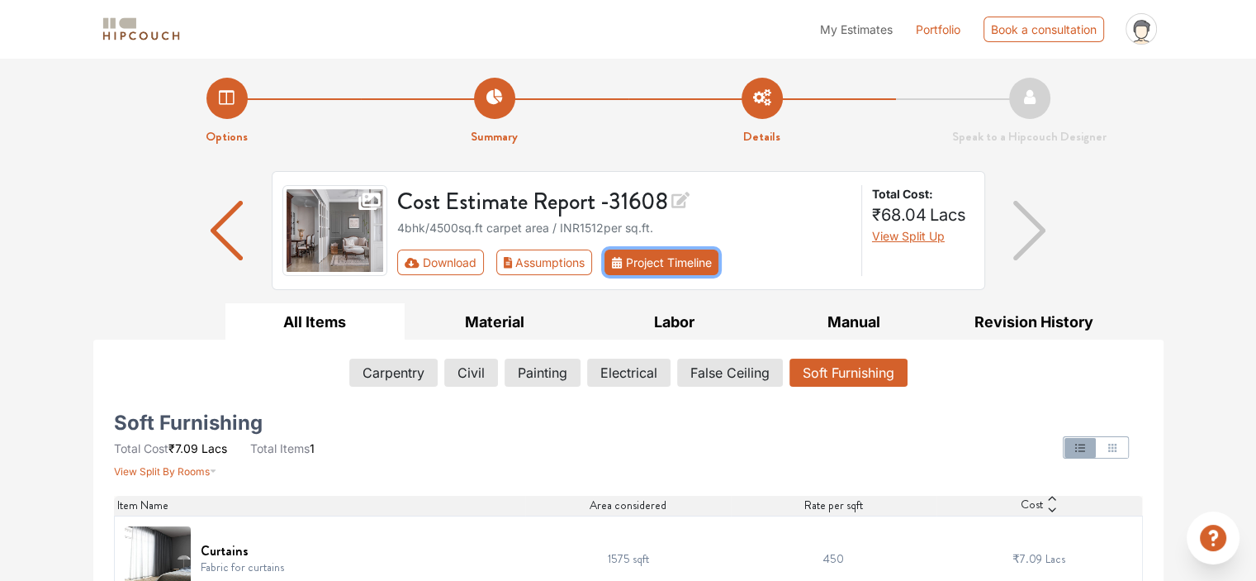
click at [679, 254] on button "Project Timeline" at bounding box center [662, 262] width 114 height 26
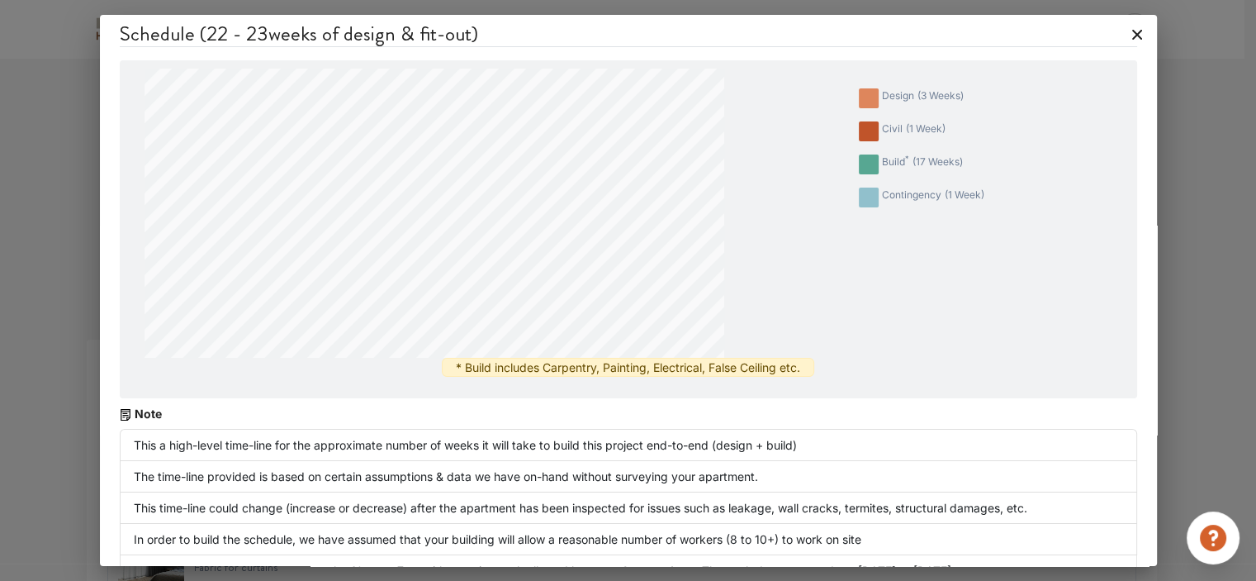
click at [1133, 31] on icon at bounding box center [1138, 35] width 10 height 10
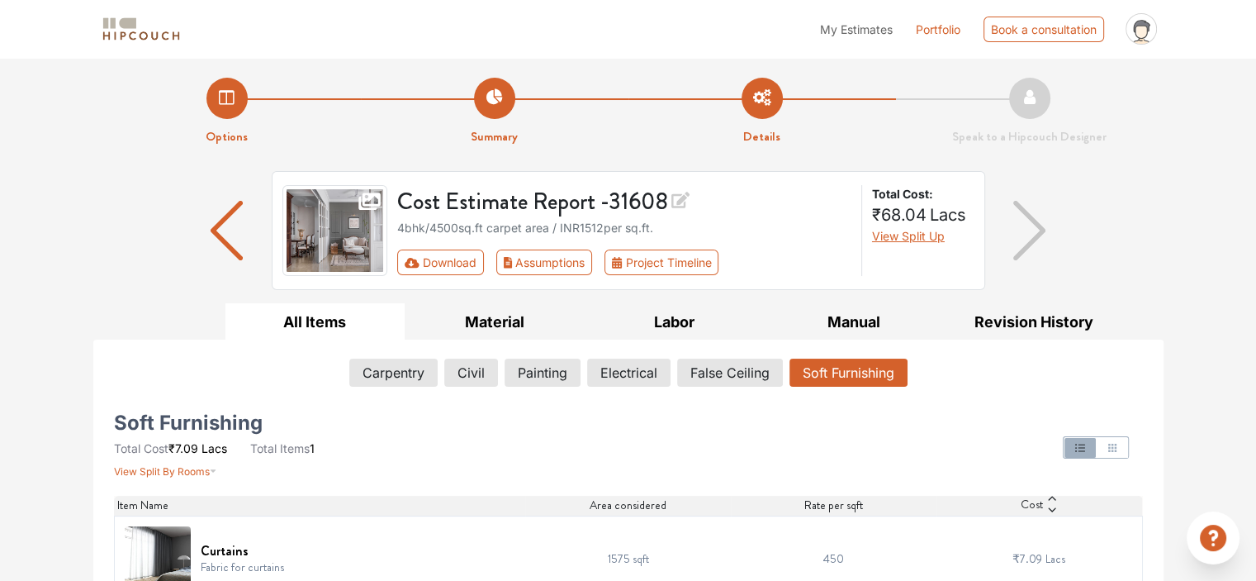
click at [903, 234] on span "View Split Up" at bounding box center [908, 236] width 73 height 14
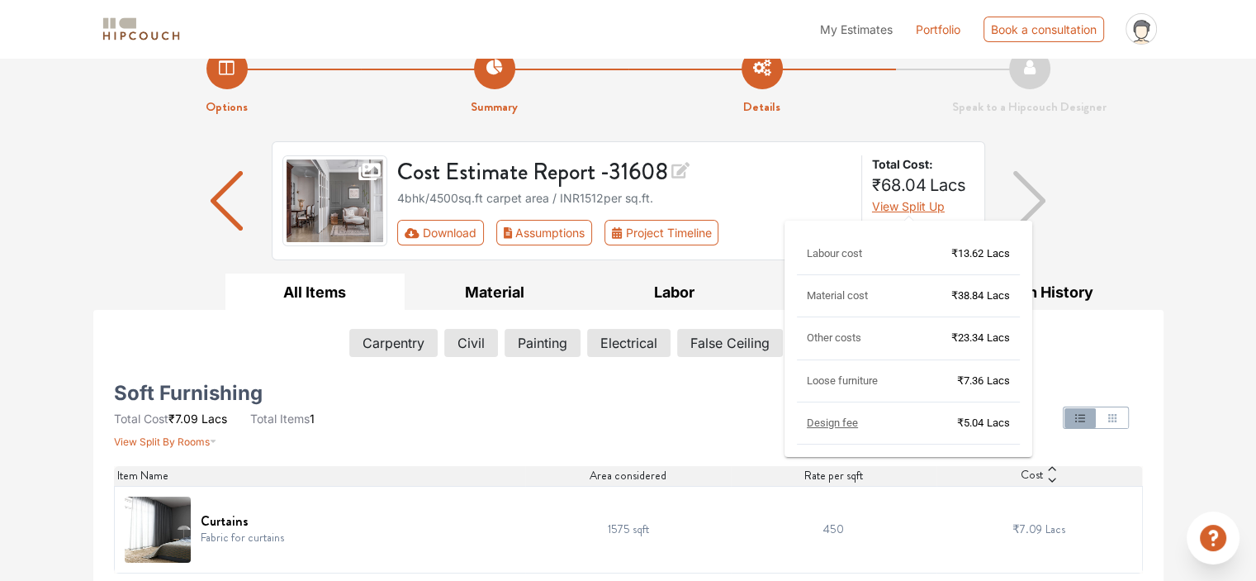
scroll to position [33, 0]
